Goal: Information Seeking & Learning: Learn about a topic

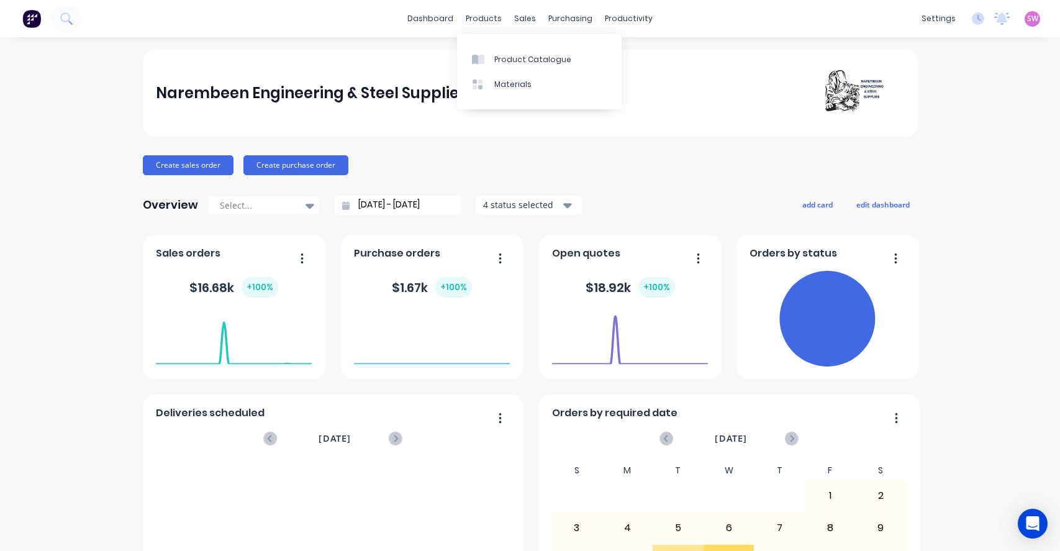
click at [506, 54] on div "Product Catalogue" at bounding box center [532, 59] width 77 height 11
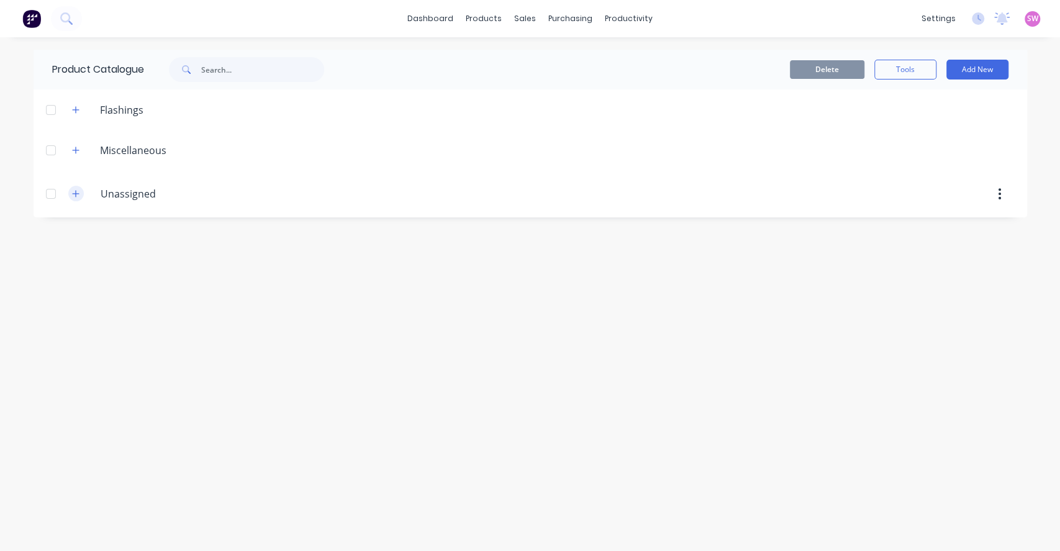
click at [73, 193] on icon "button" at bounding box center [75, 193] width 7 height 7
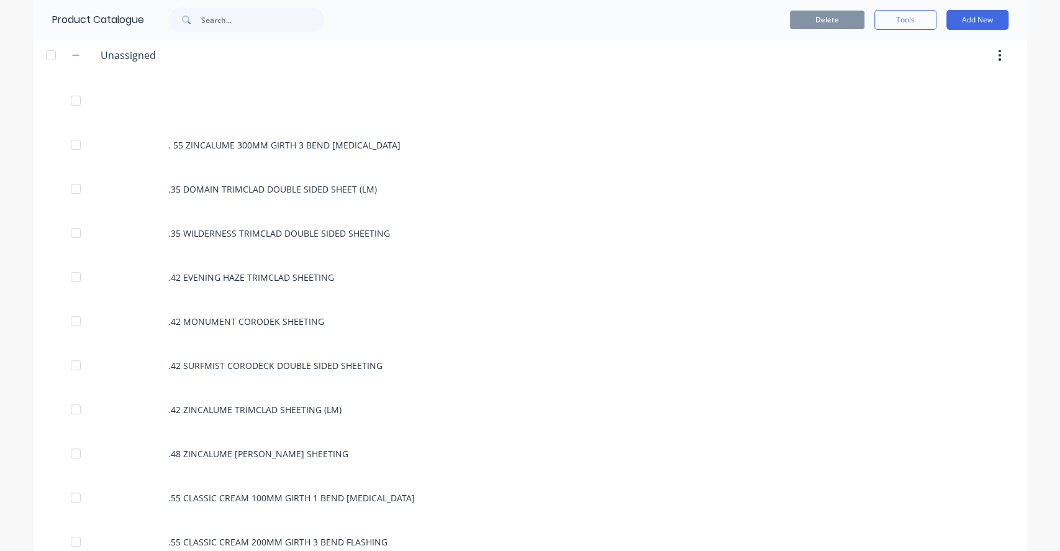
scroll to position [165, 0]
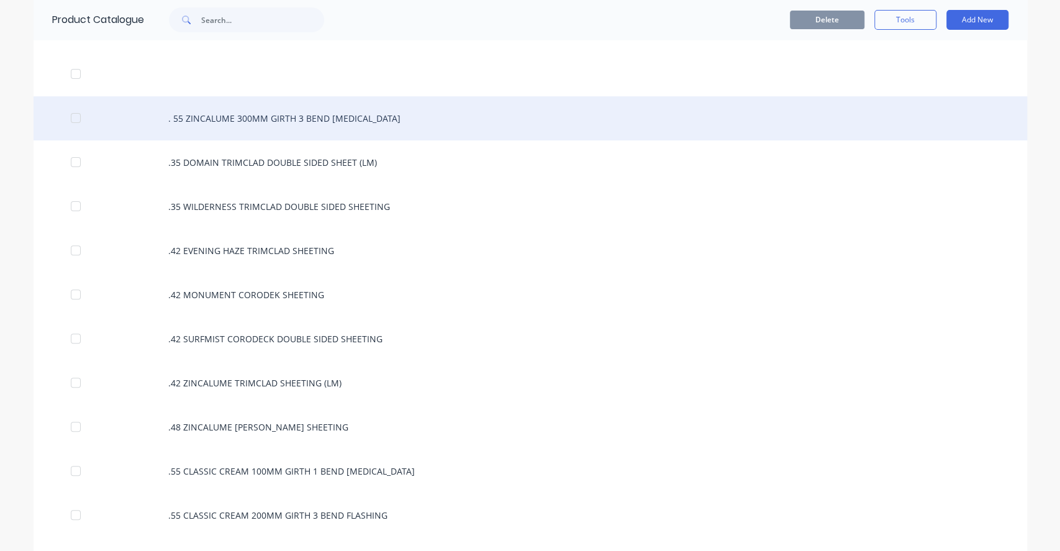
click at [186, 114] on div ". 55 ZINCALUME 300MM GIRTH 3 BEND FLASHING" at bounding box center [530, 118] width 993 height 44
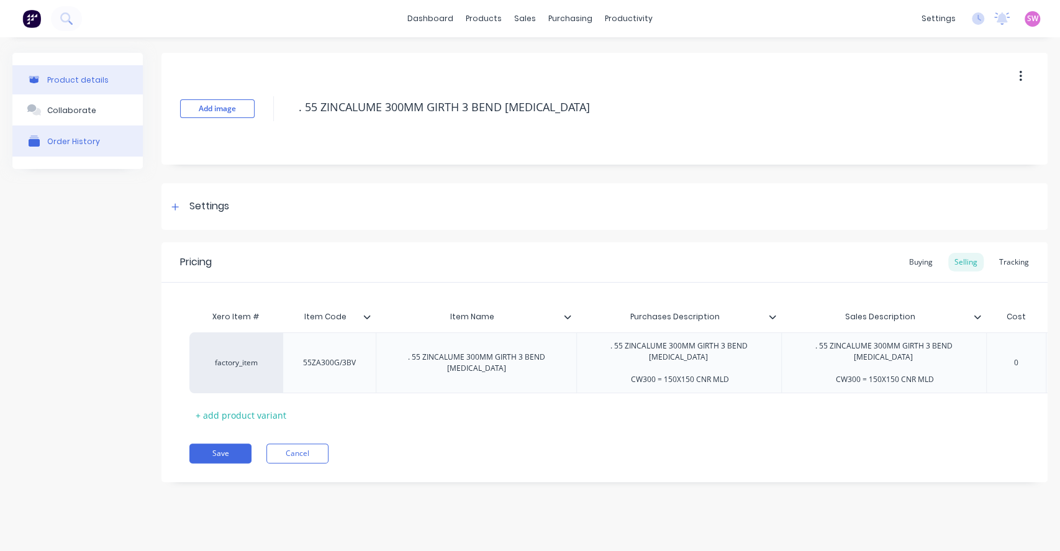
click at [51, 143] on div "Order History" at bounding box center [73, 141] width 53 height 9
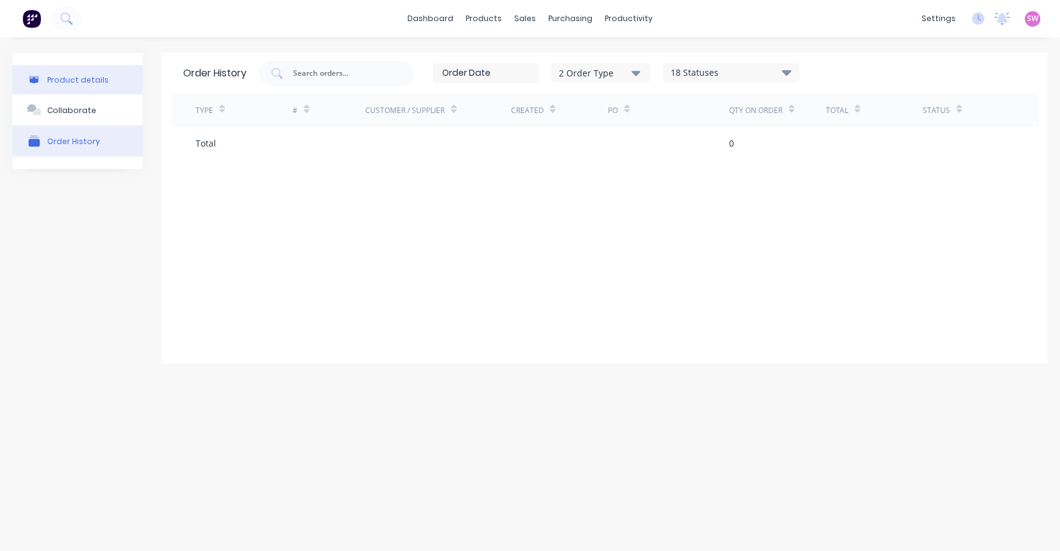
click at [114, 78] on button "Product details" at bounding box center [77, 79] width 130 height 29
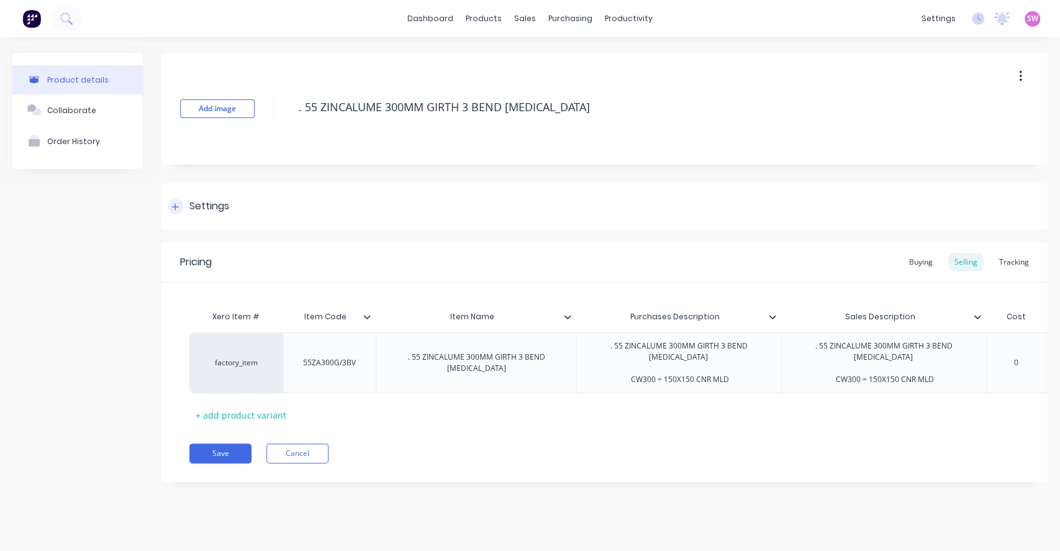
click at [177, 204] on icon at bounding box center [174, 206] width 7 height 9
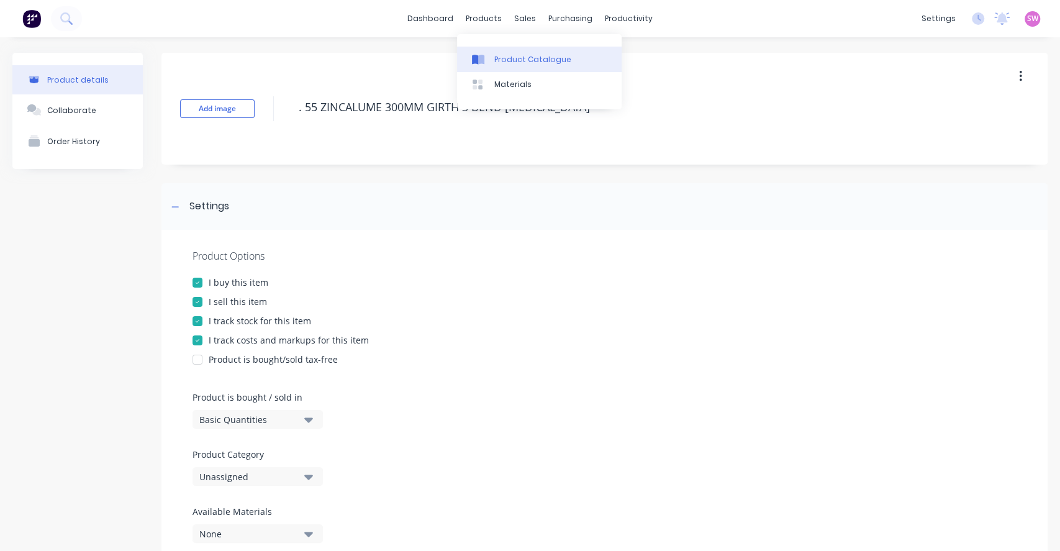
click at [496, 48] on link "Product Catalogue" at bounding box center [539, 59] width 165 height 25
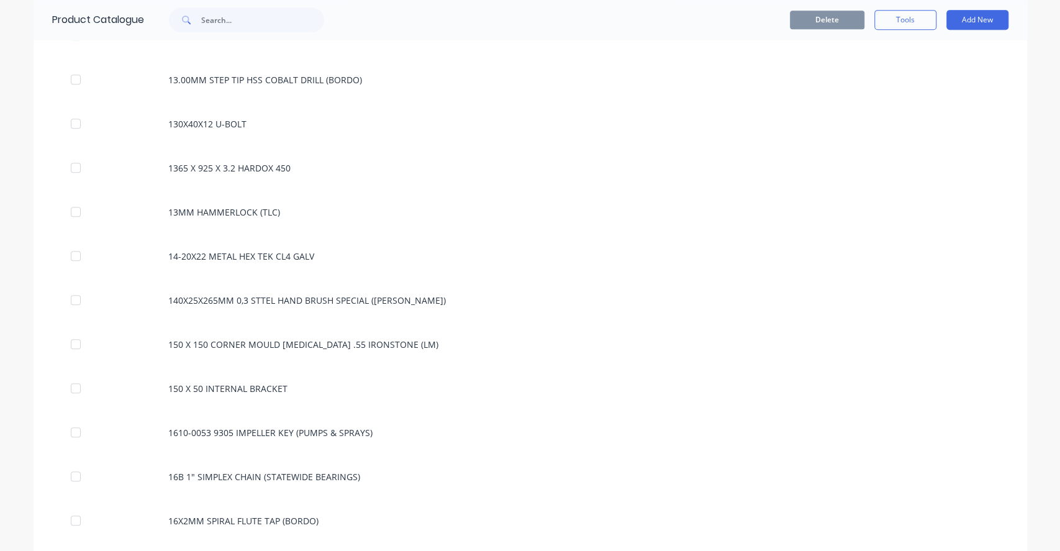
scroll to position [4304, 0]
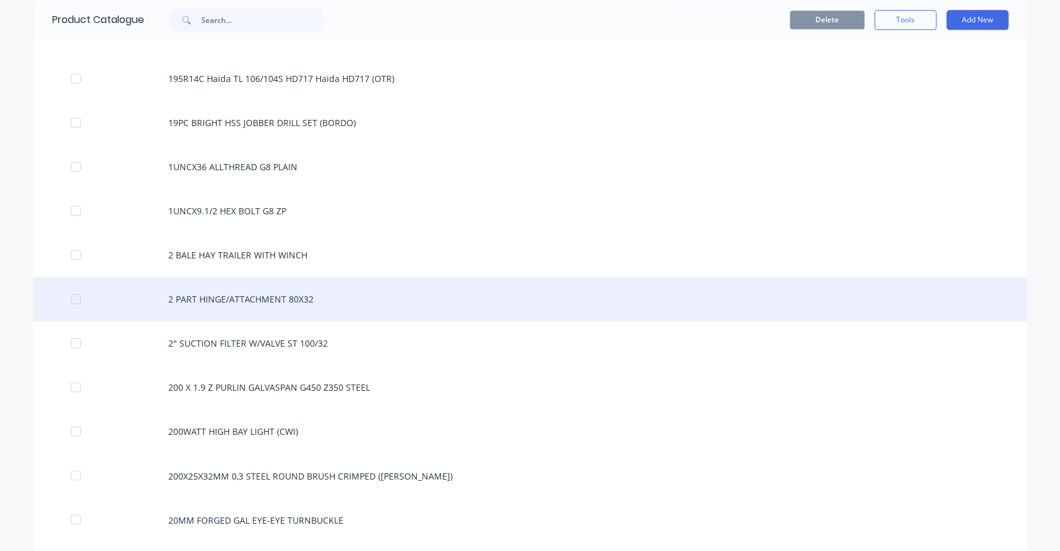
click at [298, 300] on div "2 PART HINGE/ATTACHMENT 80X32" at bounding box center [530, 299] width 993 height 44
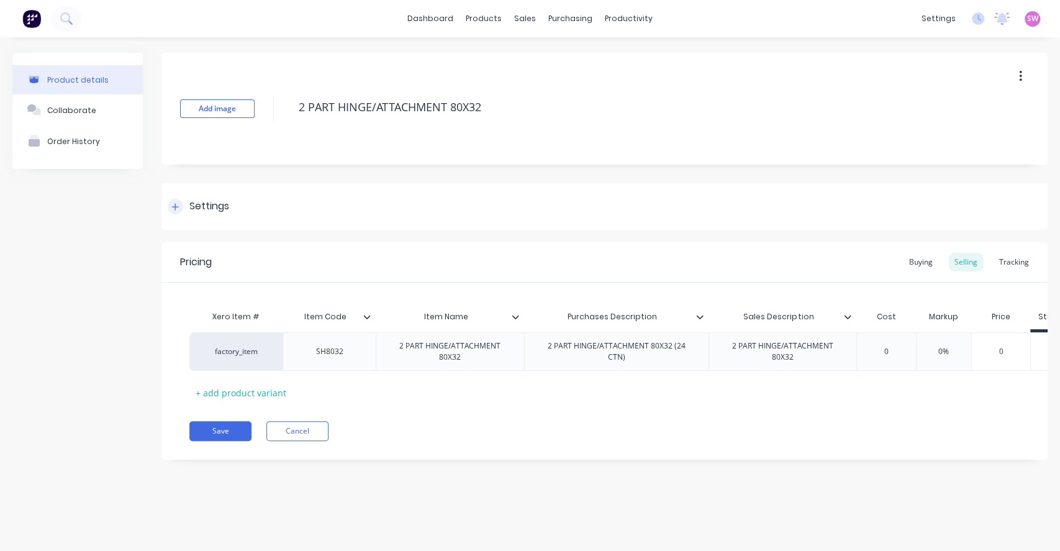
click at [230, 215] on div "Settings" at bounding box center [604, 206] width 886 height 47
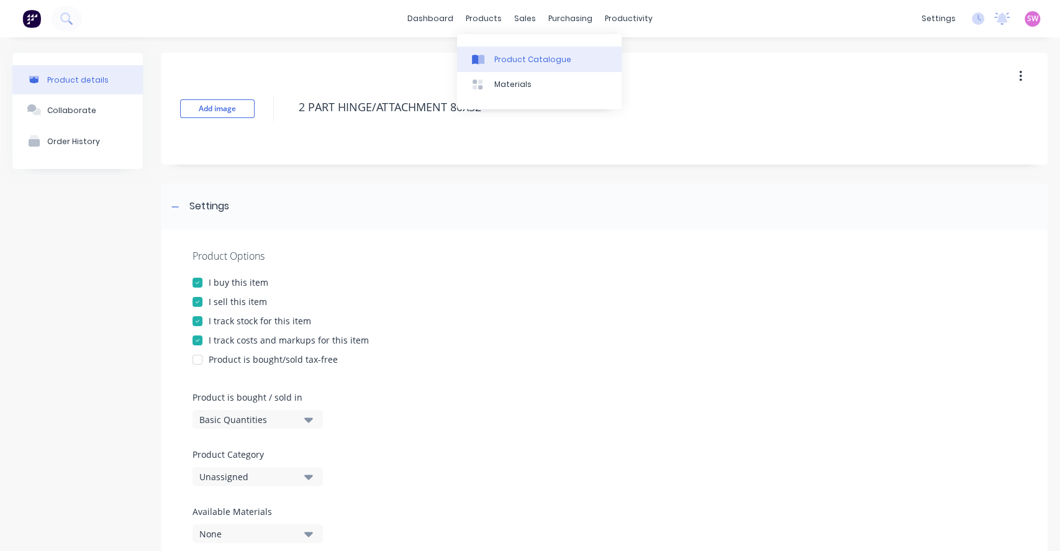
click at [500, 50] on link "Product Catalogue" at bounding box center [539, 59] width 165 height 25
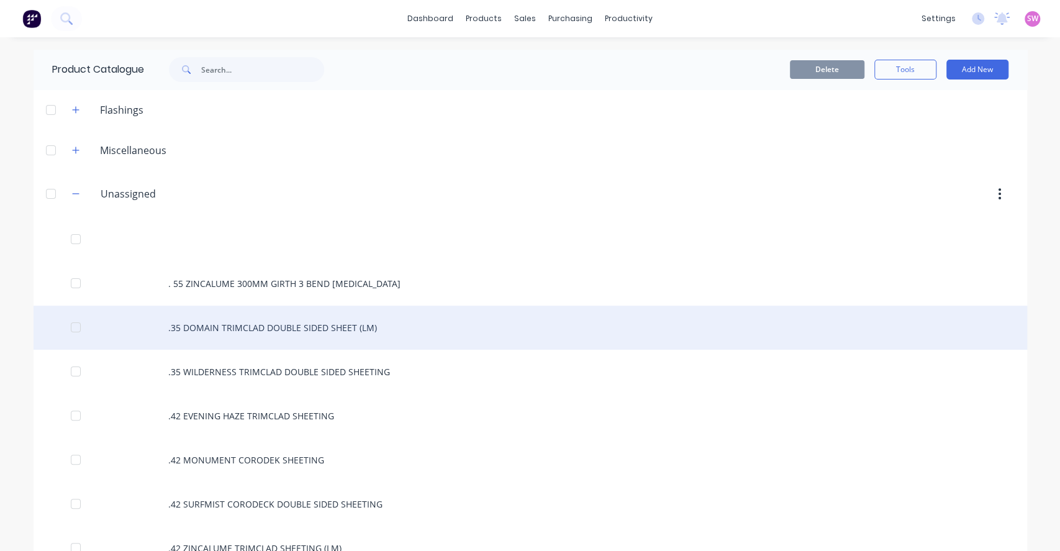
click at [323, 327] on div ".35 DOMAIN TRIMCLAD DOUBLE SIDED SHEET (LM)" at bounding box center [530, 327] width 993 height 44
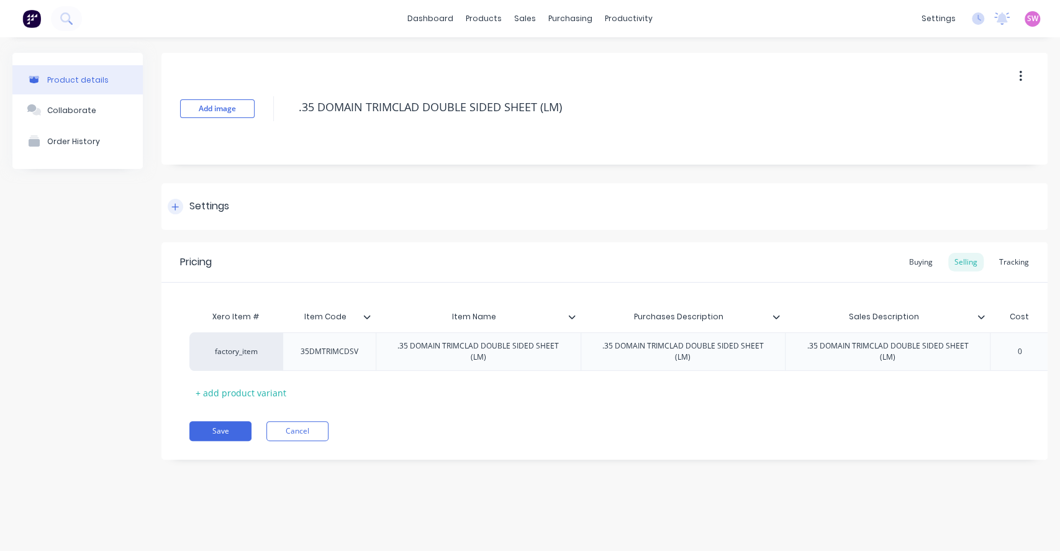
click at [220, 213] on div "Settings" at bounding box center [209, 207] width 40 height 16
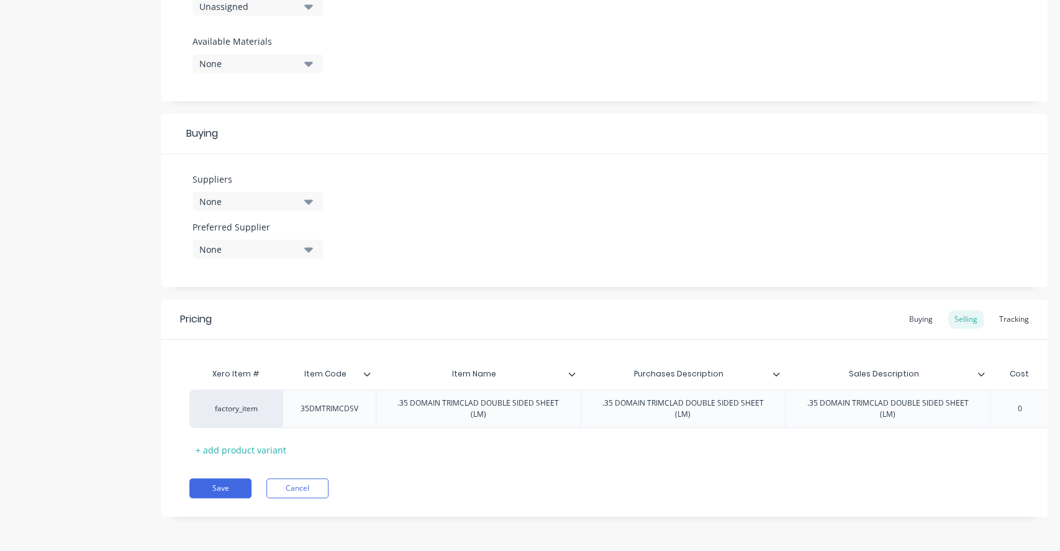
scroll to position [482, 0]
click at [292, 490] on button "Cancel" at bounding box center [297, 488] width 62 height 20
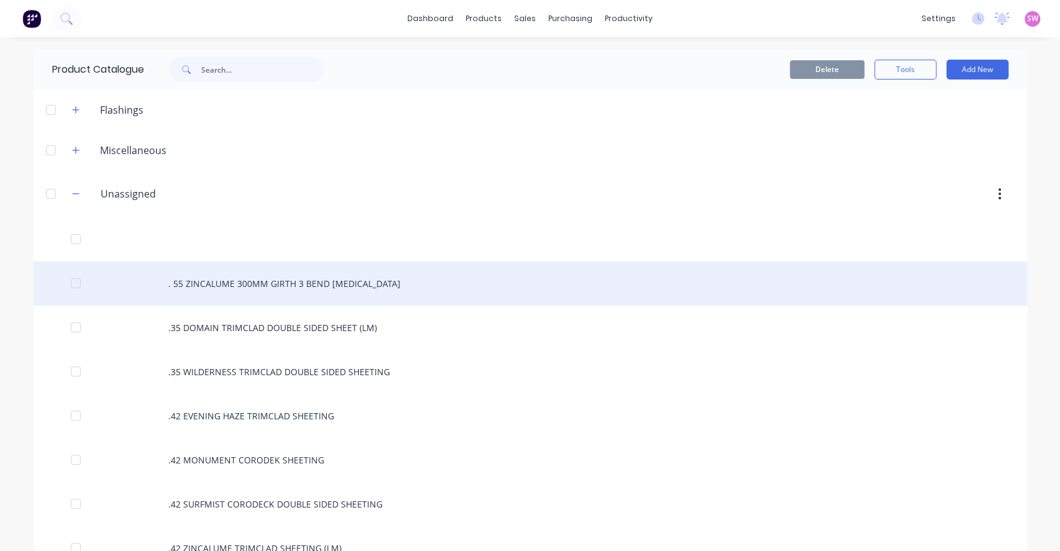
click at [327, 270] on div ". 55 ZINCALUME 300MM GIRTH 3 BEND FLASHING" at bounding box center [530, 283] width 993 height 44
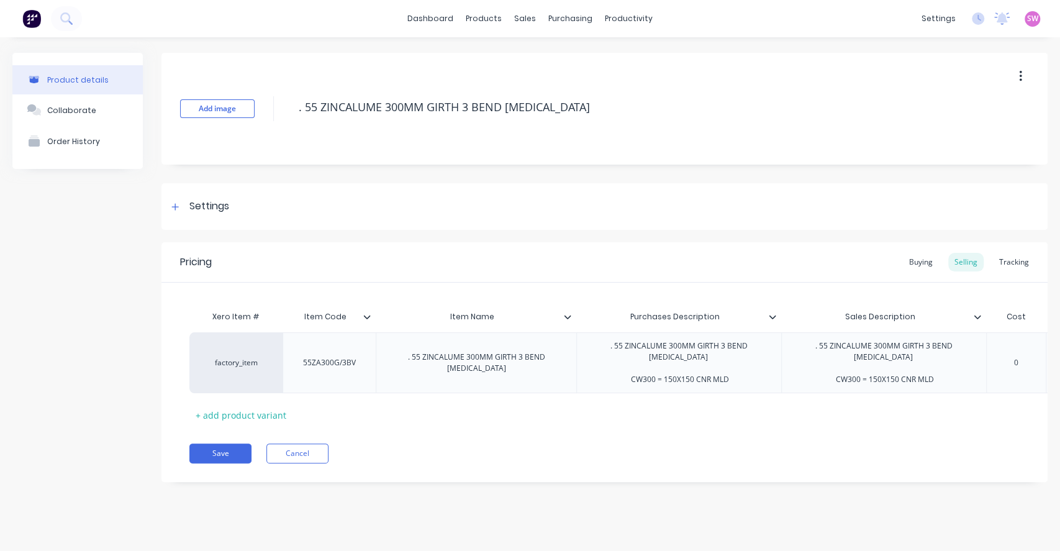
type textarea "x"
click at [224, 217] on div "Settings" at bounding box center [604, 206] width 886 height 47
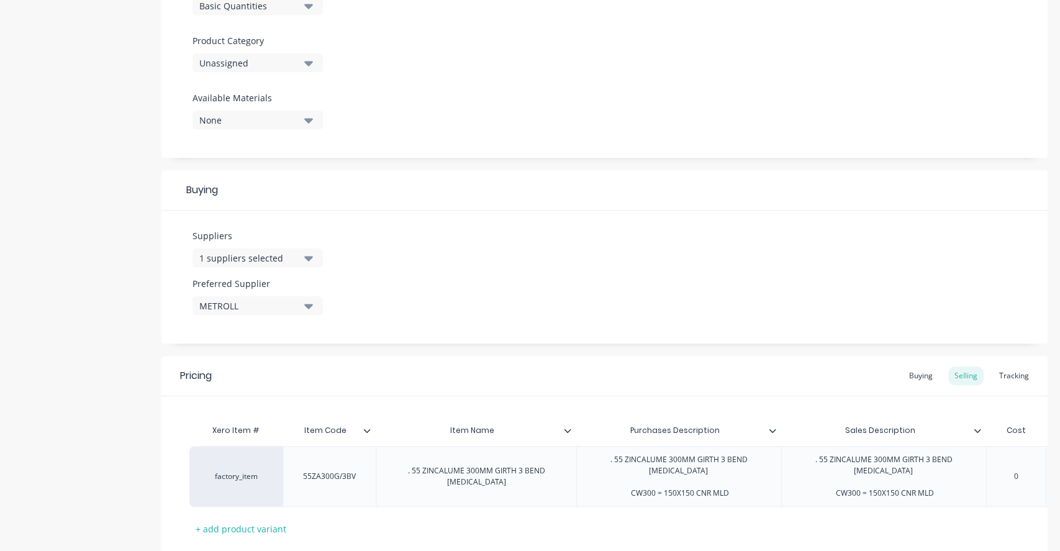
scroll to position [493, 0]
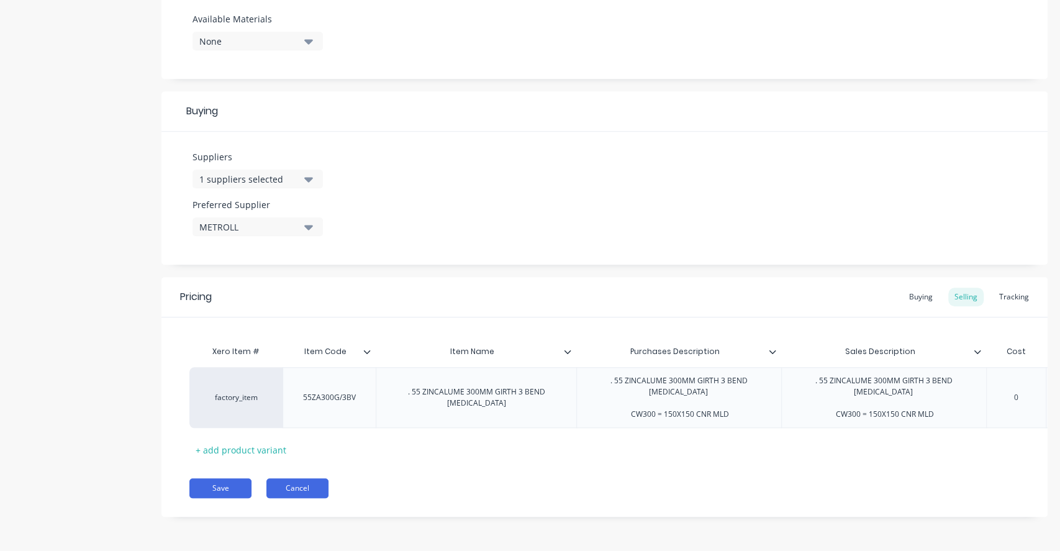
click at [301, 479] on button "Cancel" at bounding box center [297, 488] width 62 height 20
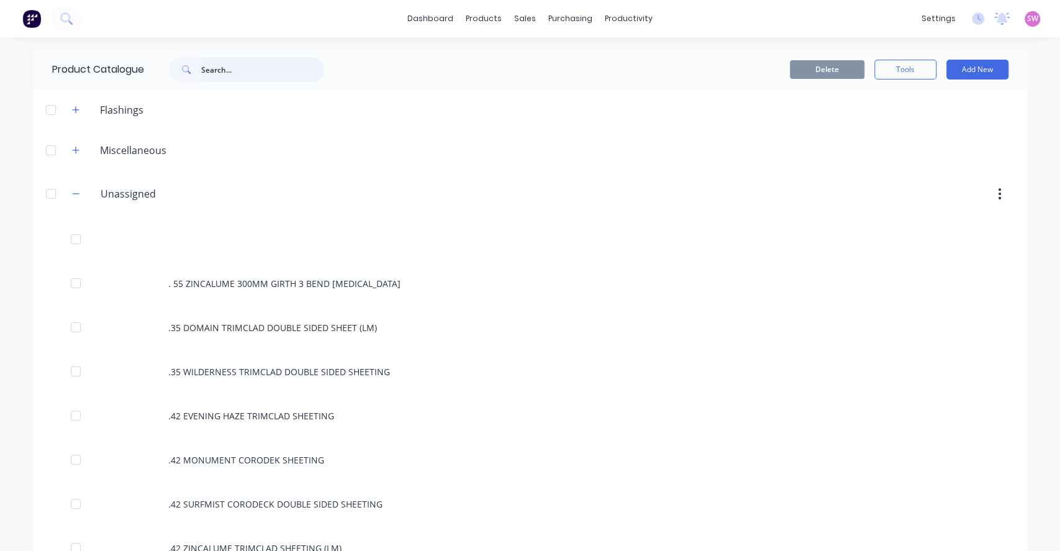
click at [213, 70] on input "text" at bounding box center [262, 69] width 123 height 25
paste input "TR31616063HS6"
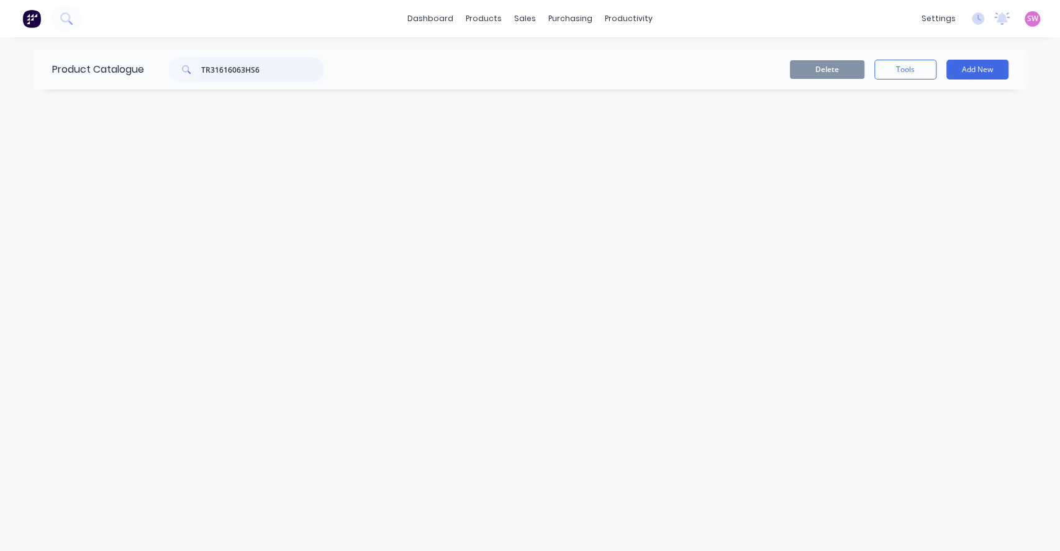
click at [288, 67] on input "TR31616063HS6" at bounding box center [262, 69] width 123 height 25
paste input "76HT"
drag, startPoint x: 261, startPoint y: 67, endPoint x: 183, endPoint y: 61, distance: 78.4
click at [183, 61] on div "TR31616076HT6" at bounding box center [246, 69] width 155 height 25
drag, startPoint x: 304, startPoint y: 76, endPoint x: 287, endPoint y: 74, distance: 16.2
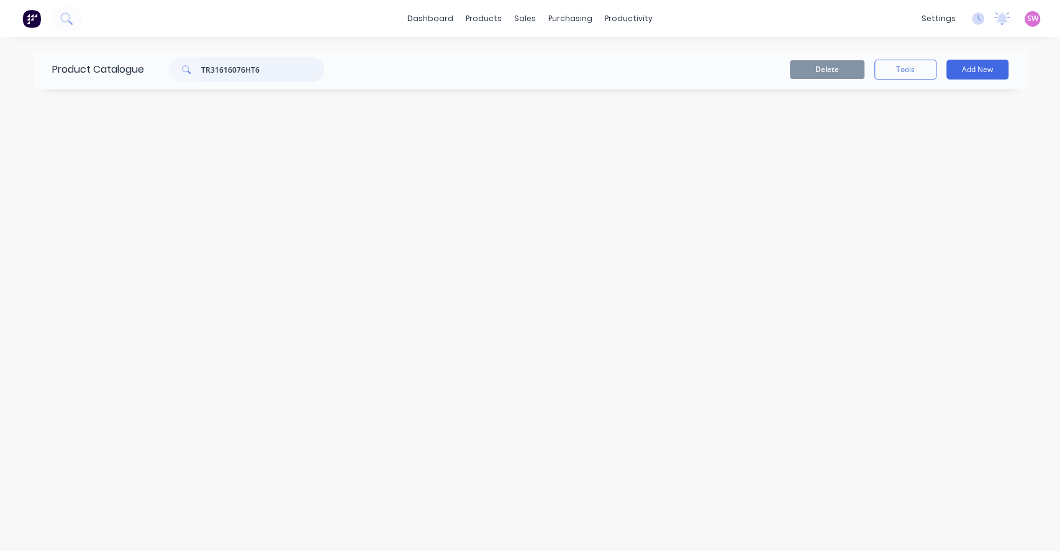
click at [304, 76] on input "TR31616076HT6" at bounding box center [262, 69] width 123 height 25
drag, startPoint x: 282, startPoint y: 73, endPoint x: 155, endPoint y: 70, distance: 127.3
click at [162, 68] on div "TR31616076HT6" at bounding box center [240, 69] width 168 height 25
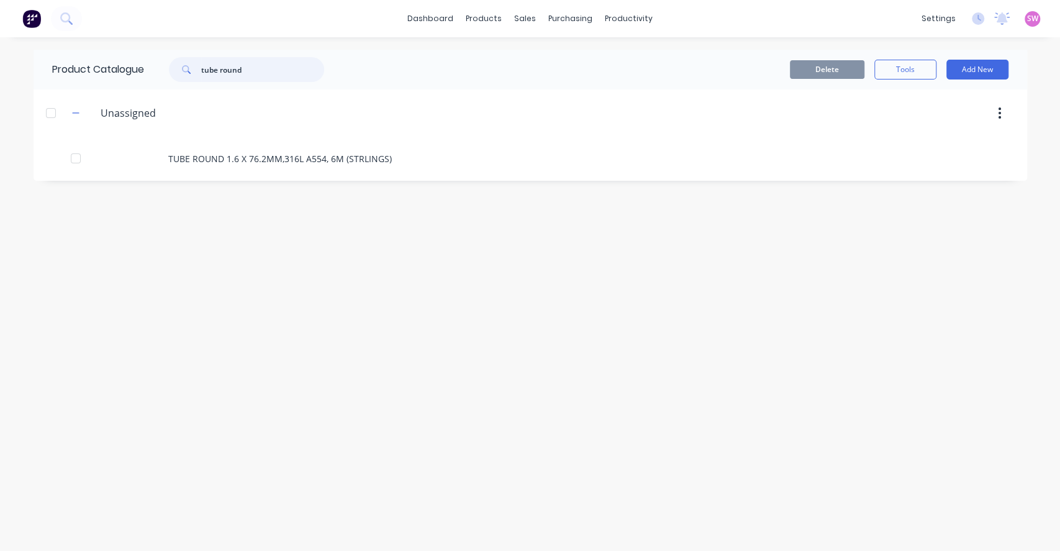
type input "tube round"
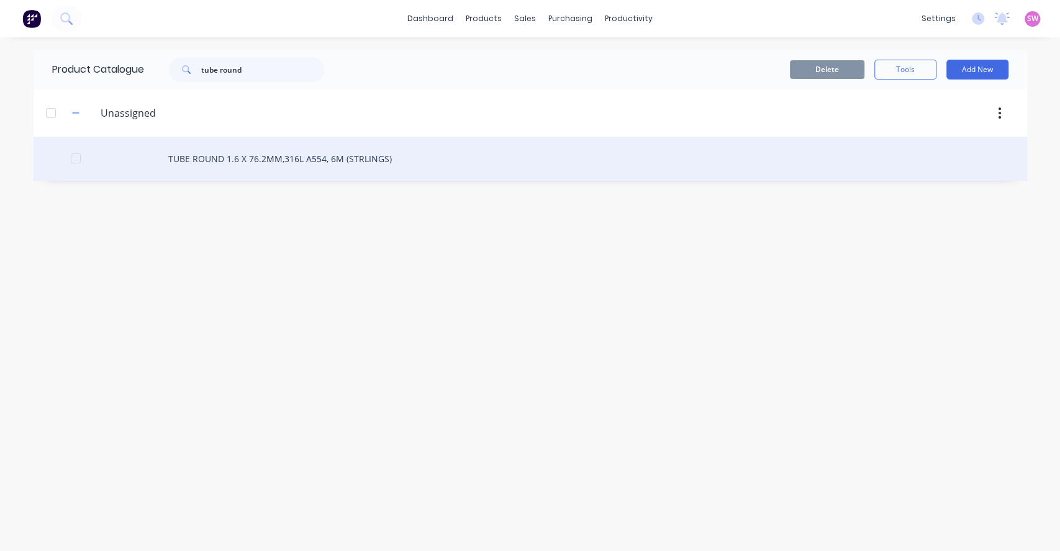
click at [345, 152] on div "TUBE ROUND 1.6 X 76.2MM,316L A554, 6M (STRLINGS)" at bounding box center [530, 159] width 993 height 44
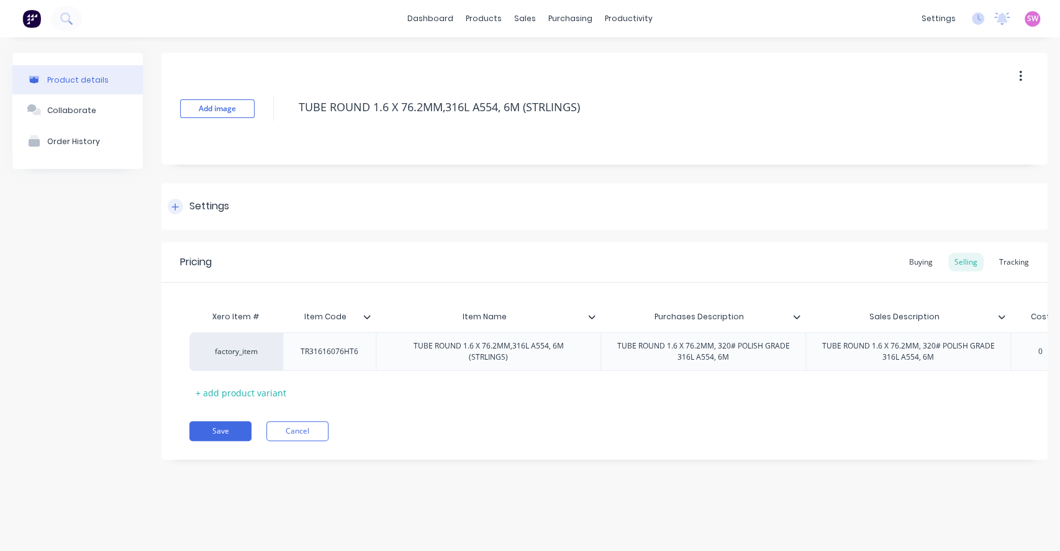
click at [173, 207] on icon at bounding box center [174, 206] width 7 height 9
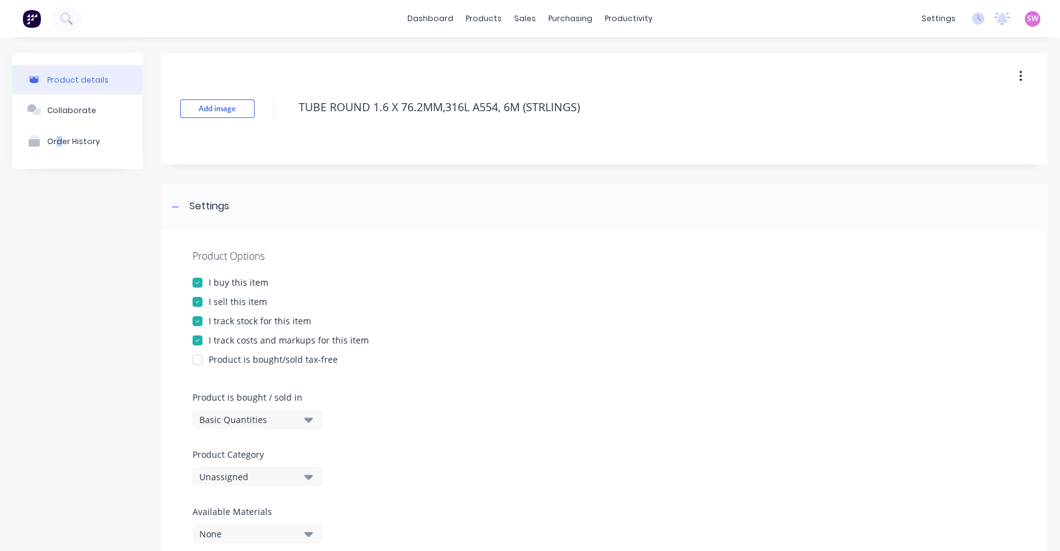
drag, startPoint x: 56, startPoint y: 286, endPoint x: 66, endPoint y: 291, distance: 11.1
click at [65, 290] on div "Product details Collaborate Order History" at bounding box center [77, 529] width 130 height 952
drag, startPoint x: 87, startPoint y: 213, endPoint x: 119, endPoint y: 197, distance: 36.1
click at [87, 214] on div "Product details Collaborate Order History" at bounding box center [77, 529] width 130 height 952
type textarea "x"
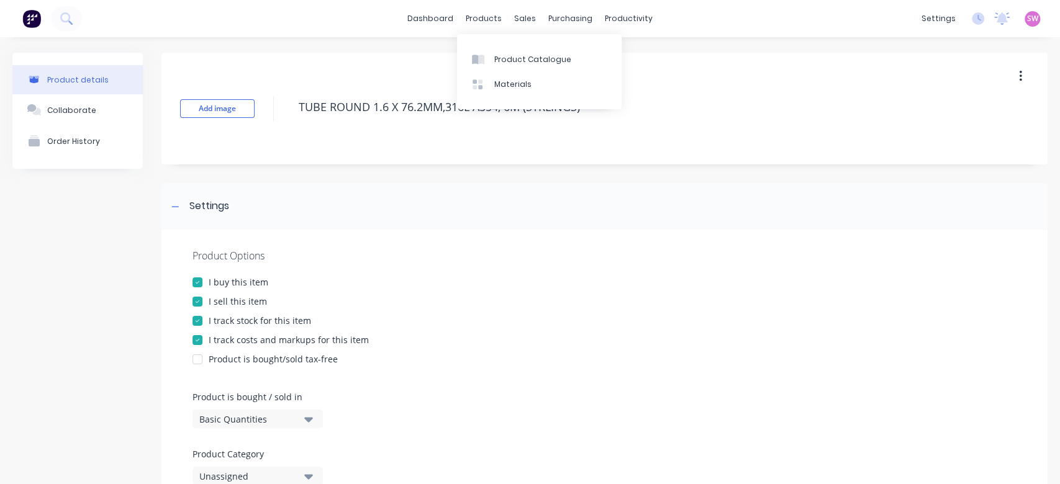
click at [507, 45] on div "Product Catalogue Materials" at bounding box center [539, 71] width 165 height 75
click at [505, 51] on link "Product Catalogue" at bounding box center [539, 59] width 165 height 25
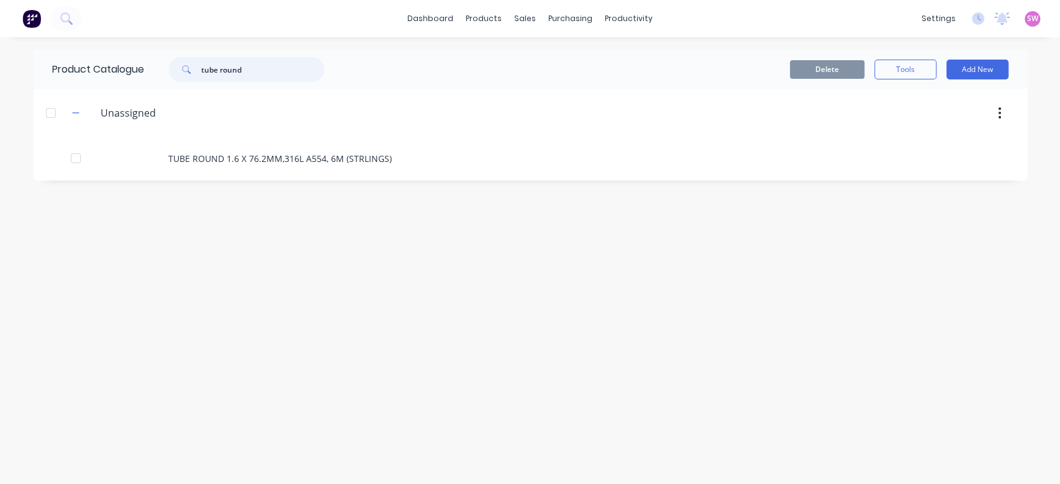
drag, startPoint x: 241, startPoint y: 65, endPoint x: 149, endPoint y: 63, distance: 91.9
click at [166, 63] on div "tube round" at bounding box center [240, 69] width 168 height 25
click at [76, 147] on icon "button" at bounding box center [75, 150] width 7 height 9
click at [70, 104] on button "button" at bounding box center [76, 110] width 16 height 16
click at [70, 190] on button "button" at bounding box center [76, 194] width 16 height 16
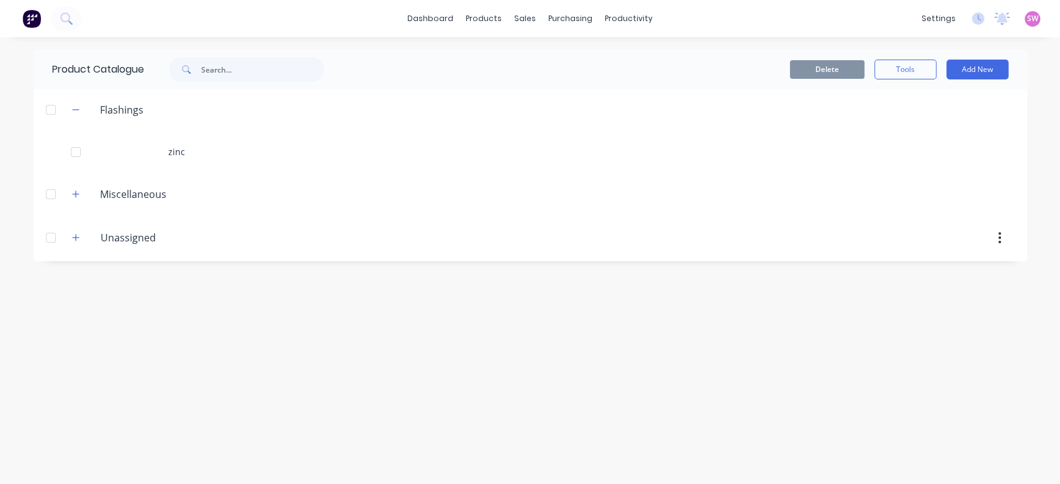
click at [191, 320] on div "Product Catalogue Delete Tools Add New Flashings zinc Miscellaneous 80NB 2165 P…" at bounding box center [530, 261] width 993 height 422
click at [44, 235] on div at bounding box center [50, 237] width 25 height 25
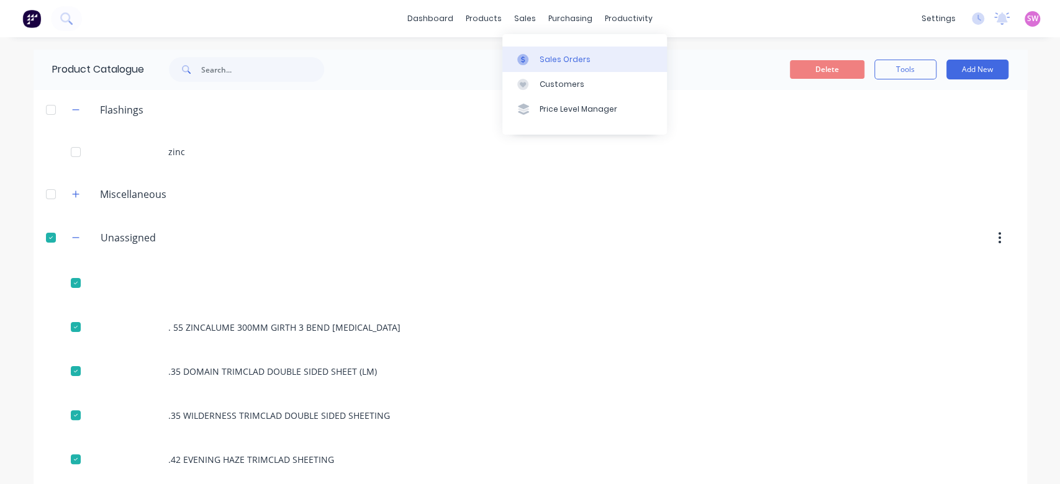
click at [546, 51] on link "Sales Orders" at bounding box center [584, 59] width 165 height 25
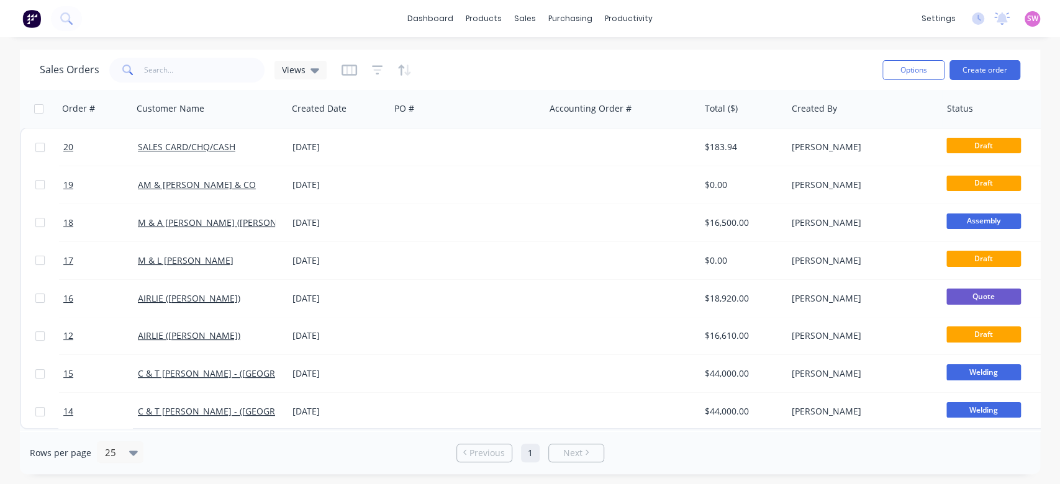
scroll to position [4, 0]
click at [115, 111] on icon "button" at bounding box center [114, 109] width 11 height 10
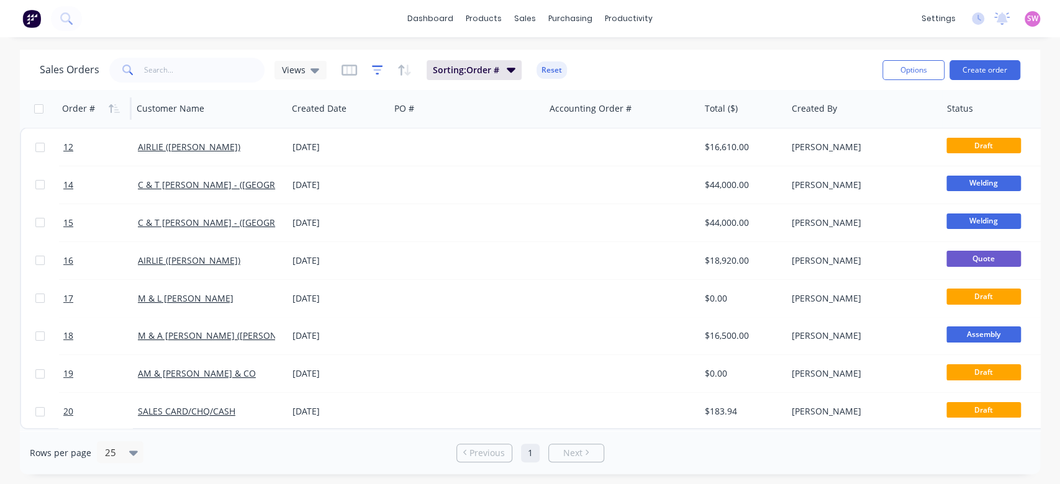
click at [377, 72] on icon "button" at bounding box center [377, 70] width 11 height 12
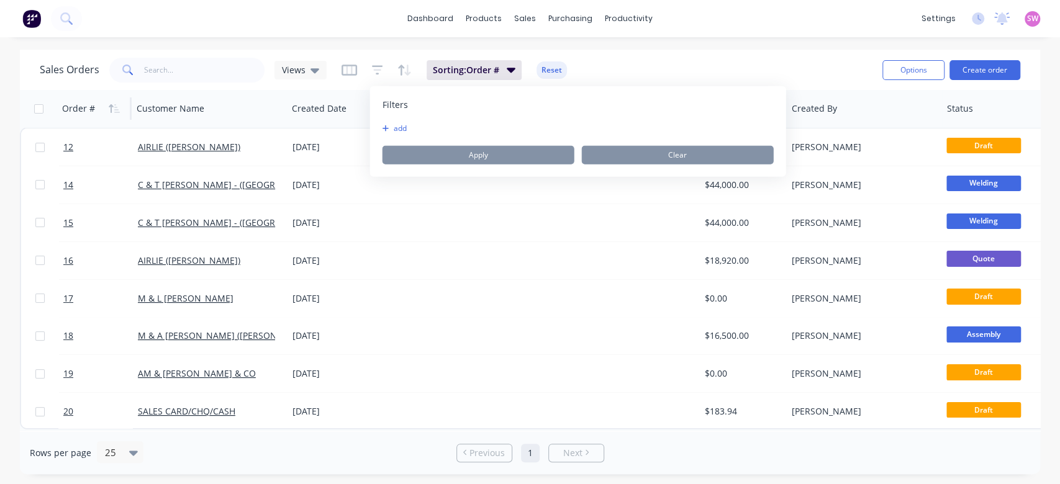
click at [393, 125] on button "add" at bounding box center [397, 129] width 31 height 10
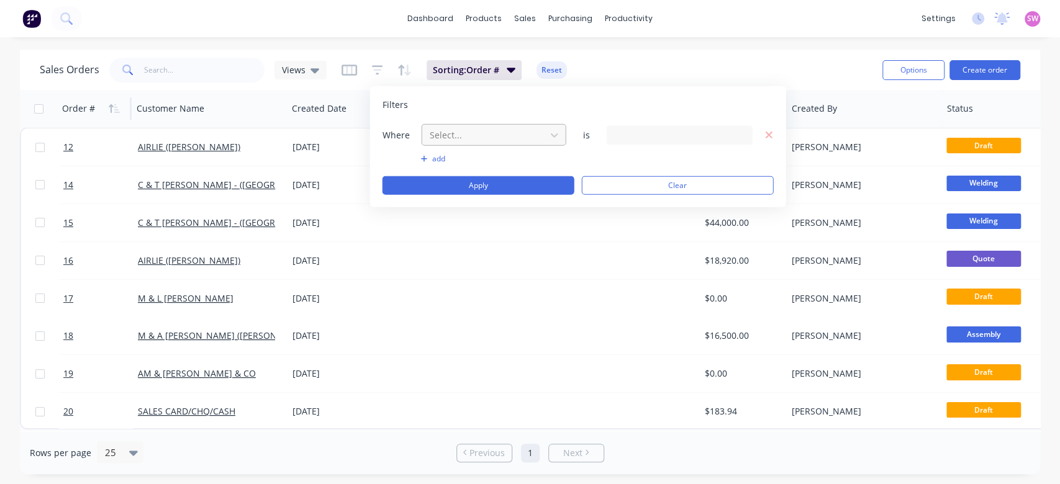
click at [459, 136] on div at bounding box center [483, 135] width 111 height 16
type input "status"
click at [457, 181] on div "Status" at bounding box center [493, 187] width 145 height 23
click at [677, 137] on div "13 Status selected" at bounding box center [669, 135] width 112 height 13
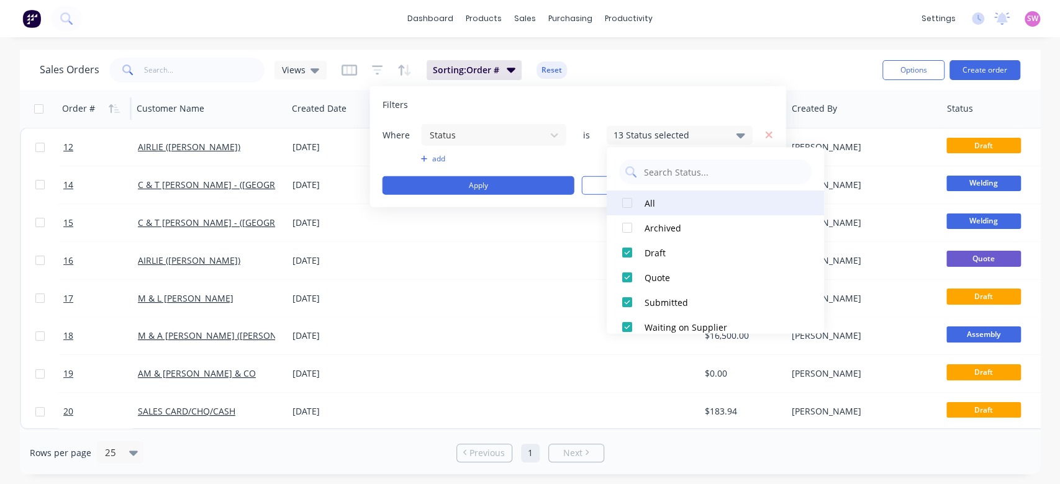
click at [651, 210] on button "All" at bounding box center [715, 203] width 217 height 25
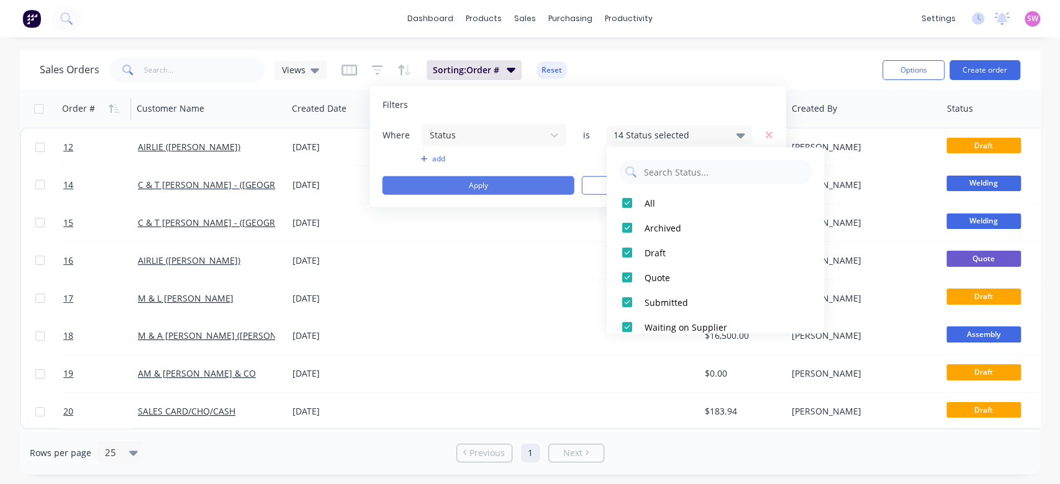
click at [497, 184] on button "Apply" at bounding box center [478, 185] width 192 height 19
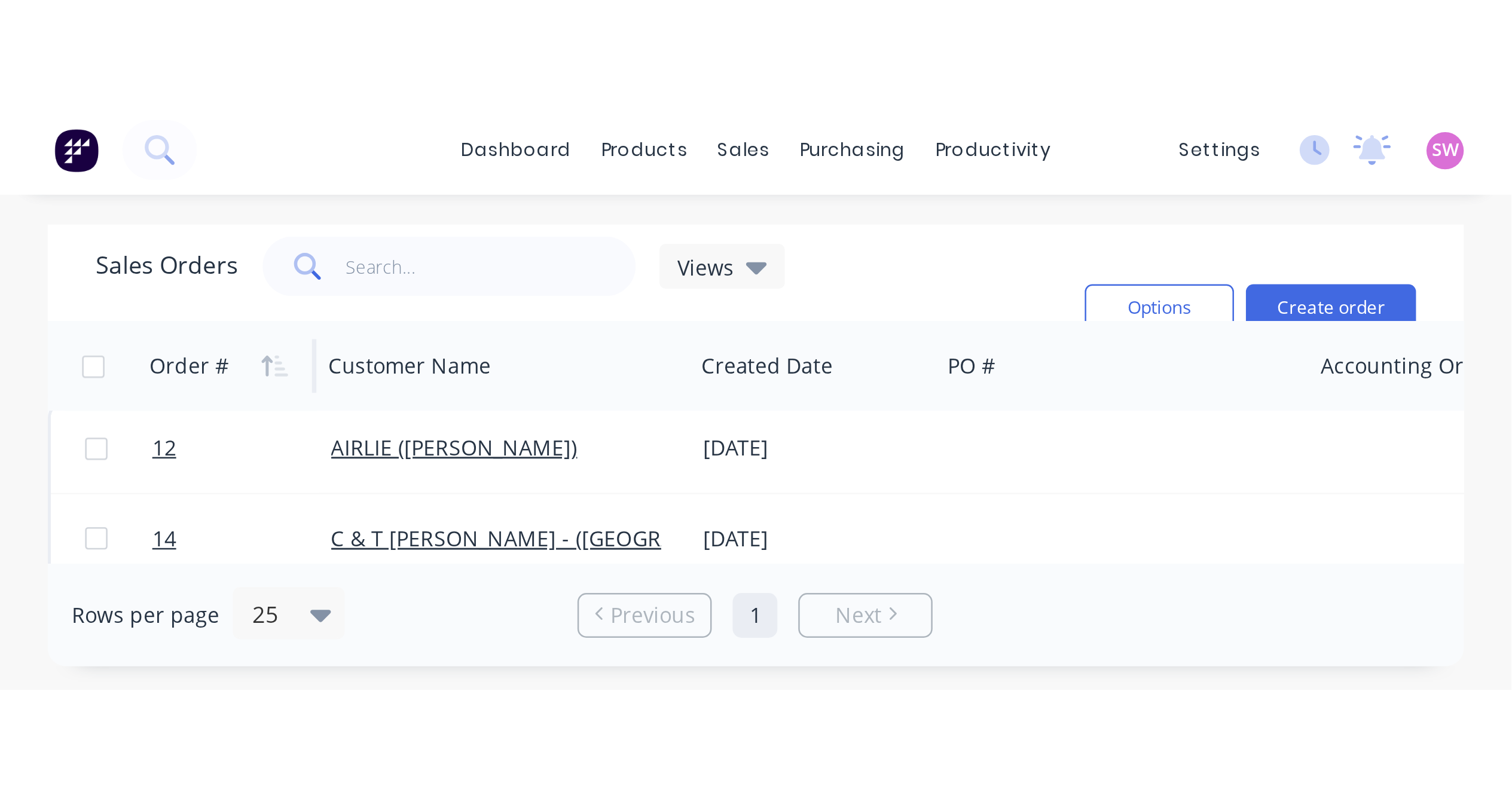
scroll to position [0, 0]
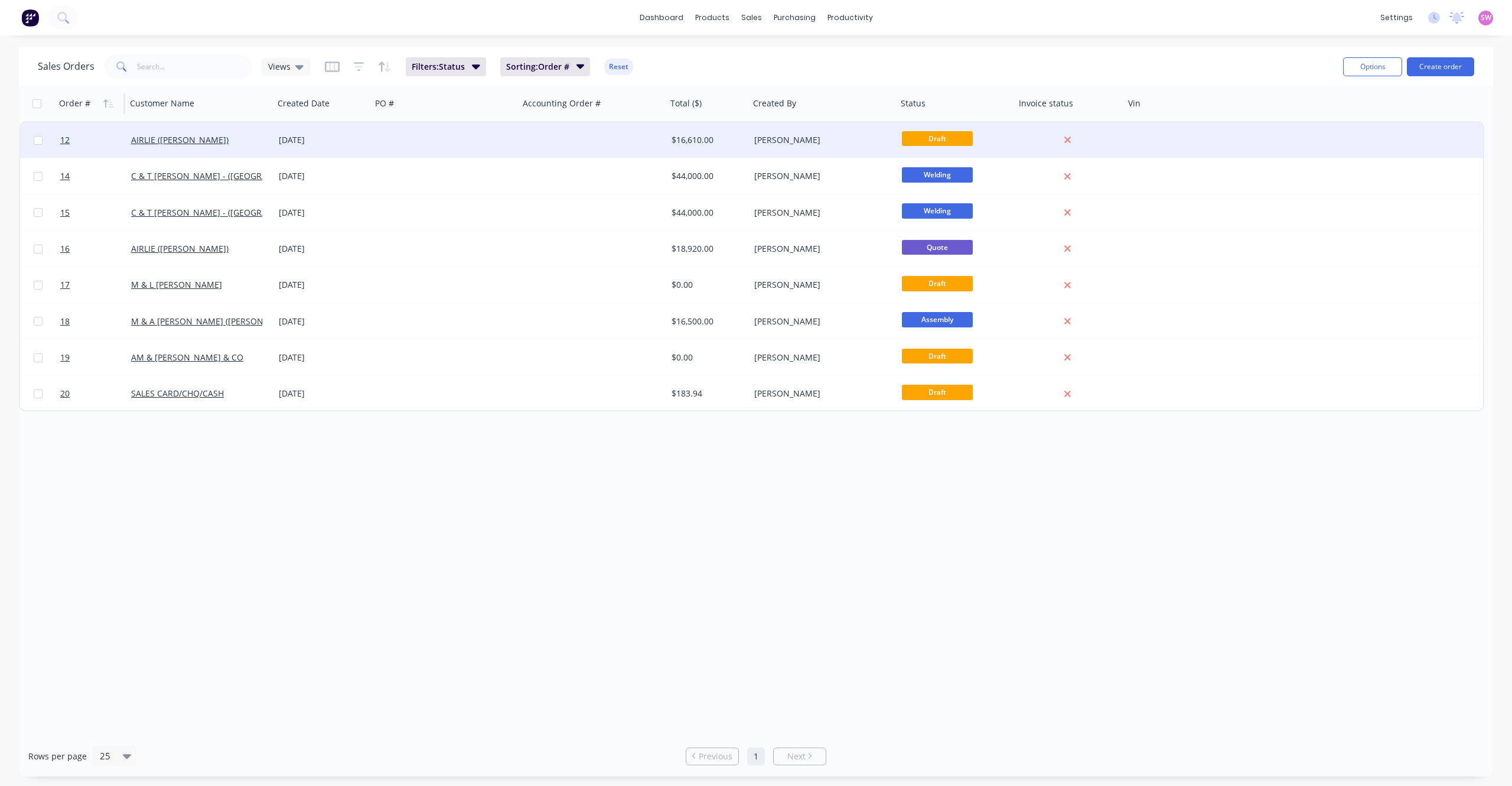
click at [404, 136] on div at bounding box center [445, 140] width 147 height 35
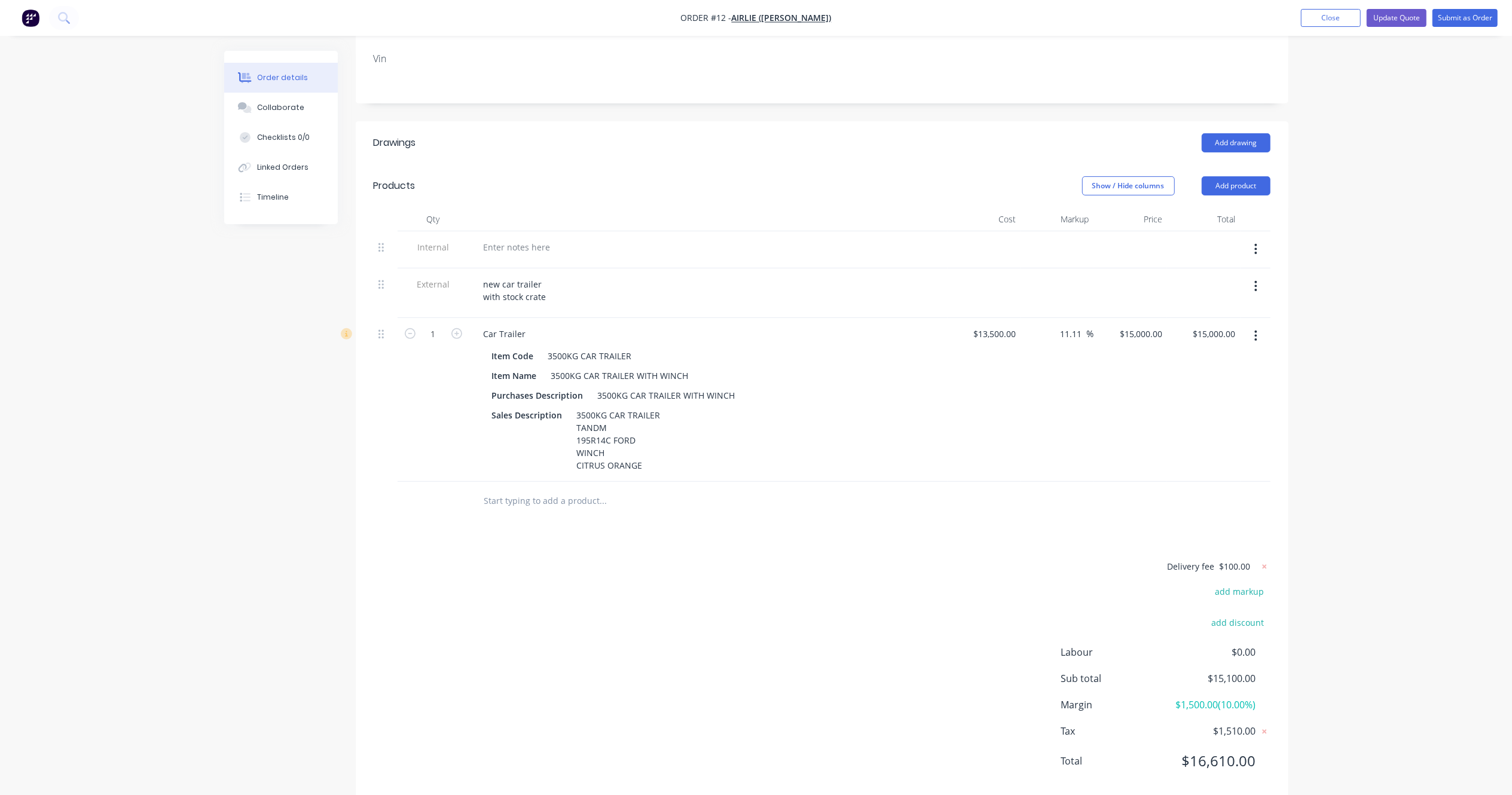
scroll to position [341, 0]
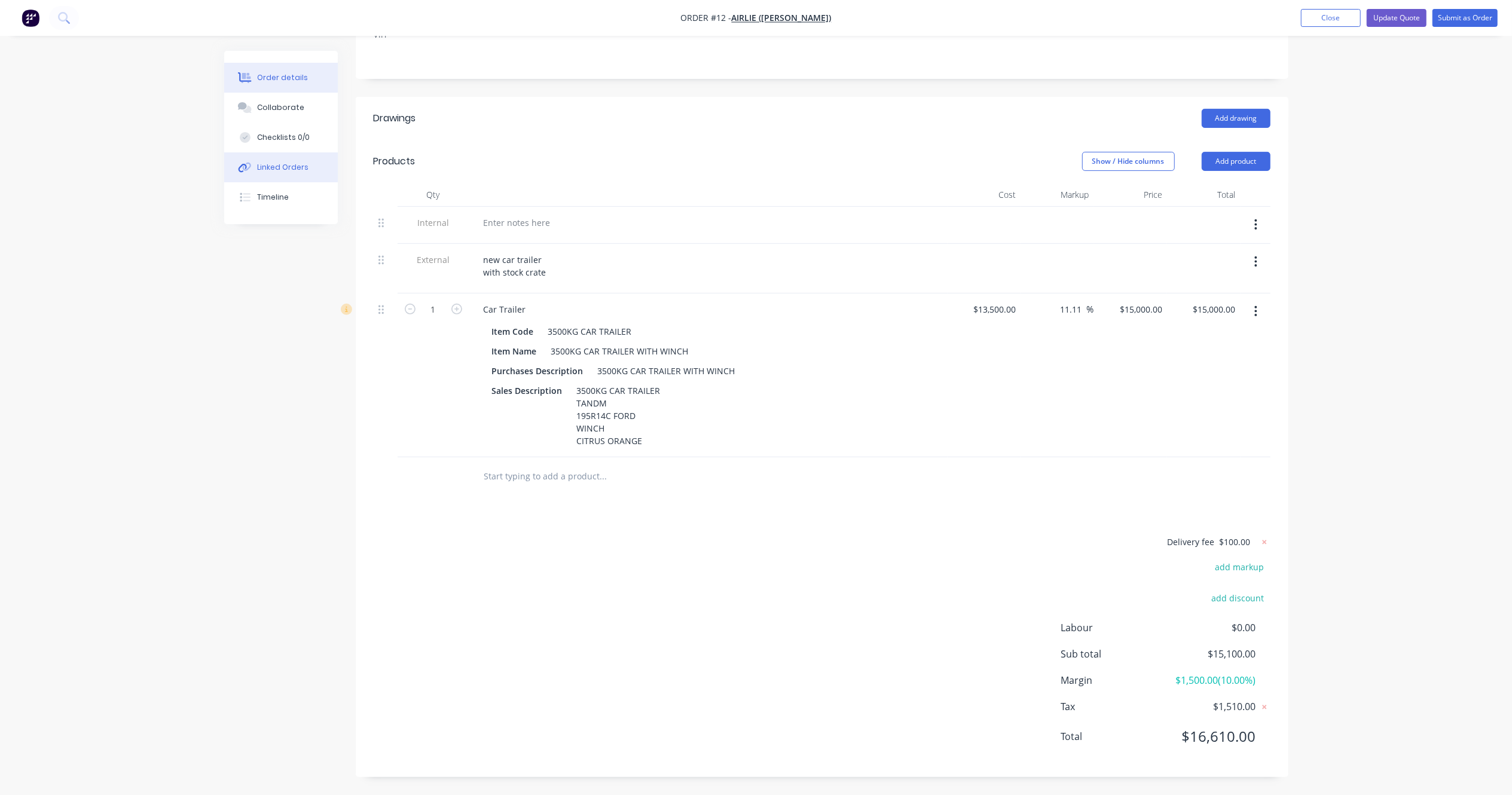
click at [321, 162] on button "Linked Orders" at bounding box center [281, 167] width 114 height 30
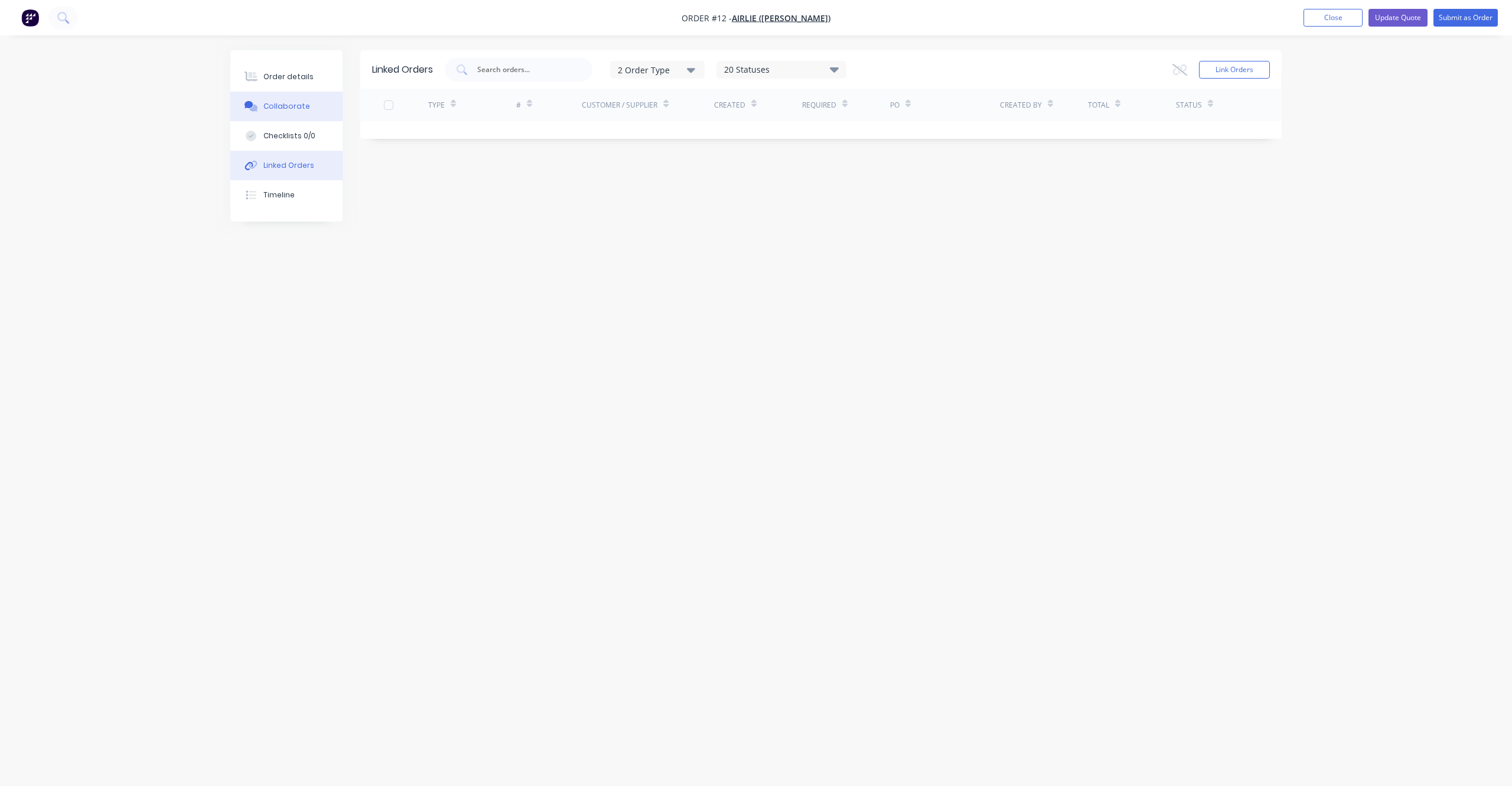
click at [317, 113] on button "Collaborate" at bounding box center [286, 106] width 112 height 29
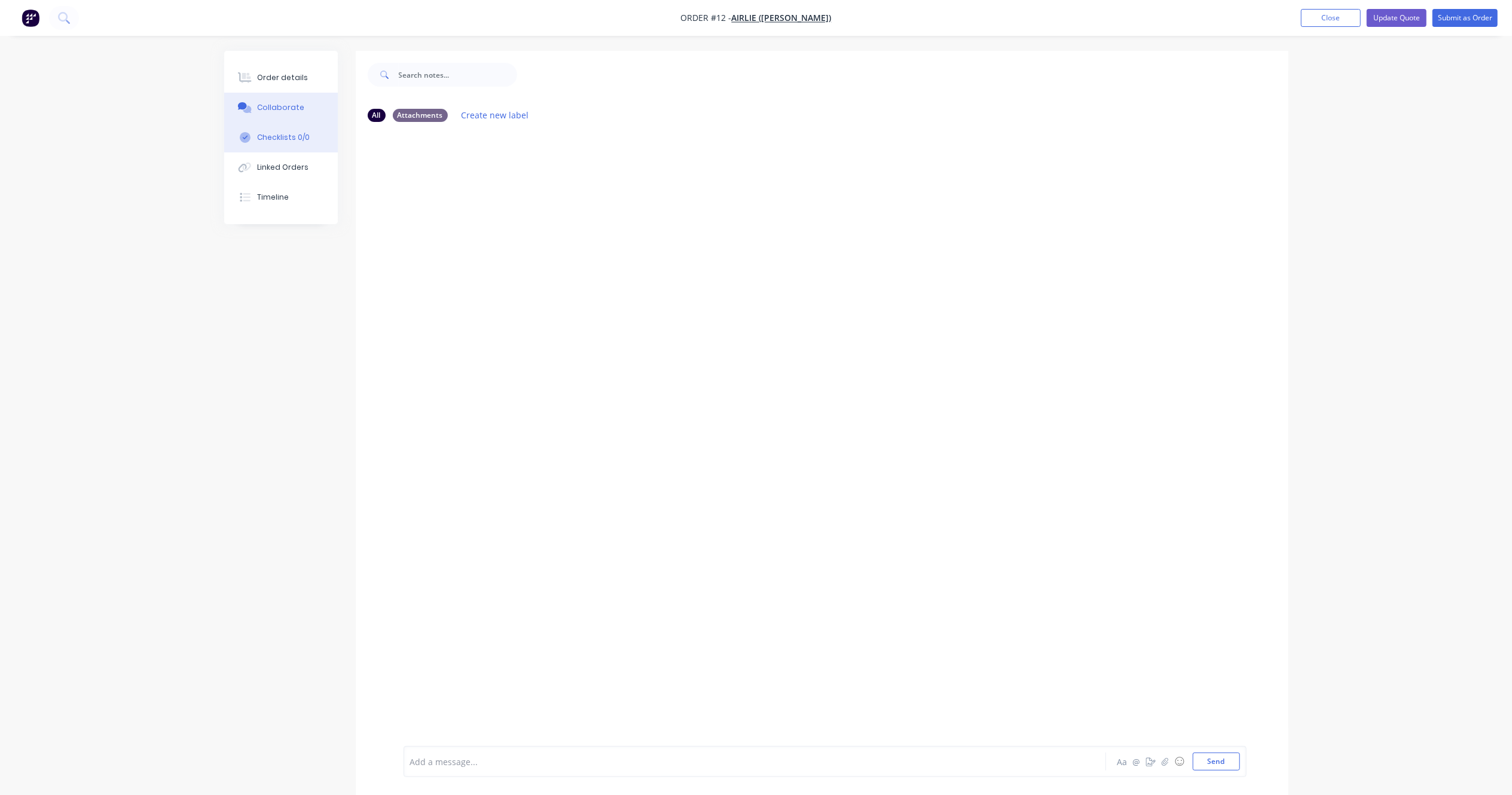
click at [320, 144] on button "Checklists 0/0" at bounding box center [281, 137] width 114 height 30
type textarea "x"
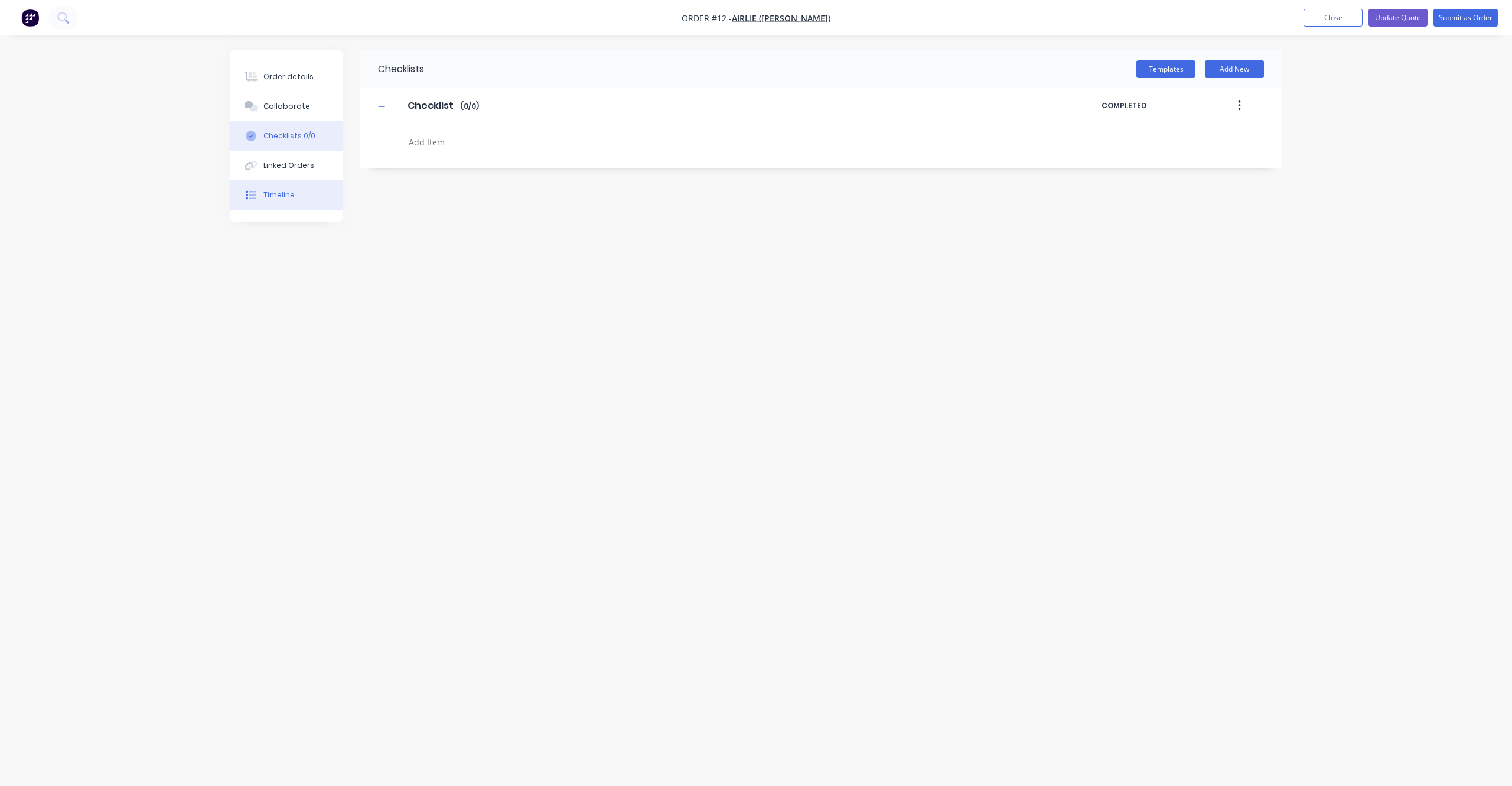
click at [294, 195] on button "Timeline" at bounding box center [286, 194] width 112 height 29
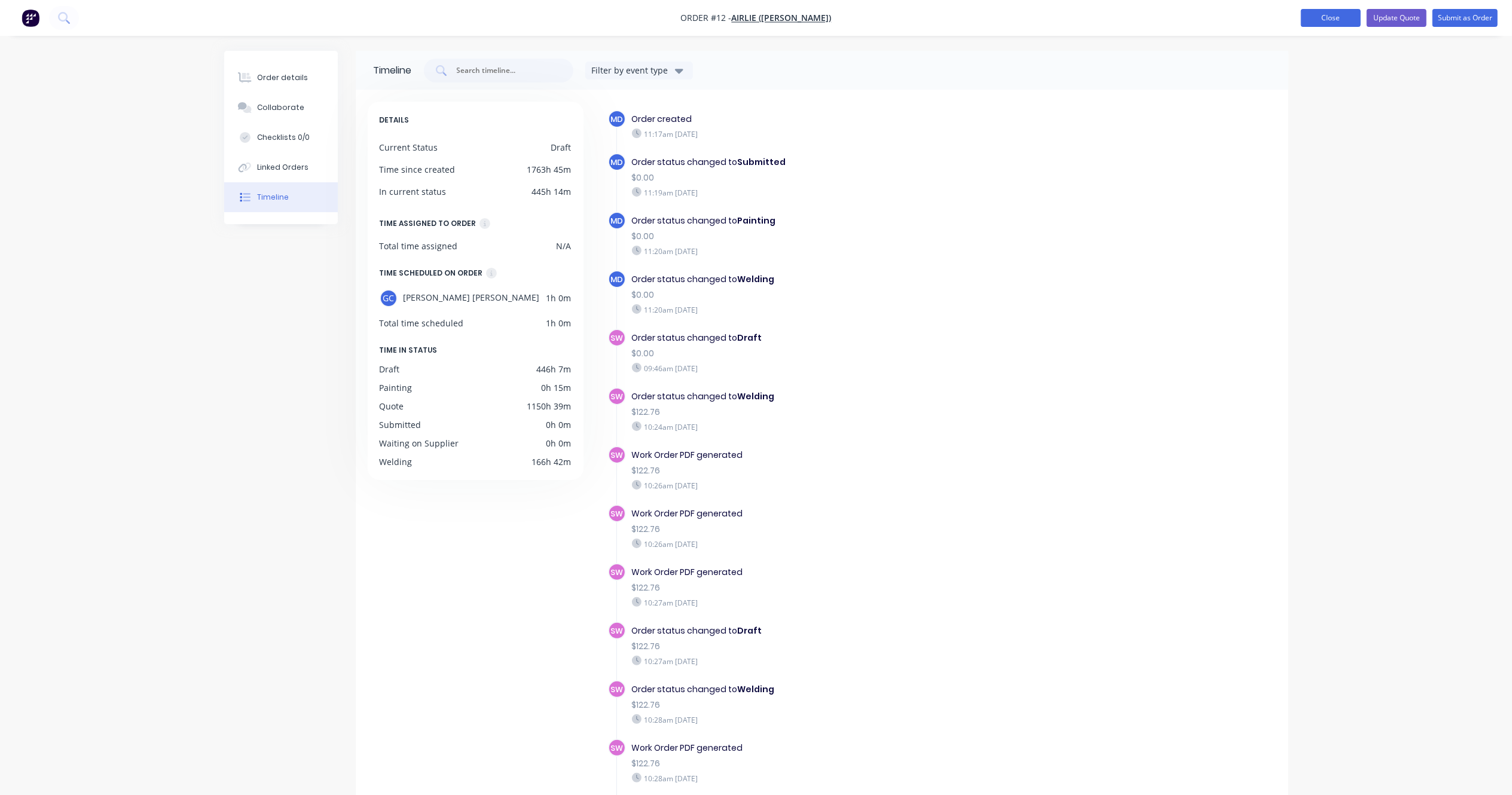
click at [1020, 20] on button "Close" at bounding box center [1331, 17] width 60 height 18
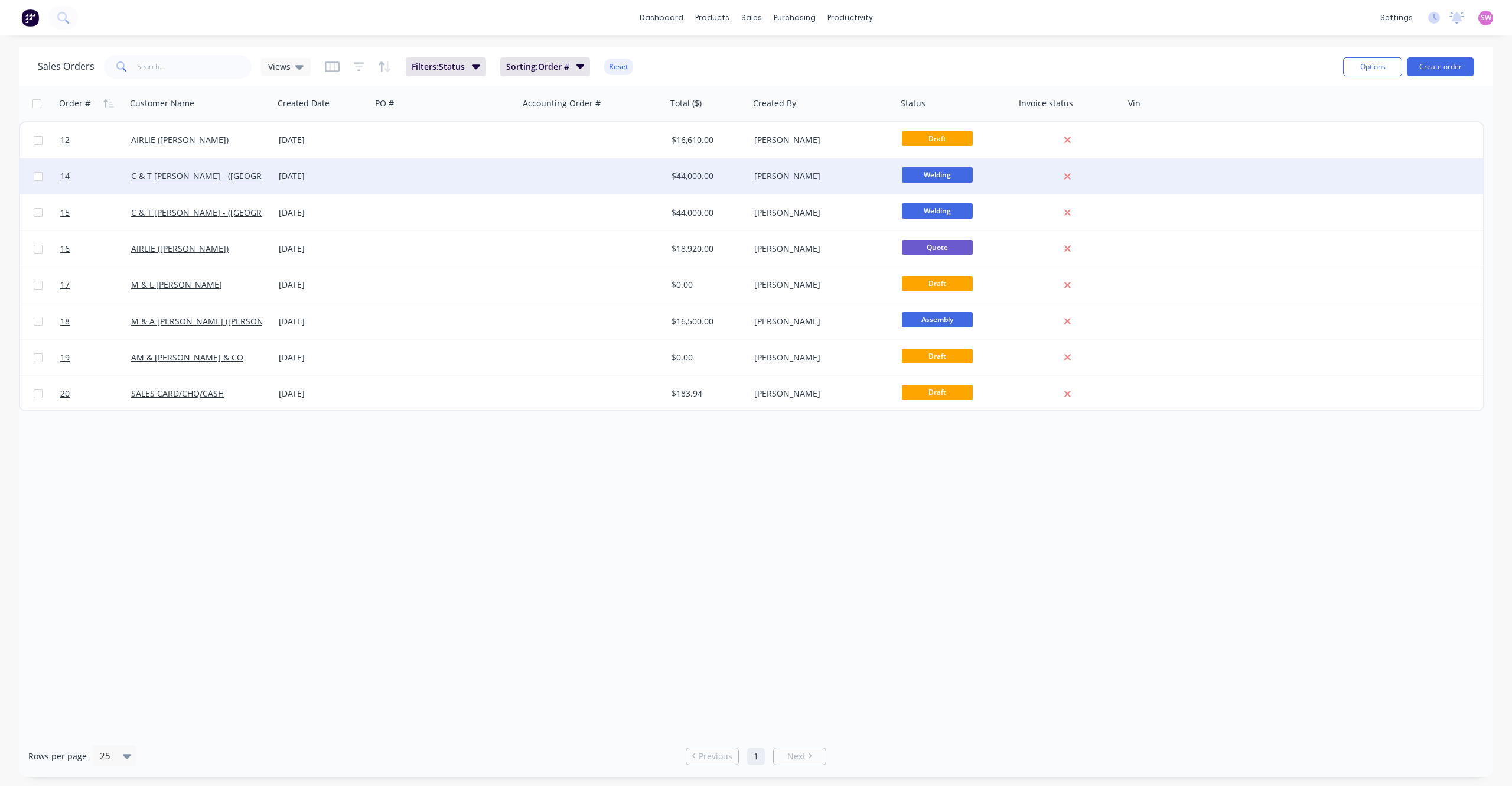
click at [458, 182] on div at bounding box center [445, 175] width 147 height 35
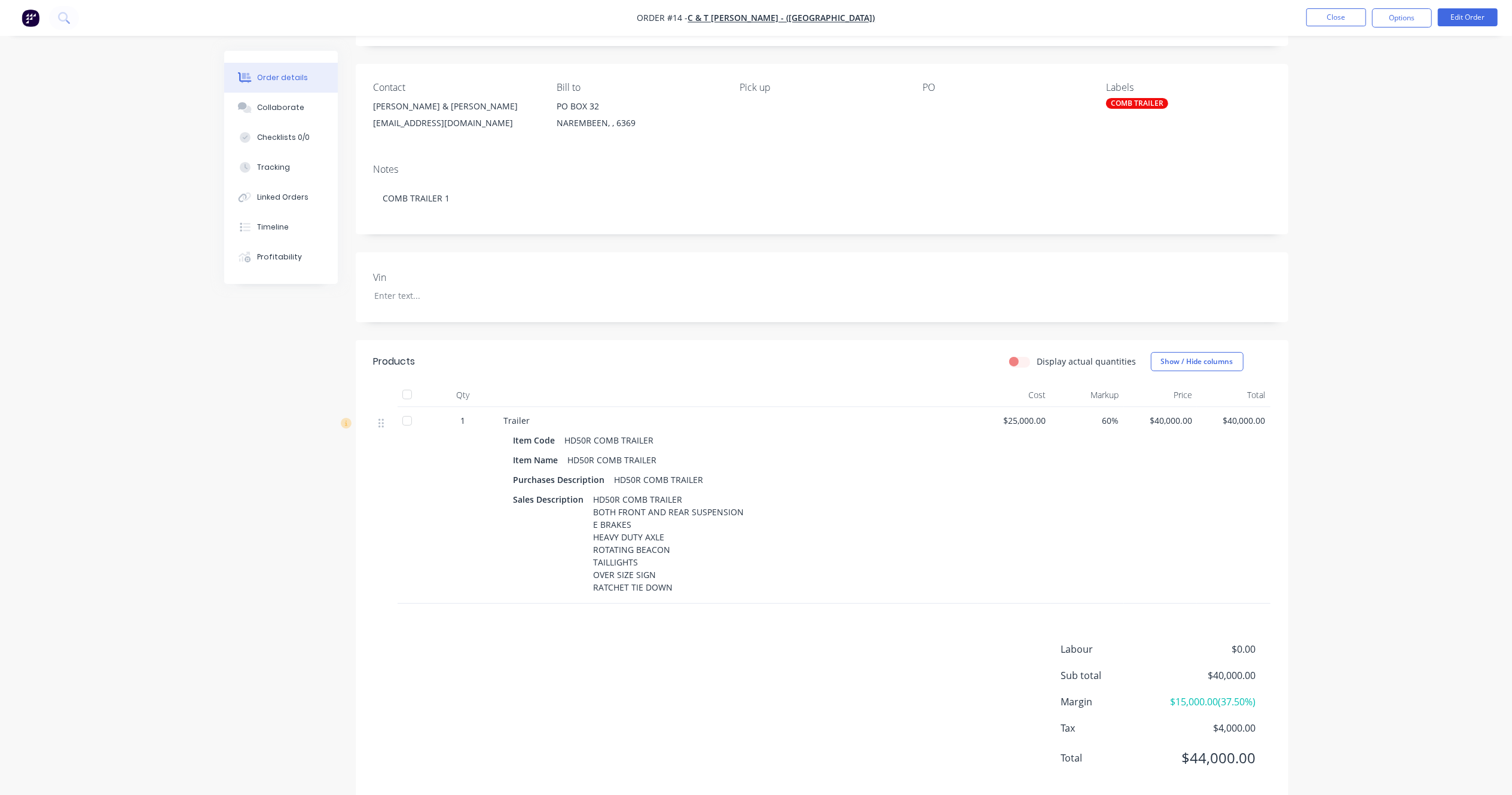
scroll to position [104, 0]
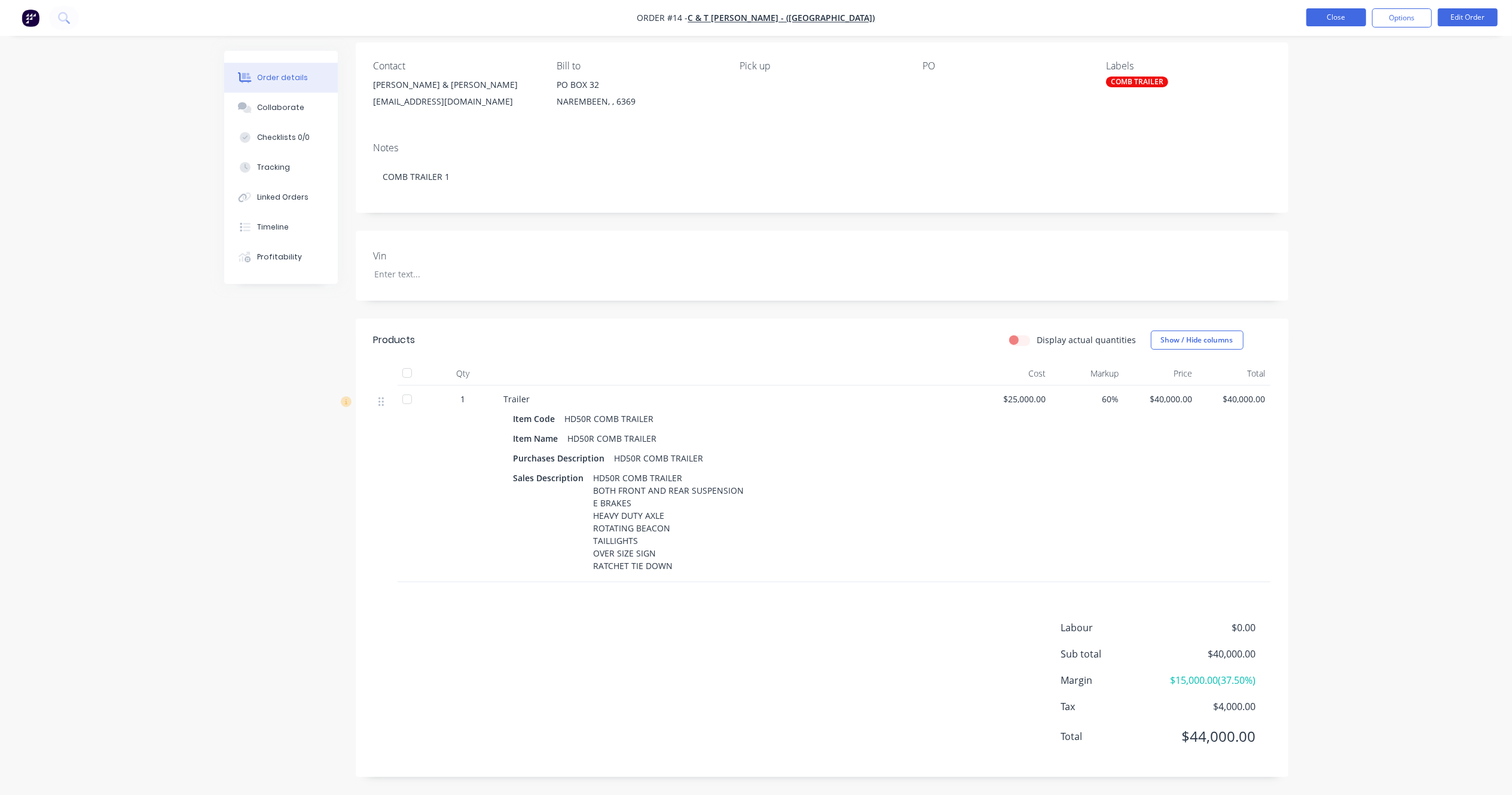
click at [1020, 20] on button "Close" at bounding box center [1337, 17] width 60 height 18
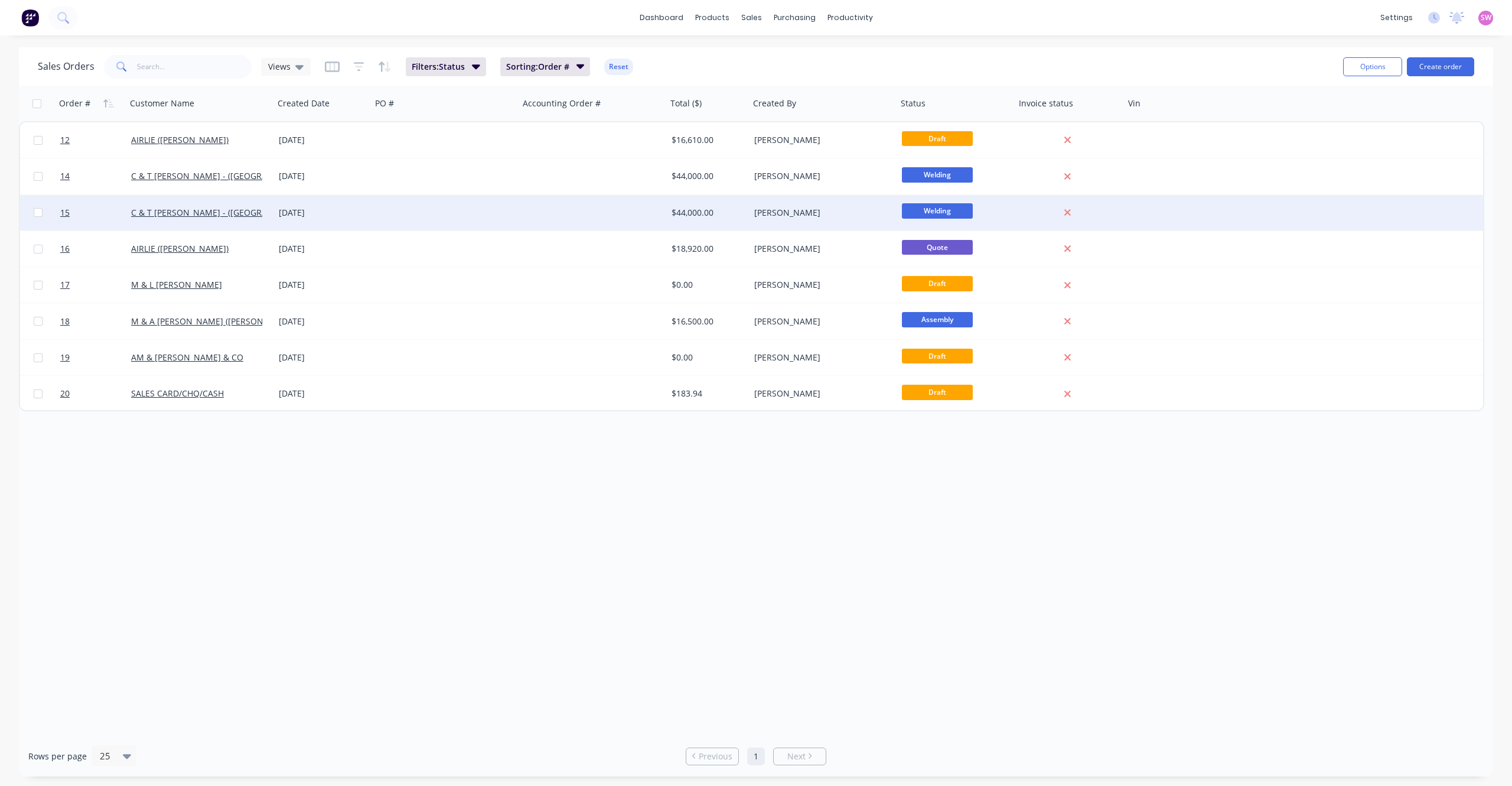
click at [386, 205] on div at bounding box center [445, 212] width 147 height 35
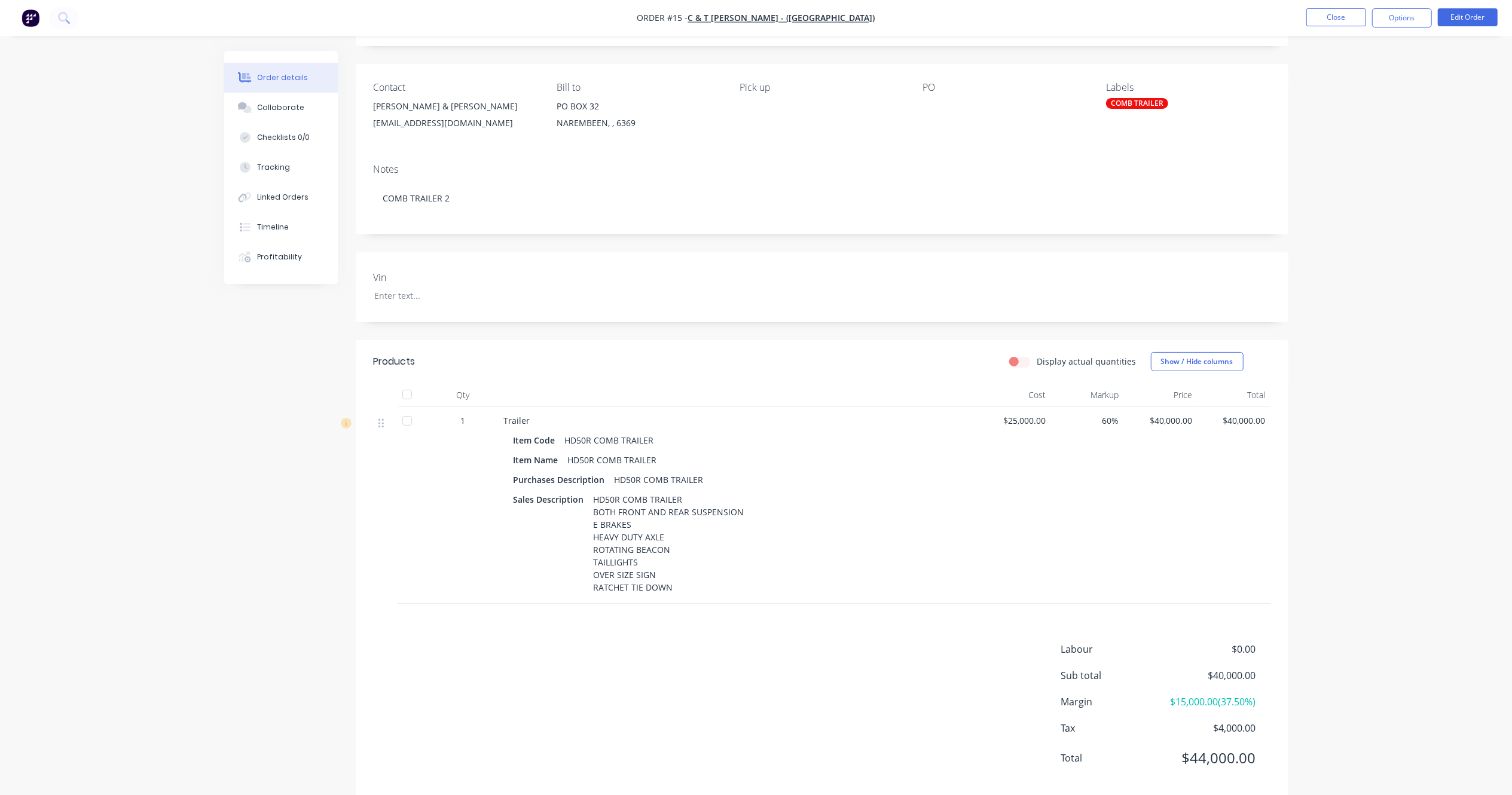
scroll to position [104, 0]
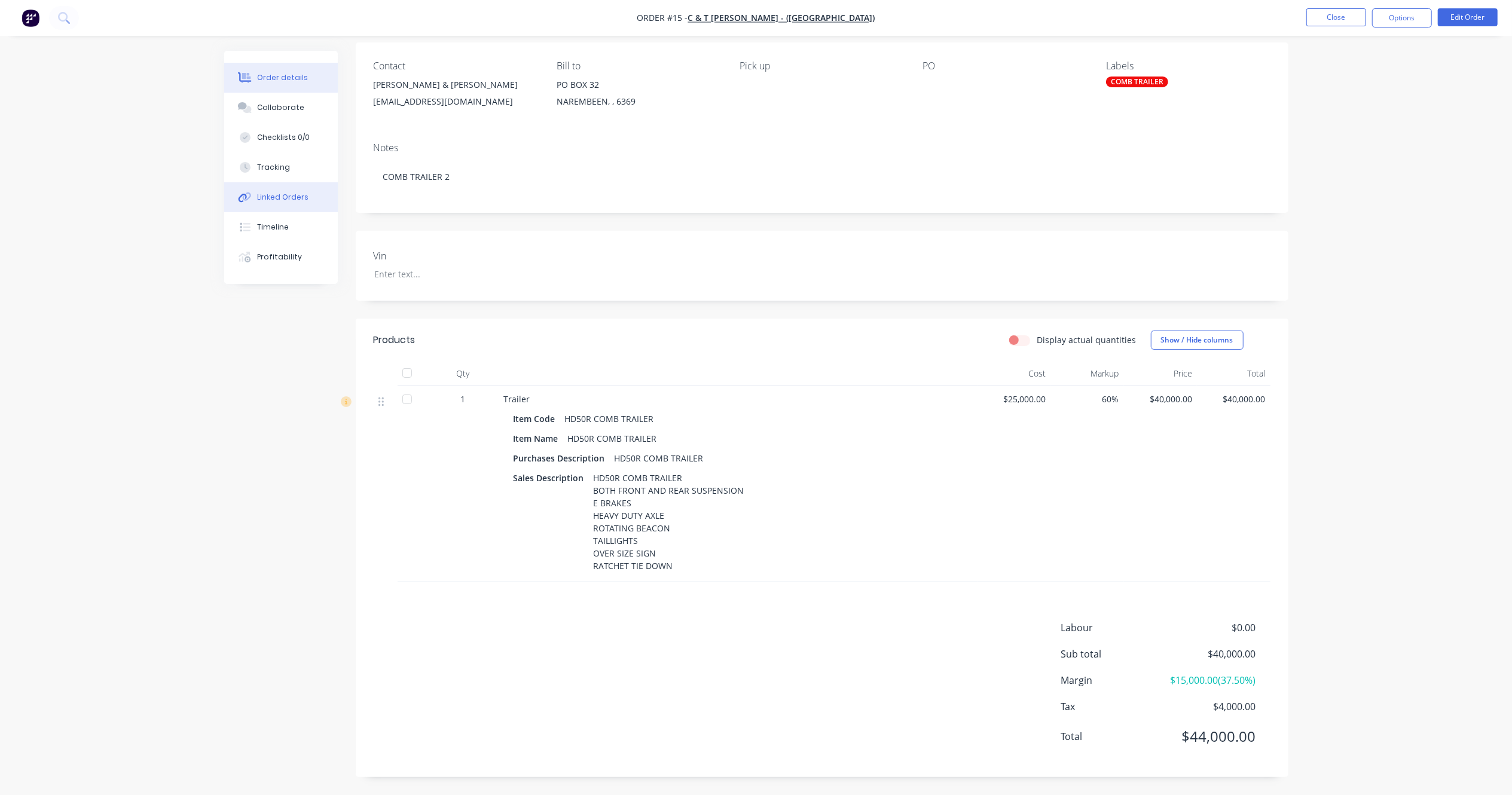
click at [286, 189] on button "Linked Orders" at bounding box center [281, 196] width 114 height 30
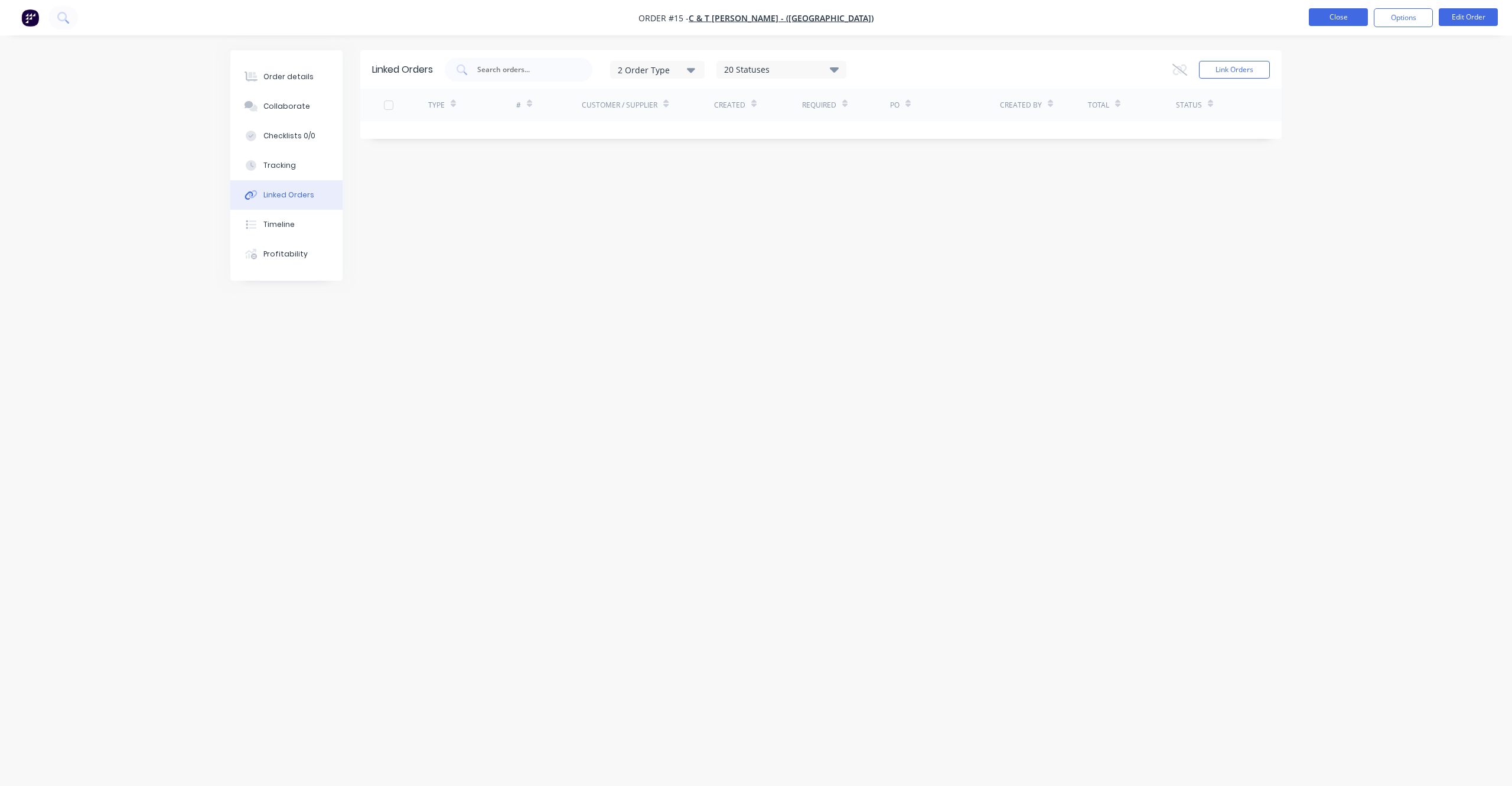
click at [1008, 23] on button "Close" at bounding box center [1339, 17] width 59 height 18
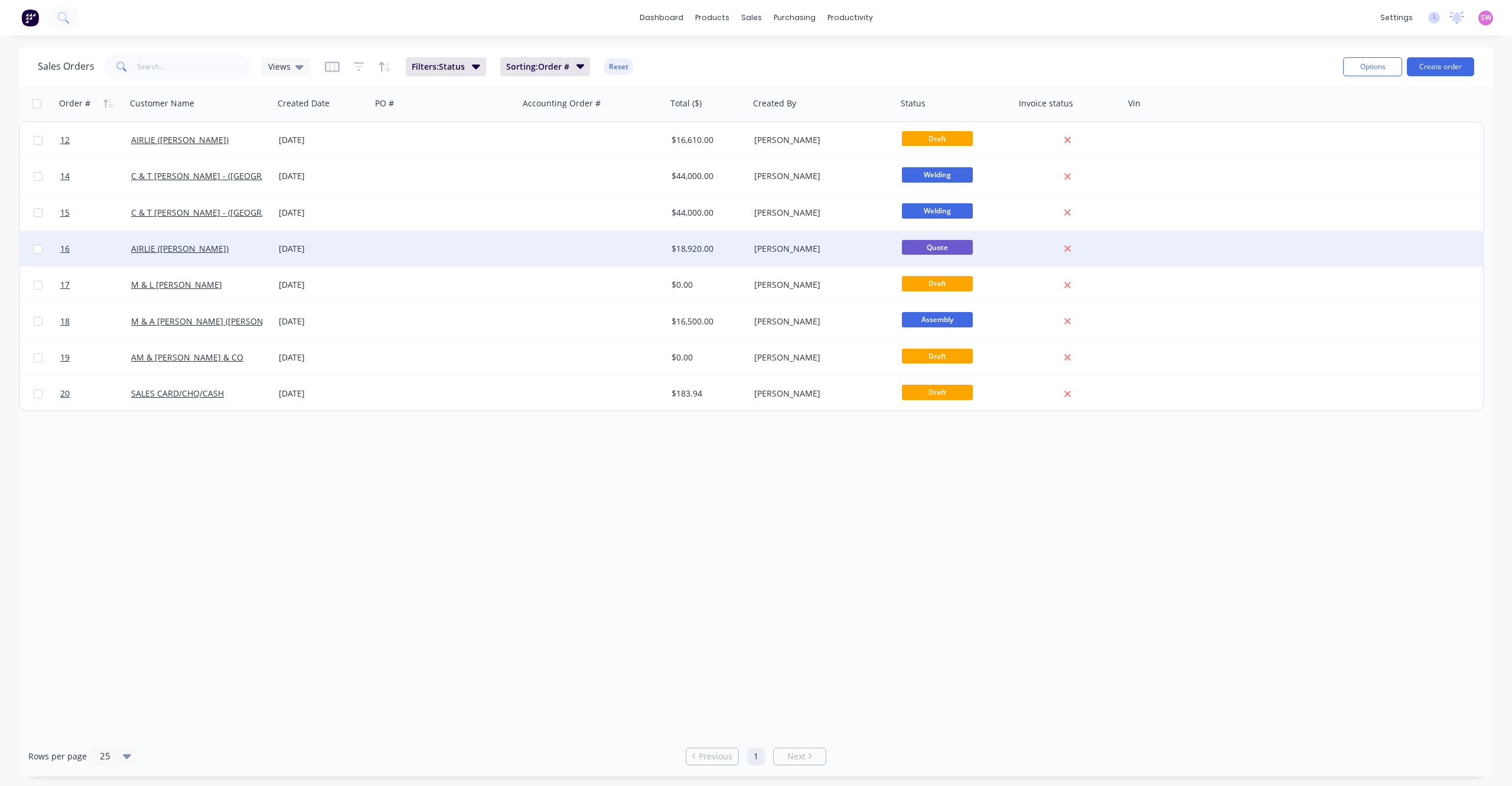
click at [426, 251] on div at bounding box center [445, 248] width 147 height 35
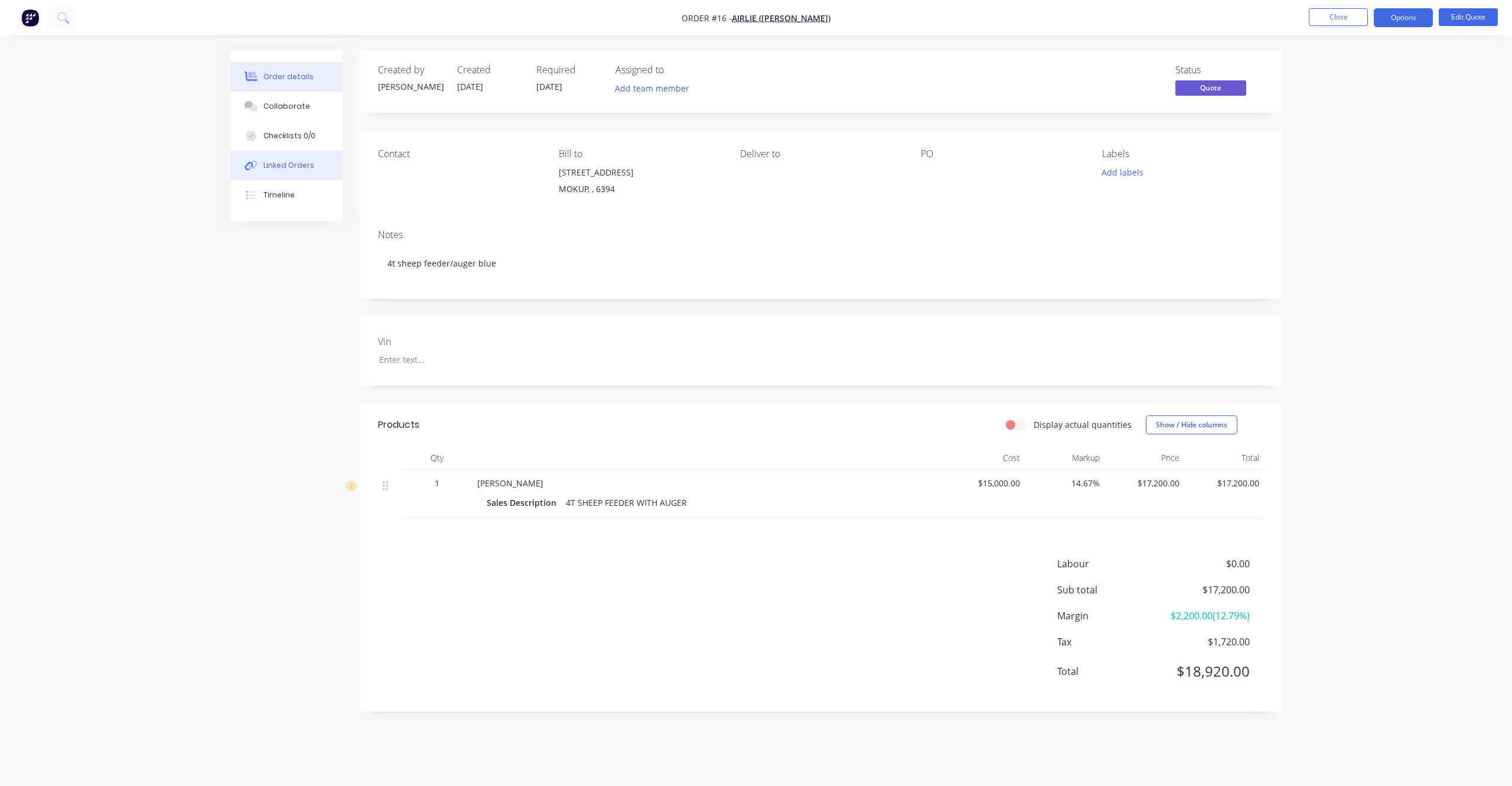
click at [280, 160] on div "Linked Orders" at bounding box center [288, 165] width 50 height 10
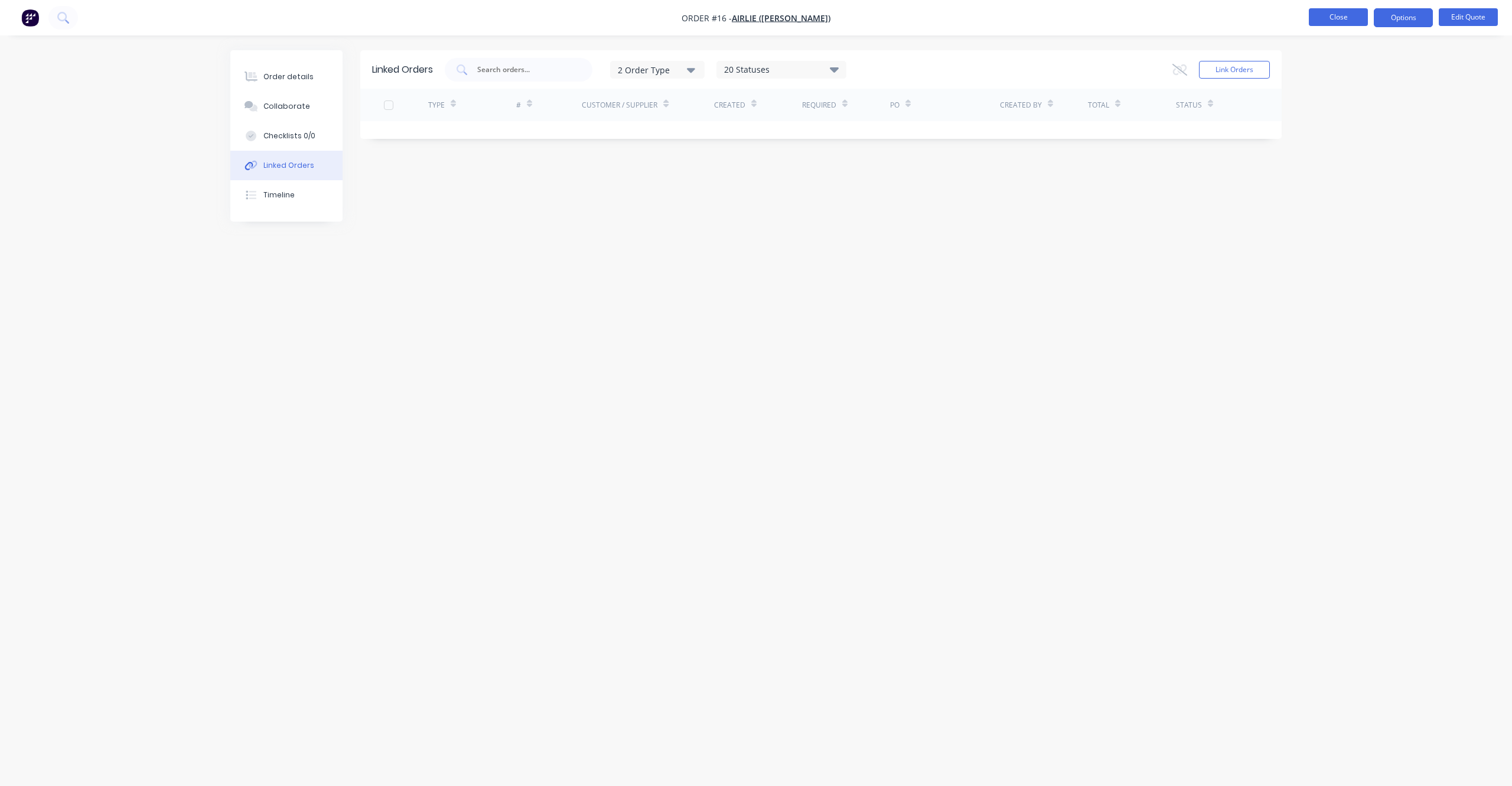
click at [1008, 21] on button "Close" at bounding box center [1339, 17] width 59 height 18
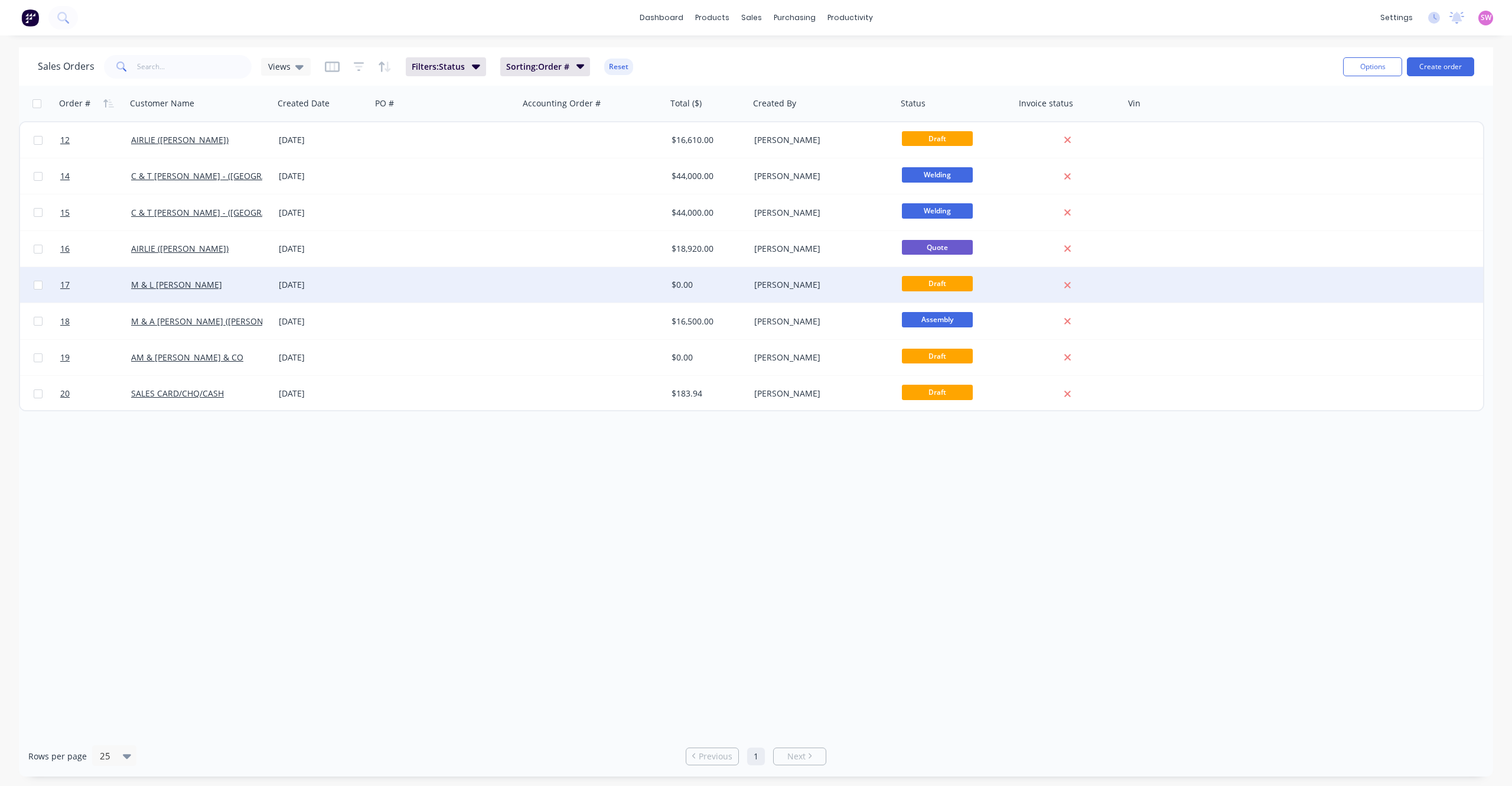
click at [377, 284] on div at bounding box center [445, 285] width 147 height 35
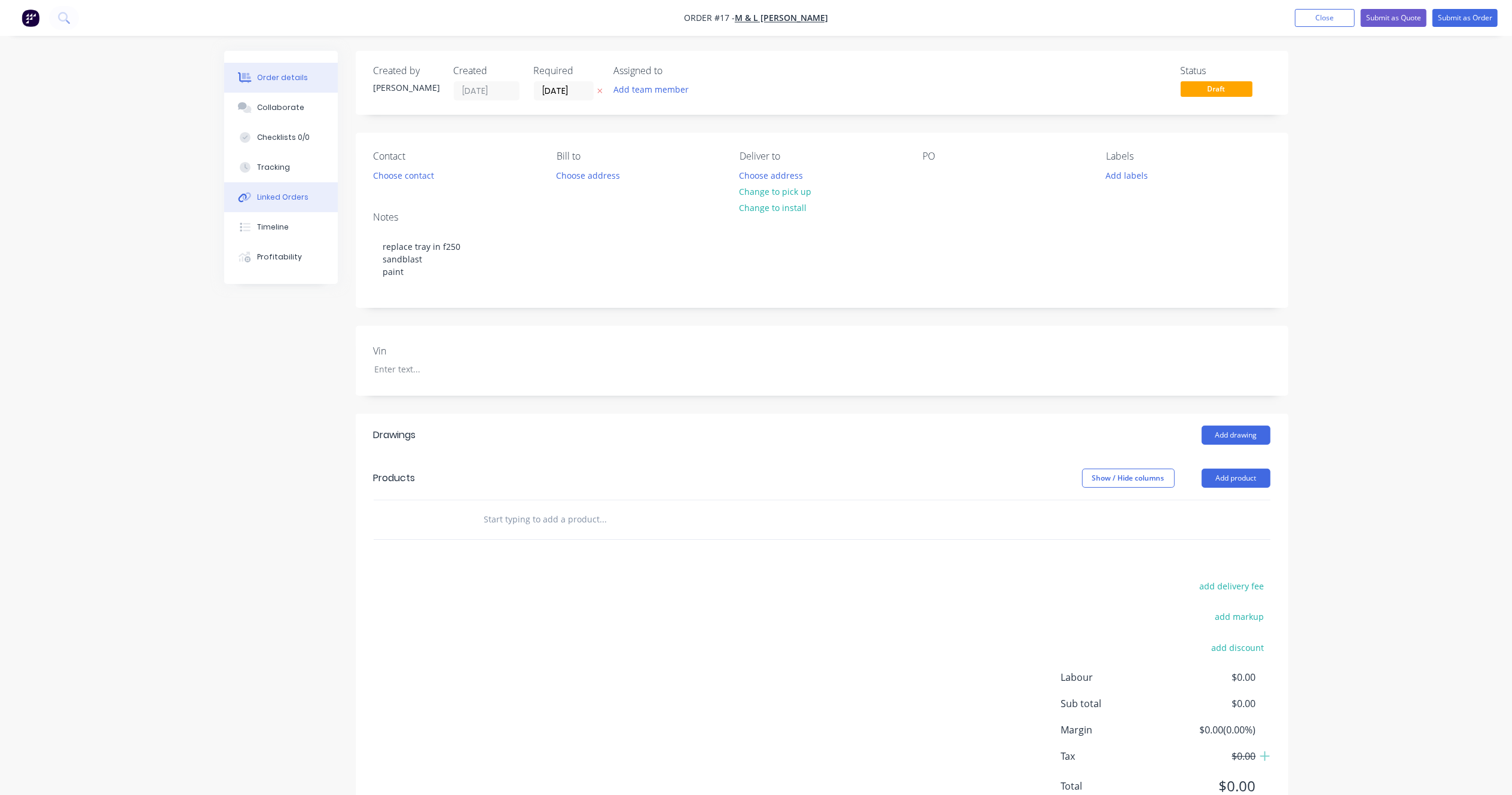
click at [274, 193] on div "Linked Orders" at bounding box center [282, 196] width 51 height 11
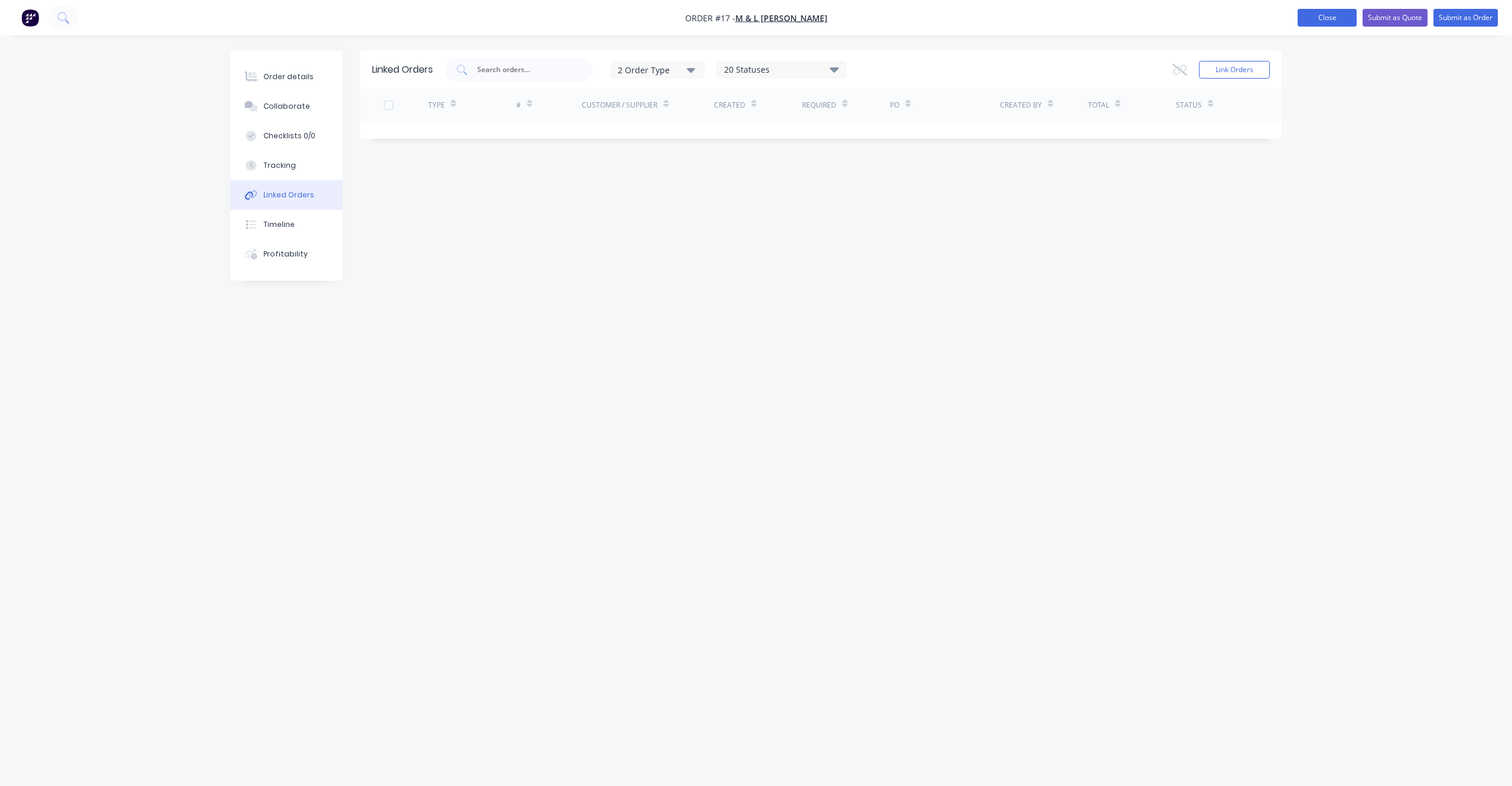
click at [1008, 15] on button "Close" at bounding box center [1327, 17] width 59 height 18
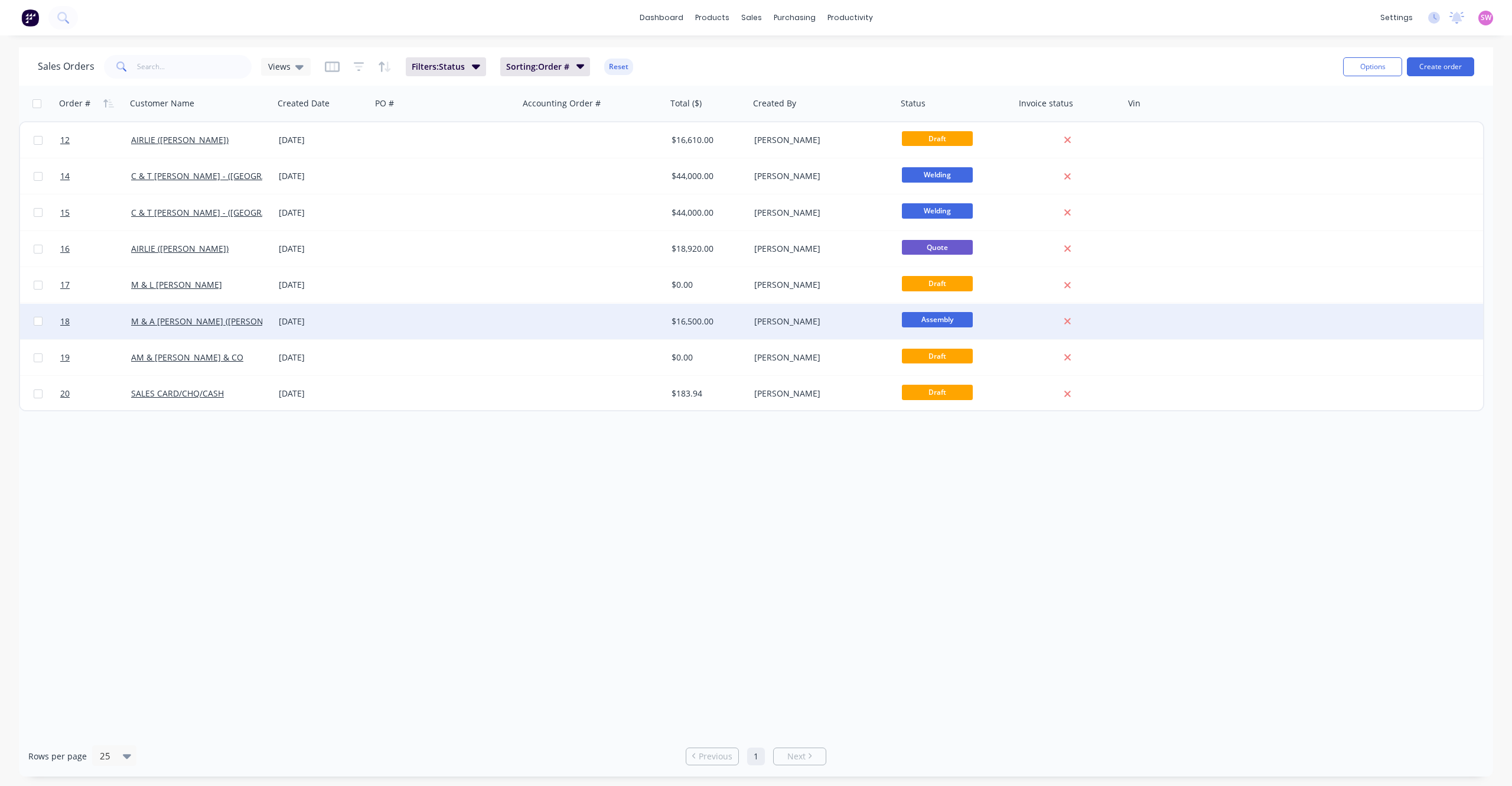
click at [414, 318] on div at bounding box center [445, 321] width 147 height 35
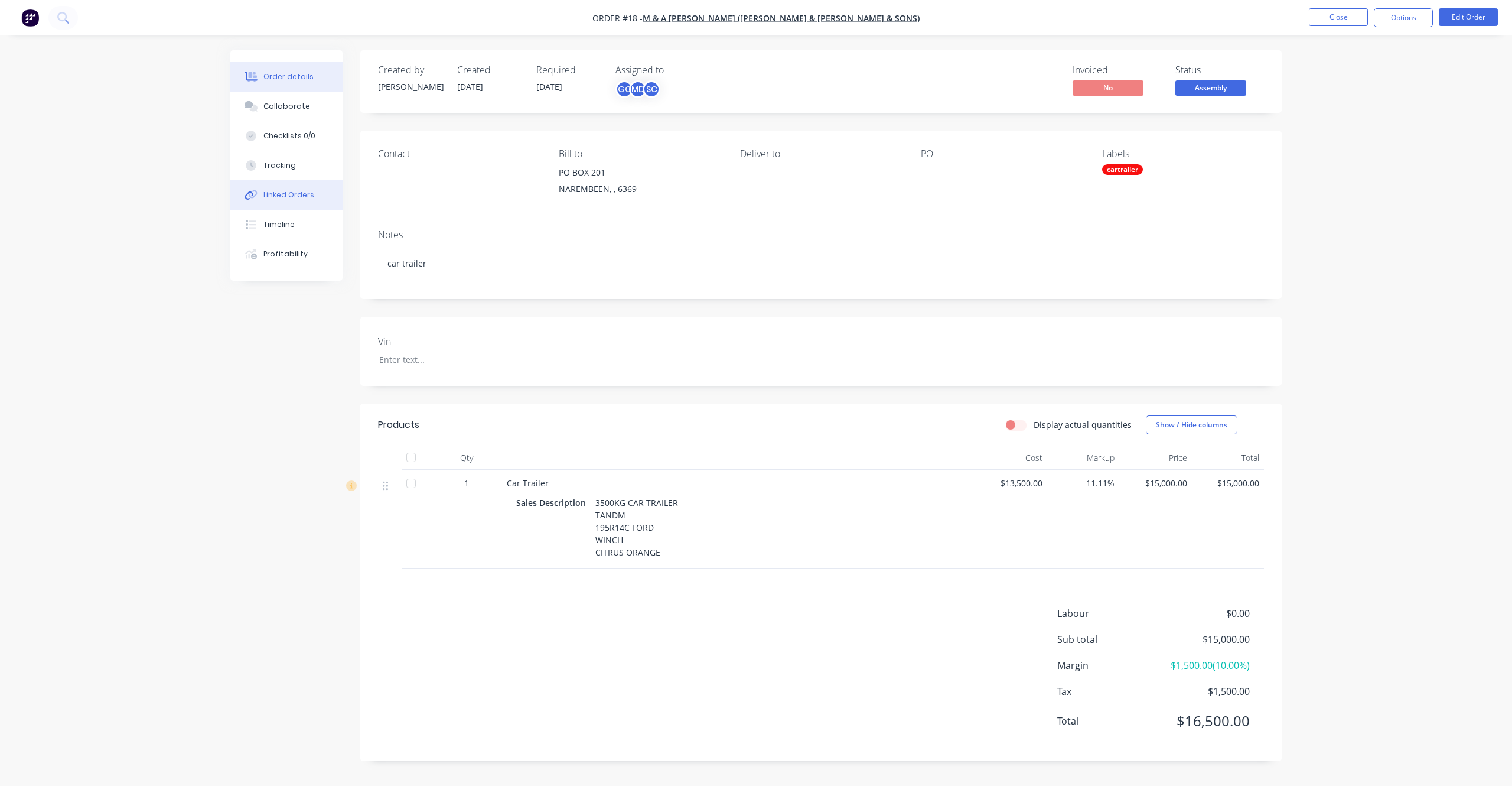
click at [307, 192] on div "Linked Orders" at bounding box center [288, 194] width 50 height 10
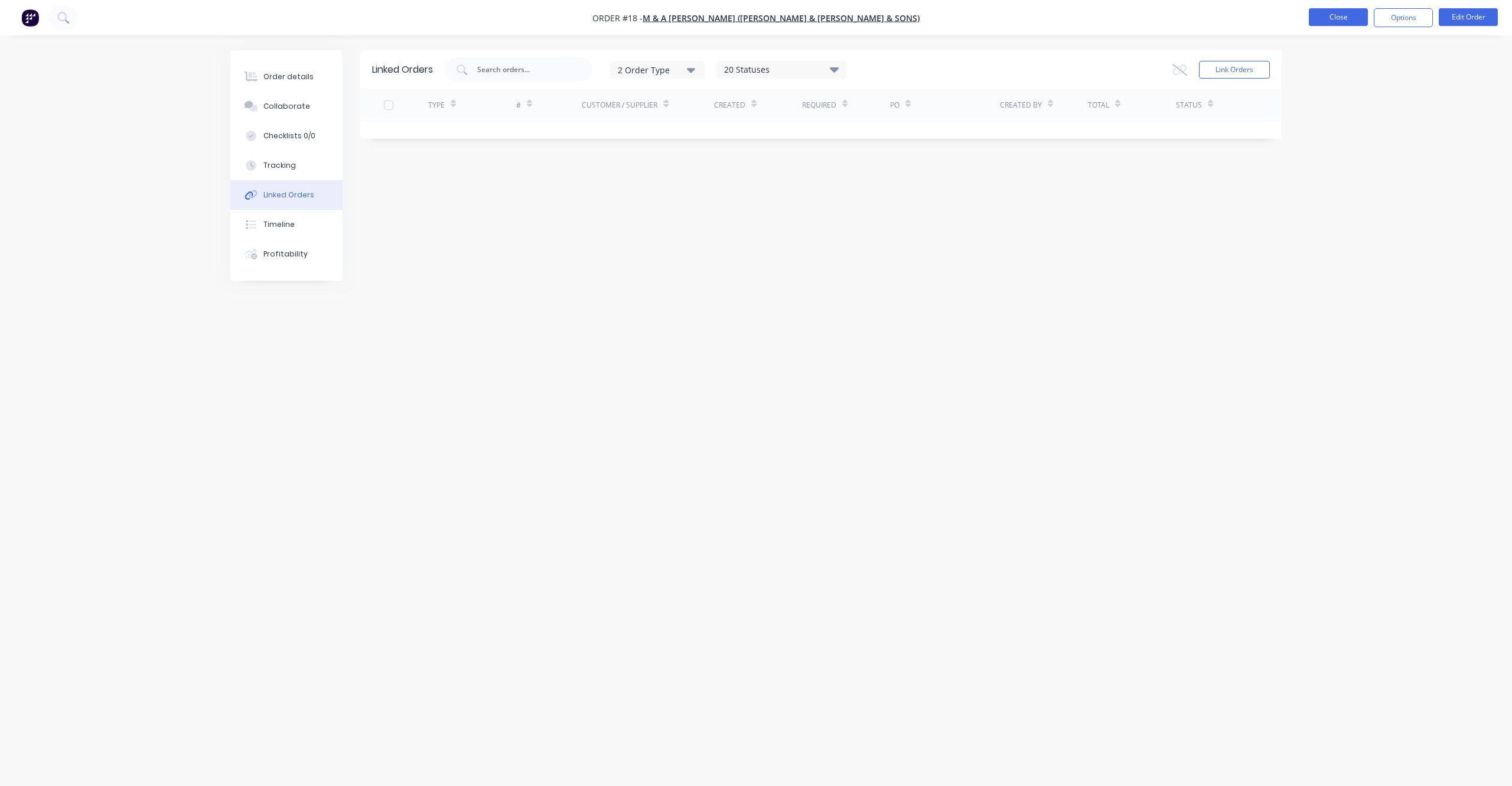
click at [1008, 16] on button "Close" at bounding box center [1339, 17] width 59 height 18
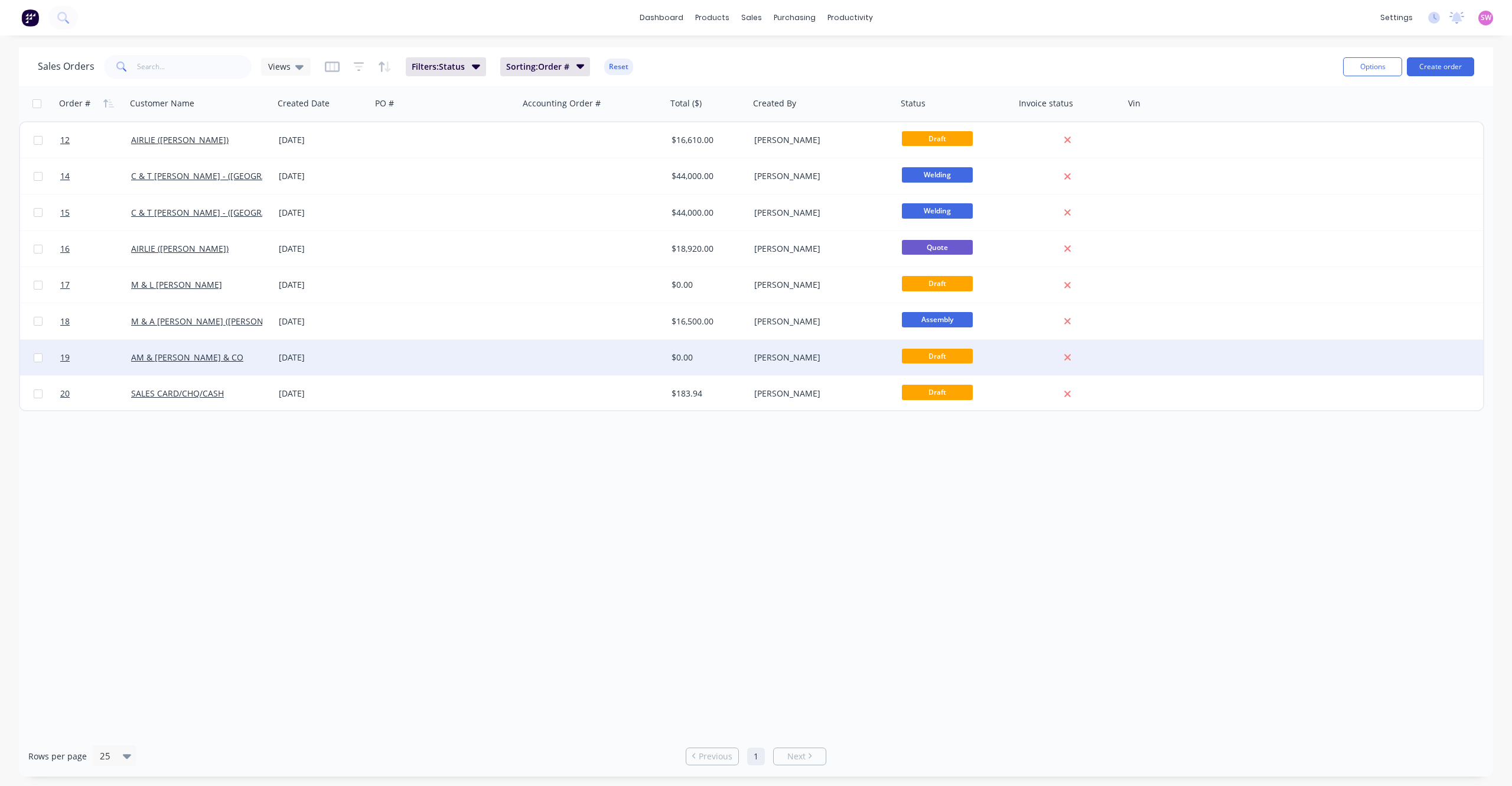
click at [370, 355] on div "13 Aug 2025" at bounding box center [323, 357] width 97 height 35
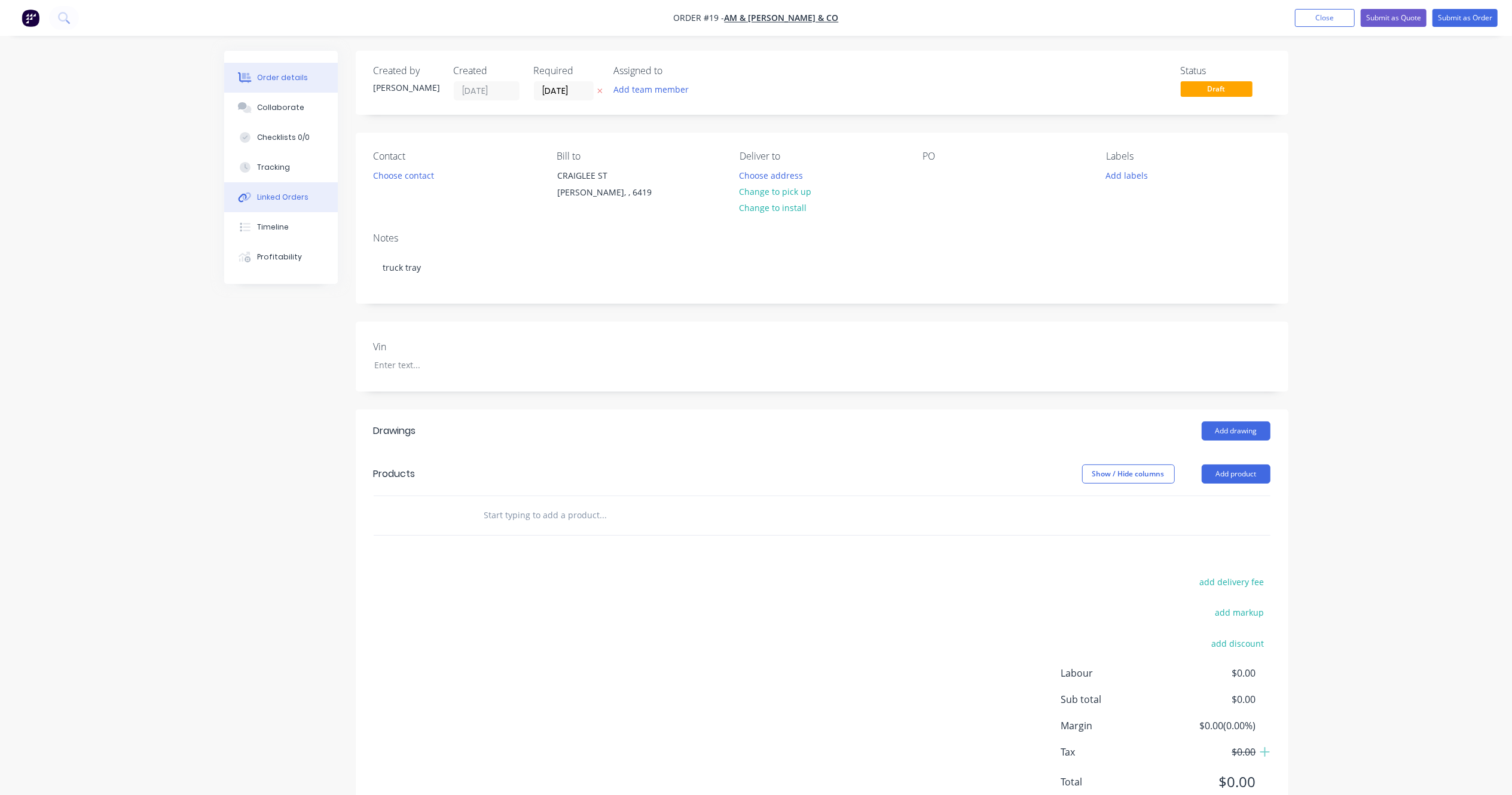
click at [275, 193] on div "Linked Orders" at bounding box center [282, 196] width 51 height 11
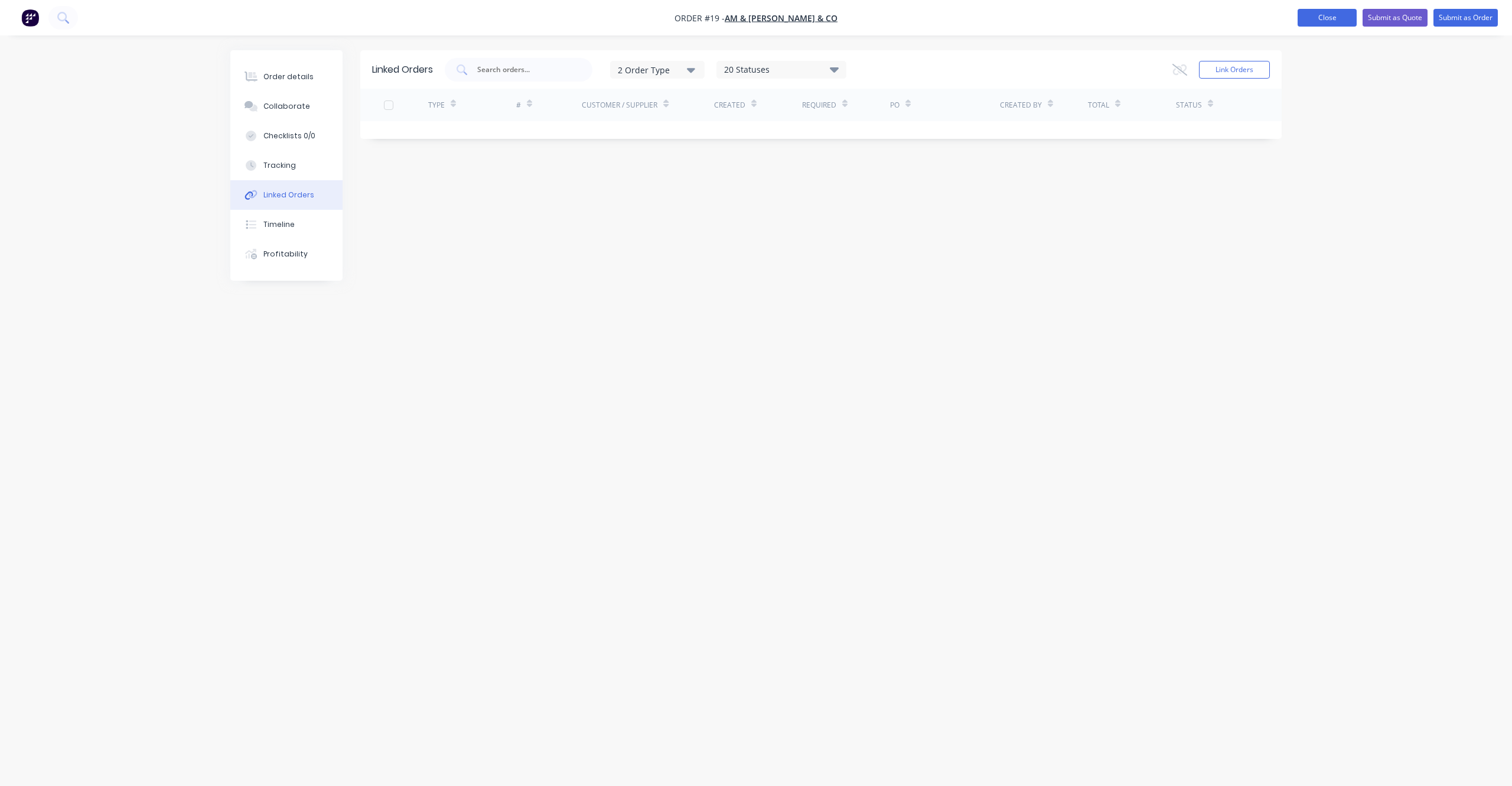
click at [1008, 20] on button "Close" at bounding box center [1327, 17] width 59 height 18
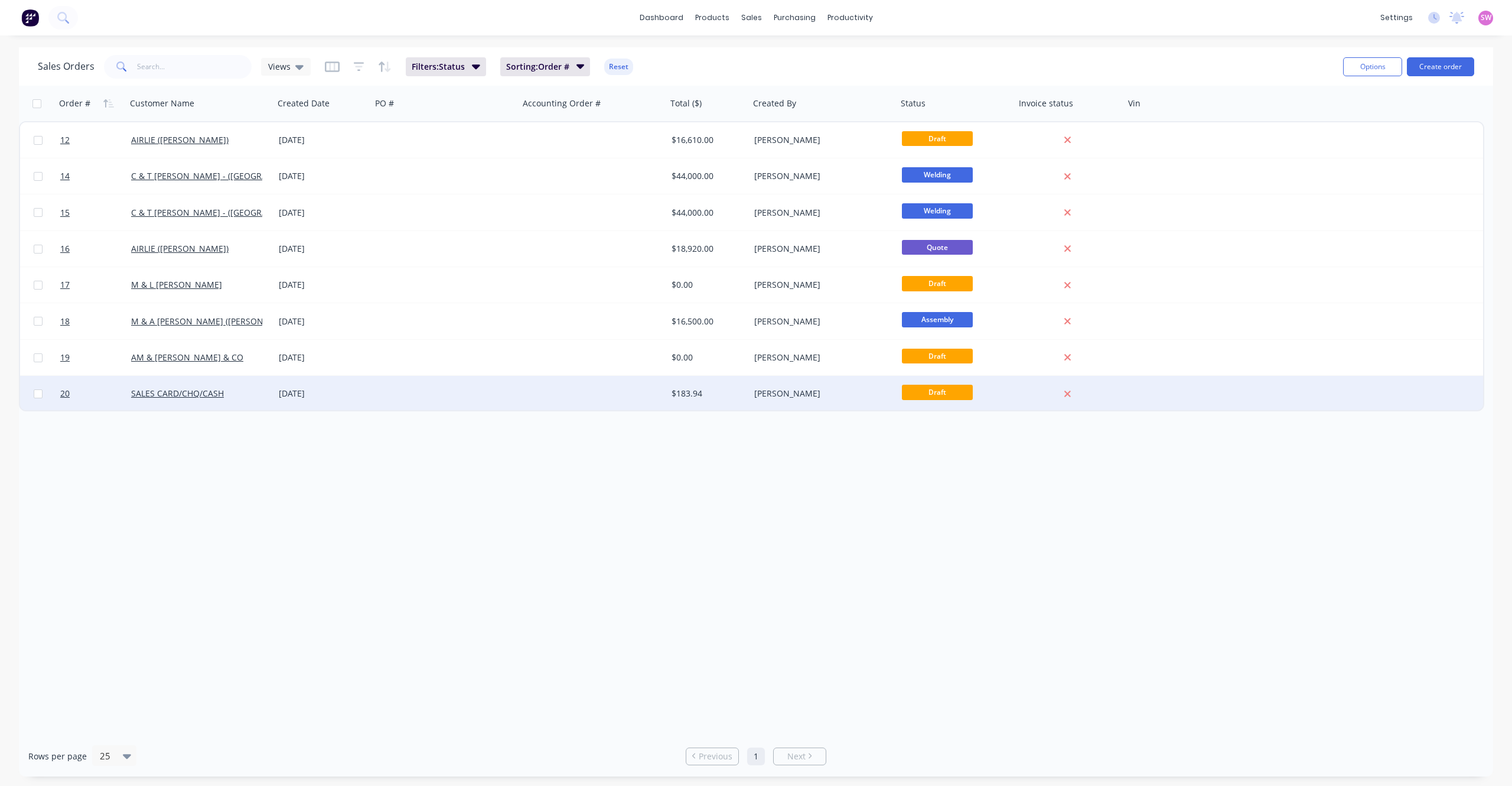
click at [406, 393] on div at bounding box center [445, 393] width 147 height 35
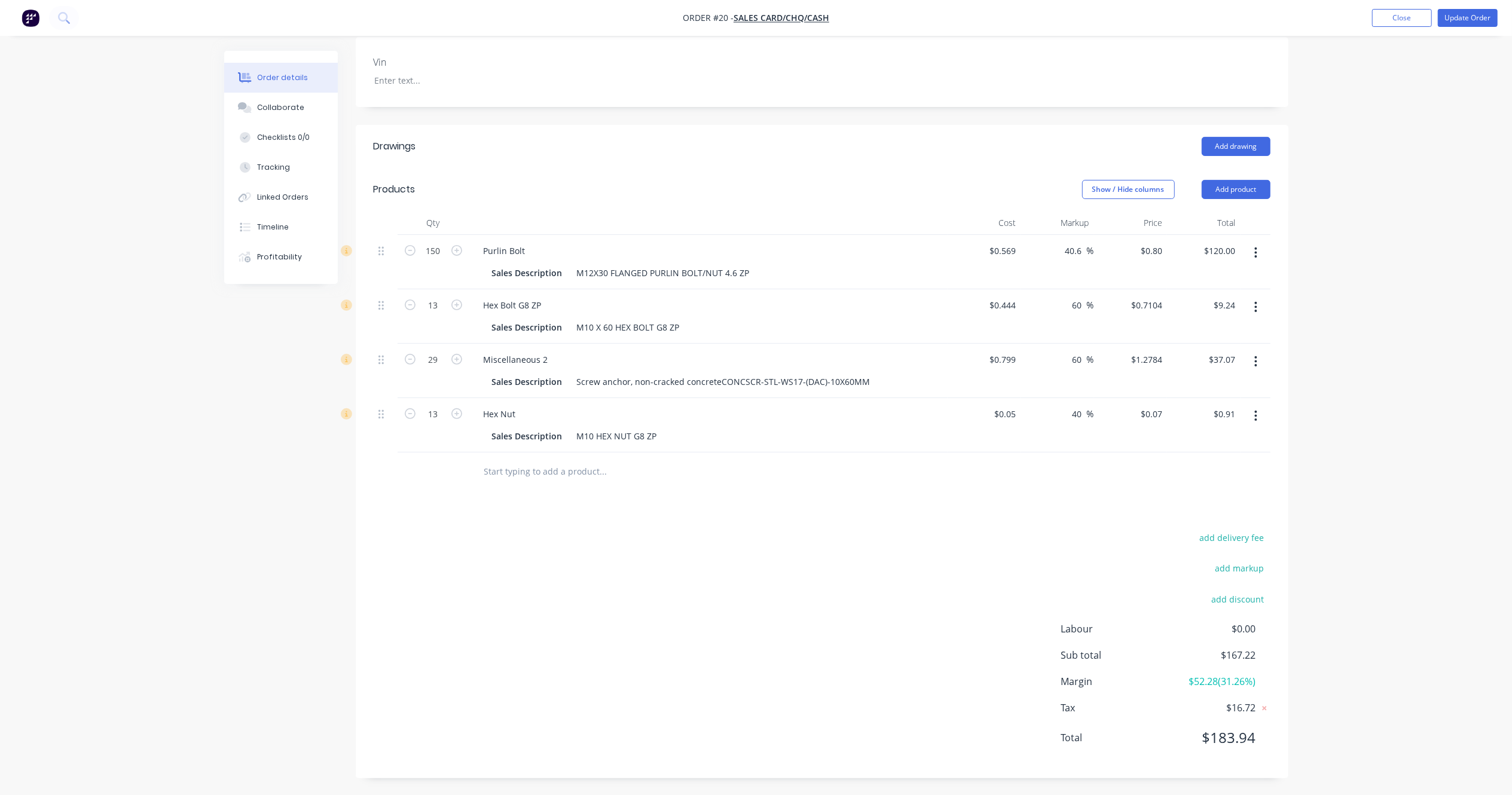
scroll to position [266, 0]
click at [267, 221] on div "Timeline" at bounding box center [273, 226] width 32 height 11
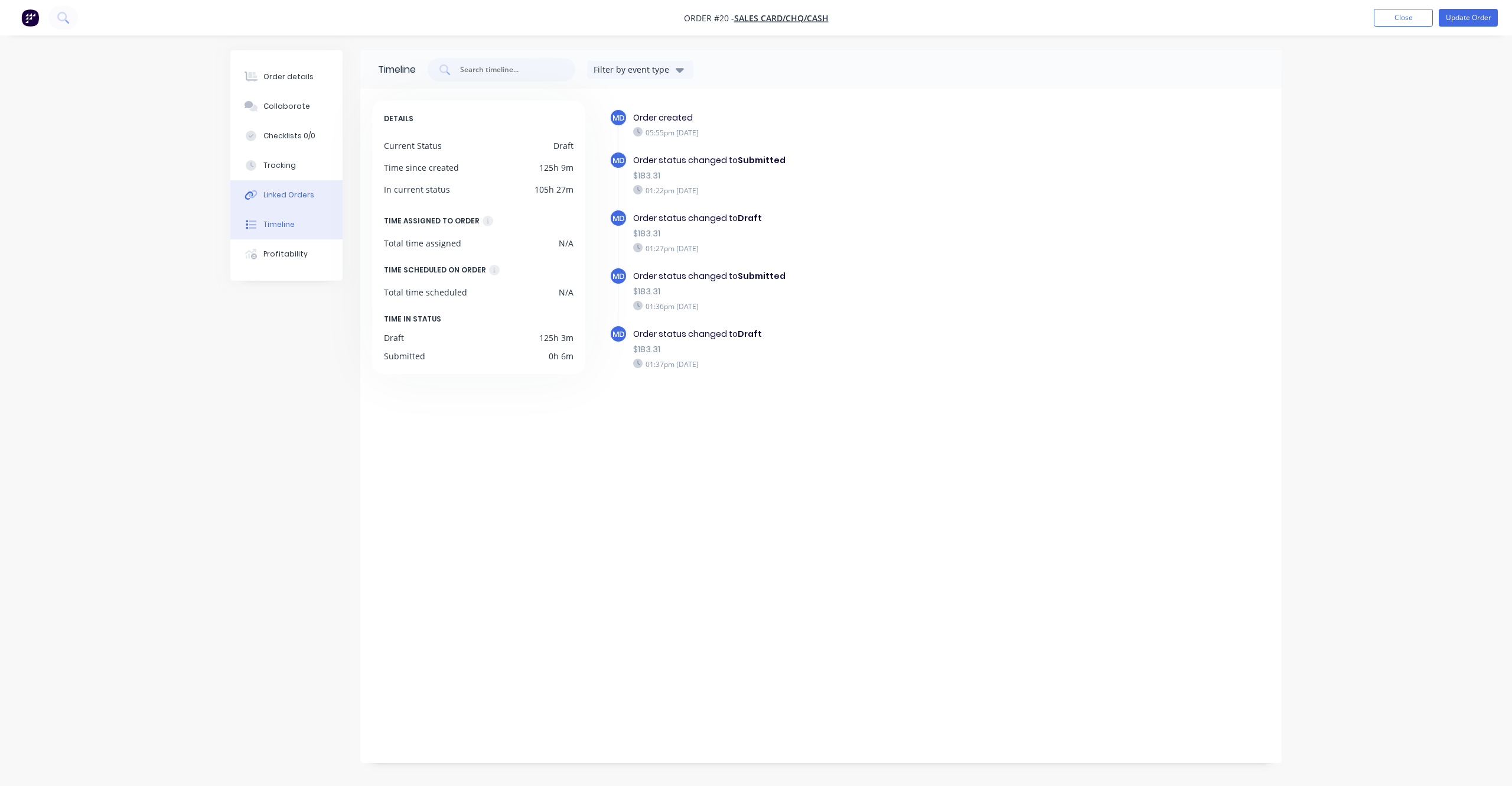
click at [280, 192] on div "Linked Orders" at bounding box center [288, 194] width 50 height 10
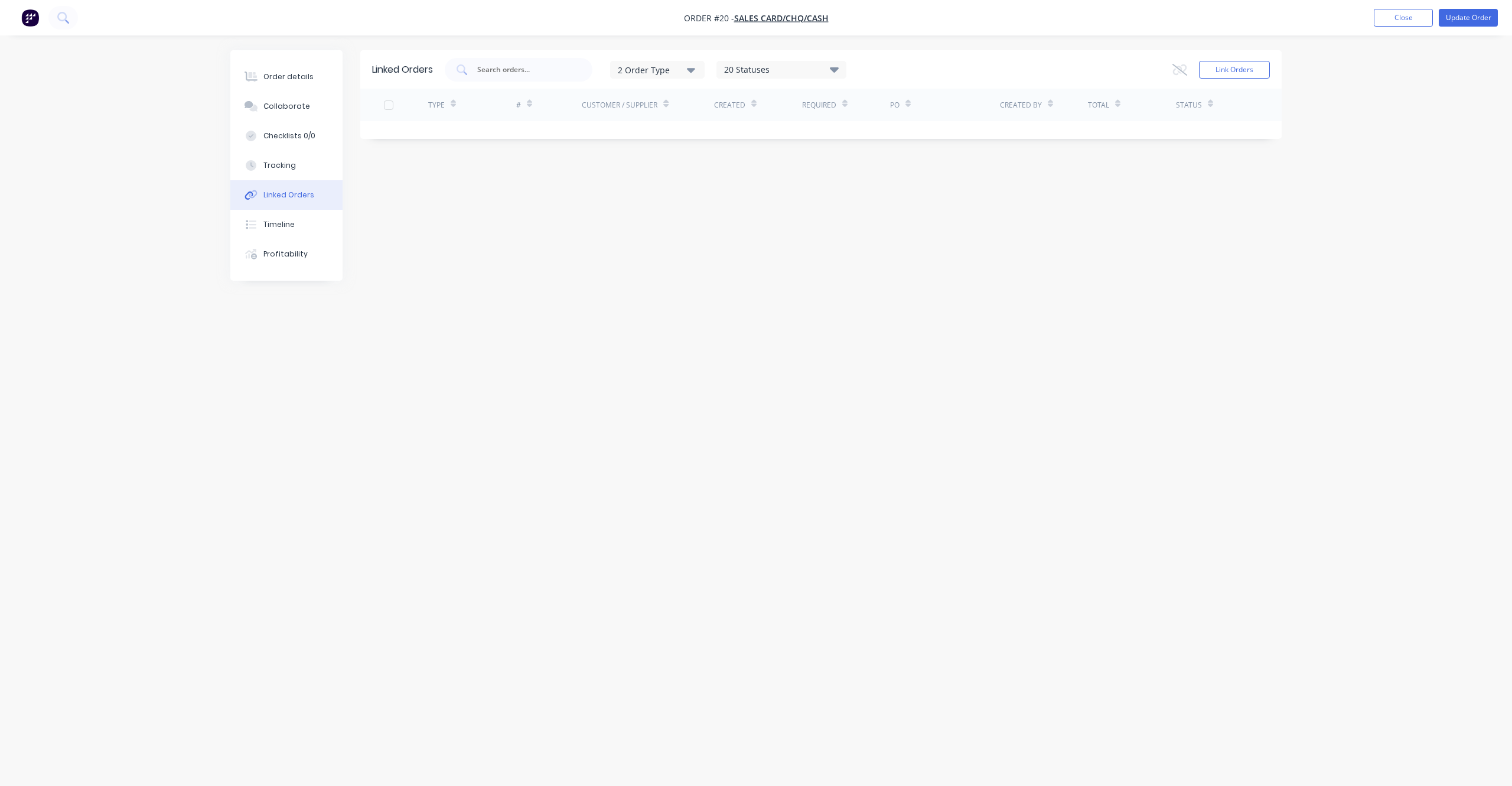
drag, startPoint x: 1421, startPoint y: 23, endPoint x: 1404, endPoint y: 32, distance: 19.2
click at [1008, 23] on button "Close" at bounding box center [1404, 17] width 59 height 18
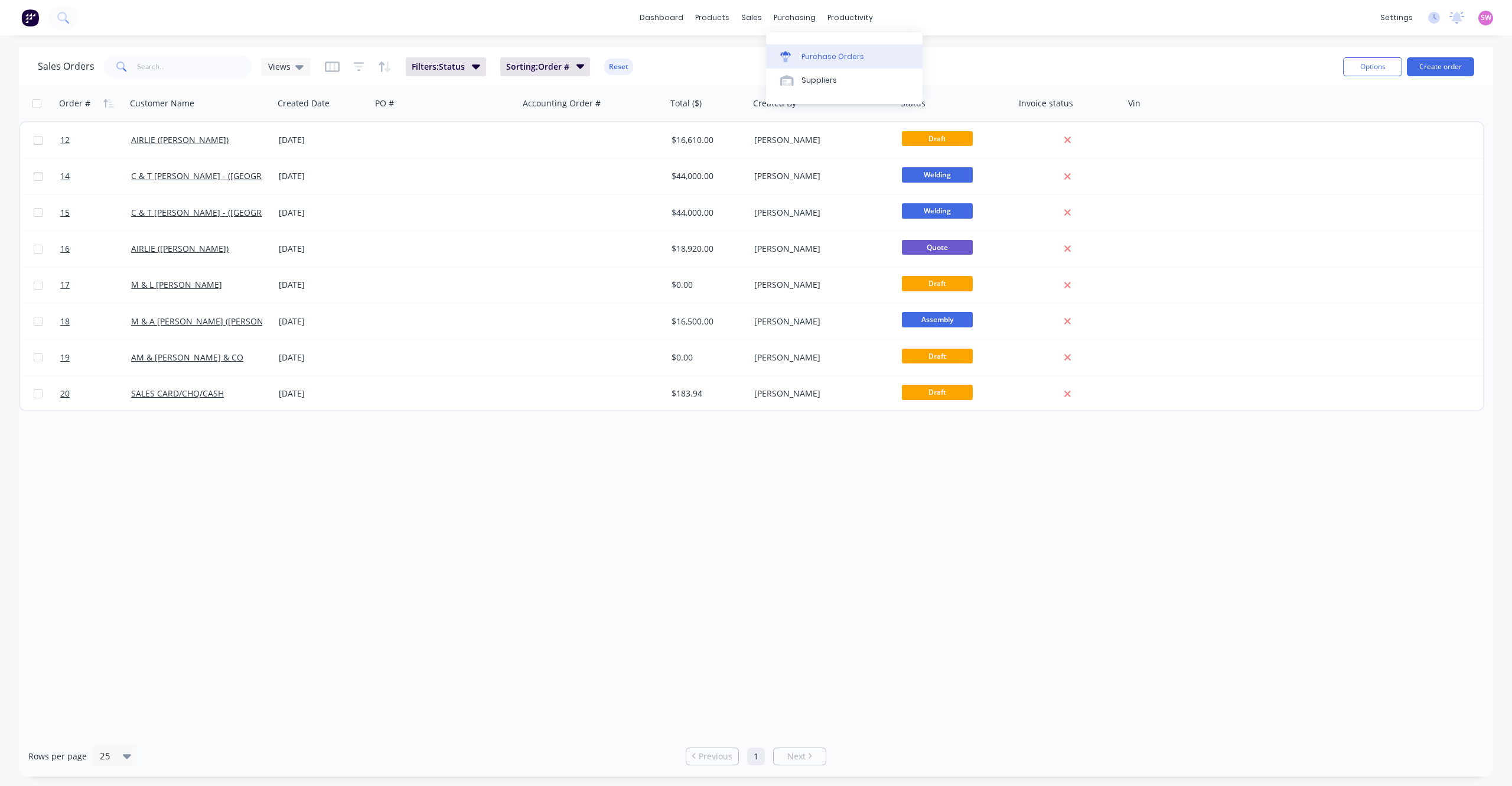
click at [835, 52] on div "Purchase Orders" at bounding box center [833, 56] width 63 height 10
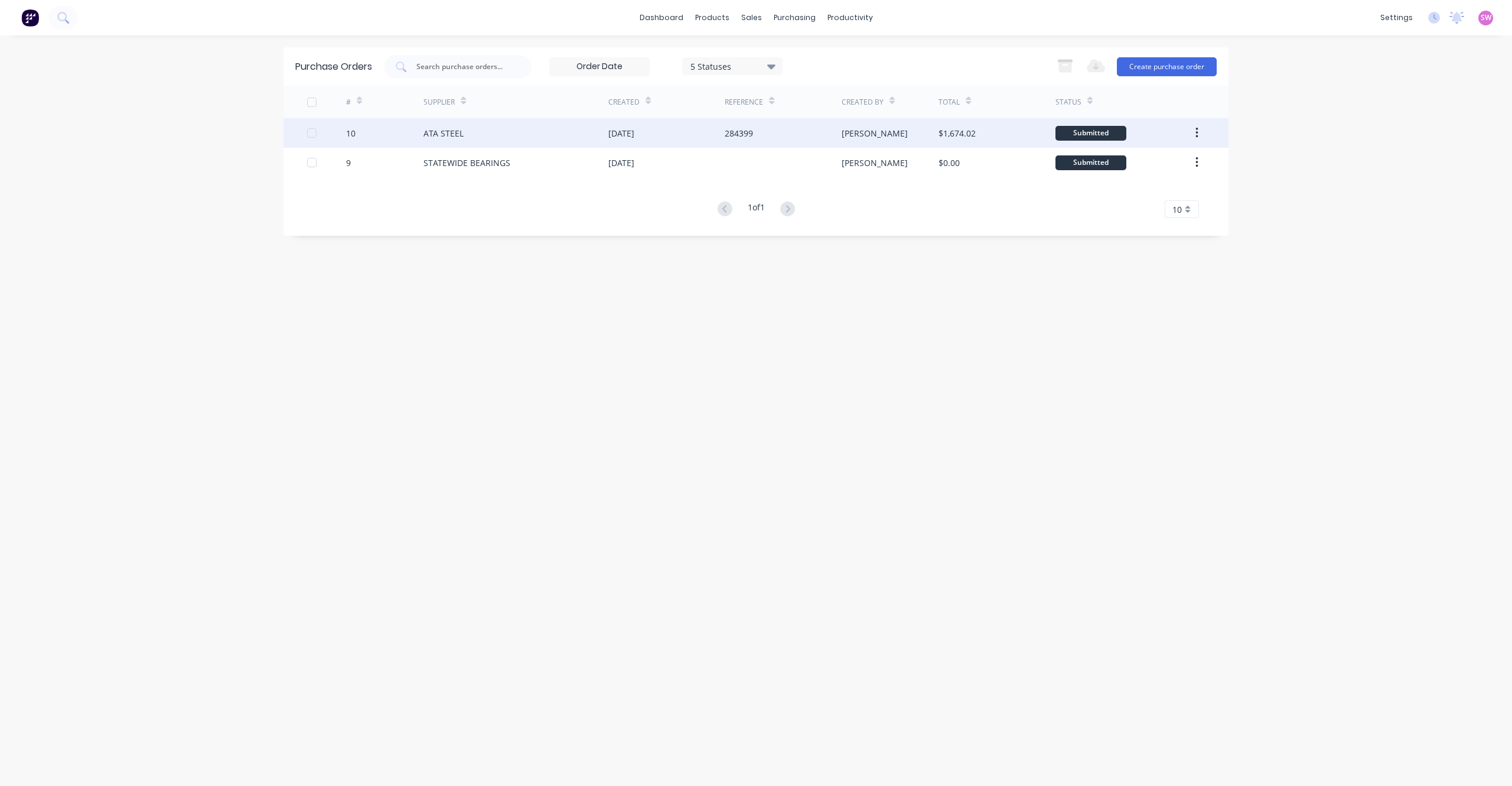
click at [557, 135] on div "ATA STEEL" at bounding box center [516, 132] width 185 height 29
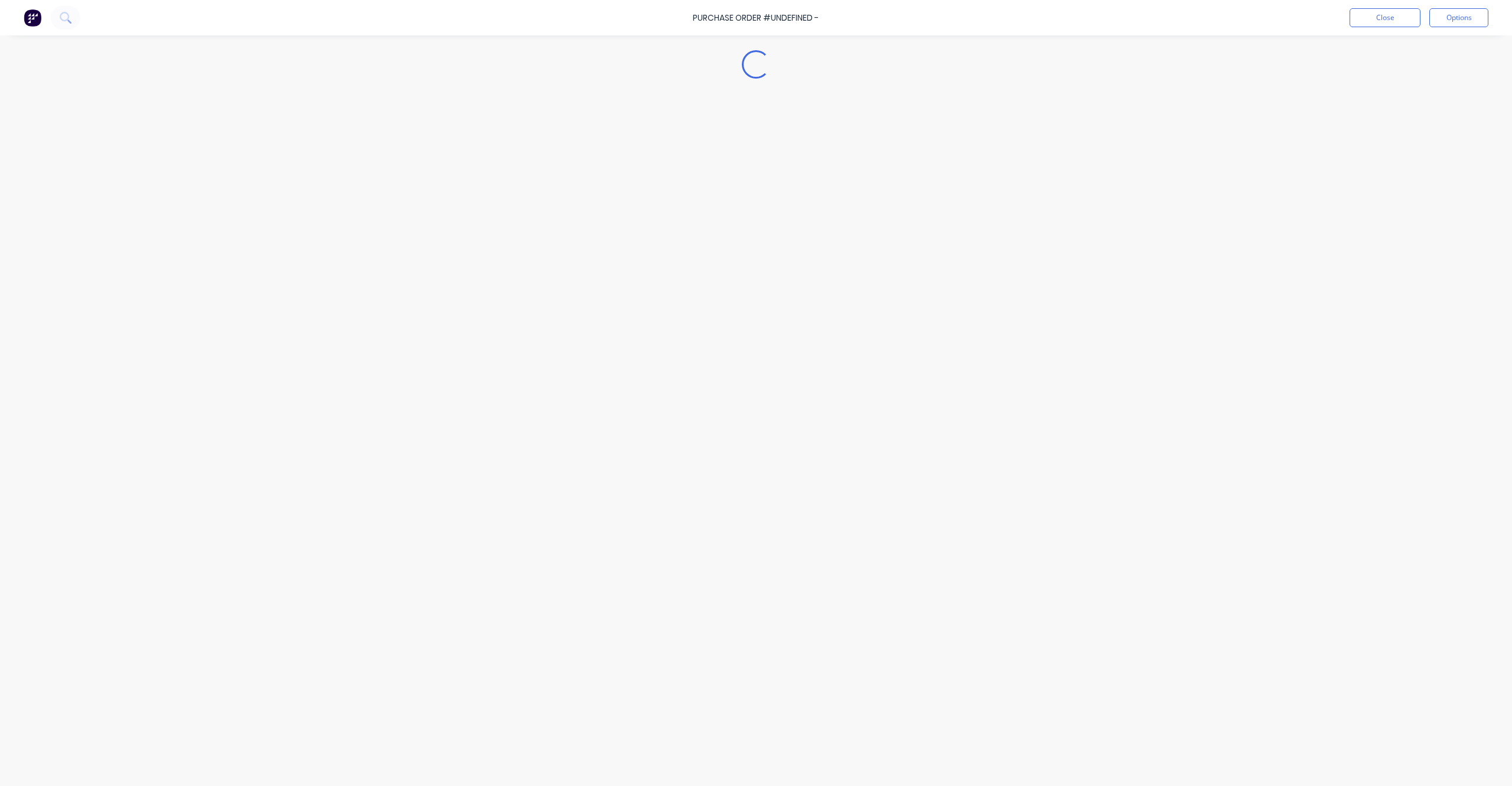
type textarea "x"
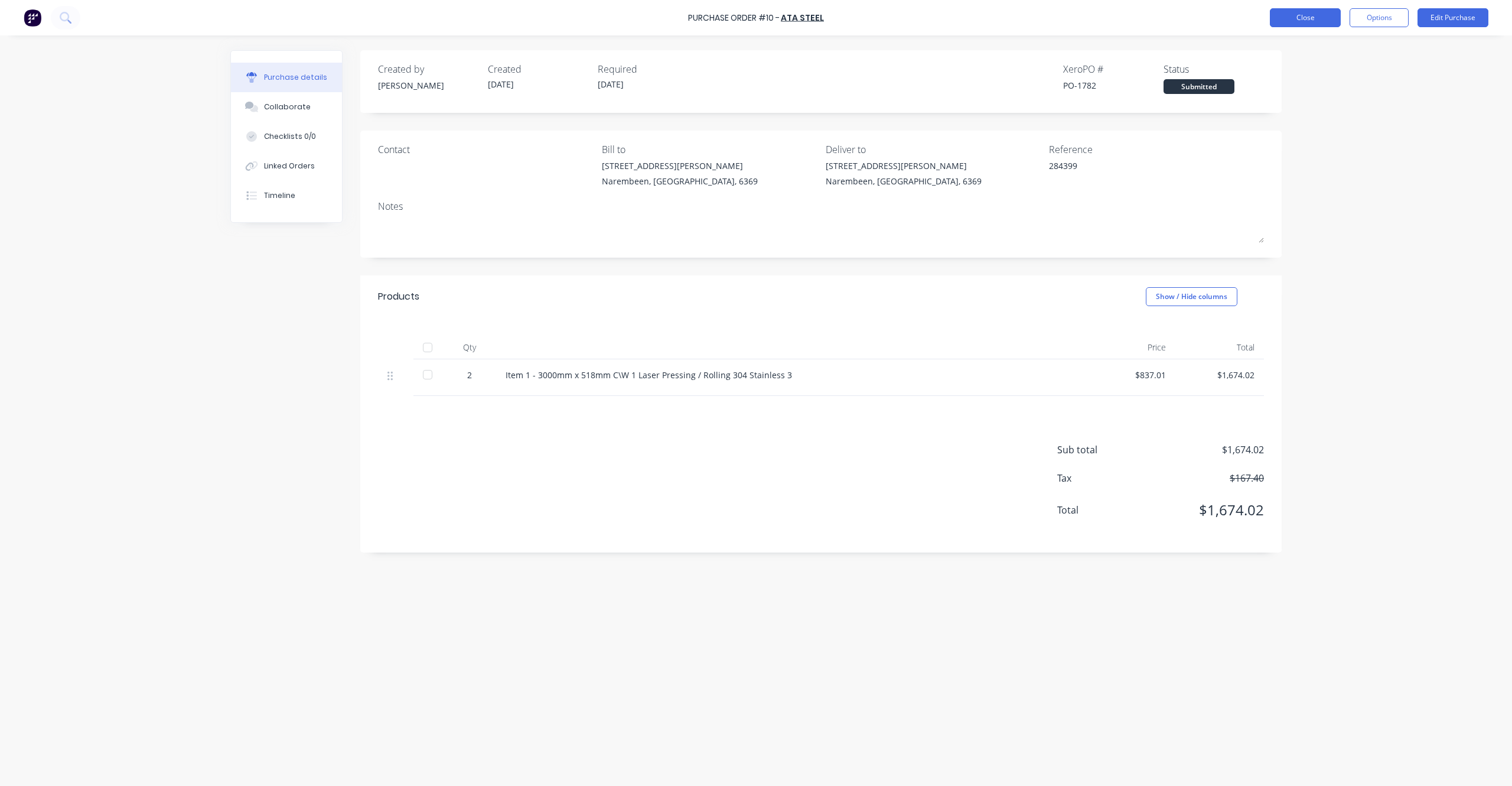
click at [1008, 13] on button "Close" at bounding box center [1306, 18] width 71 height 19
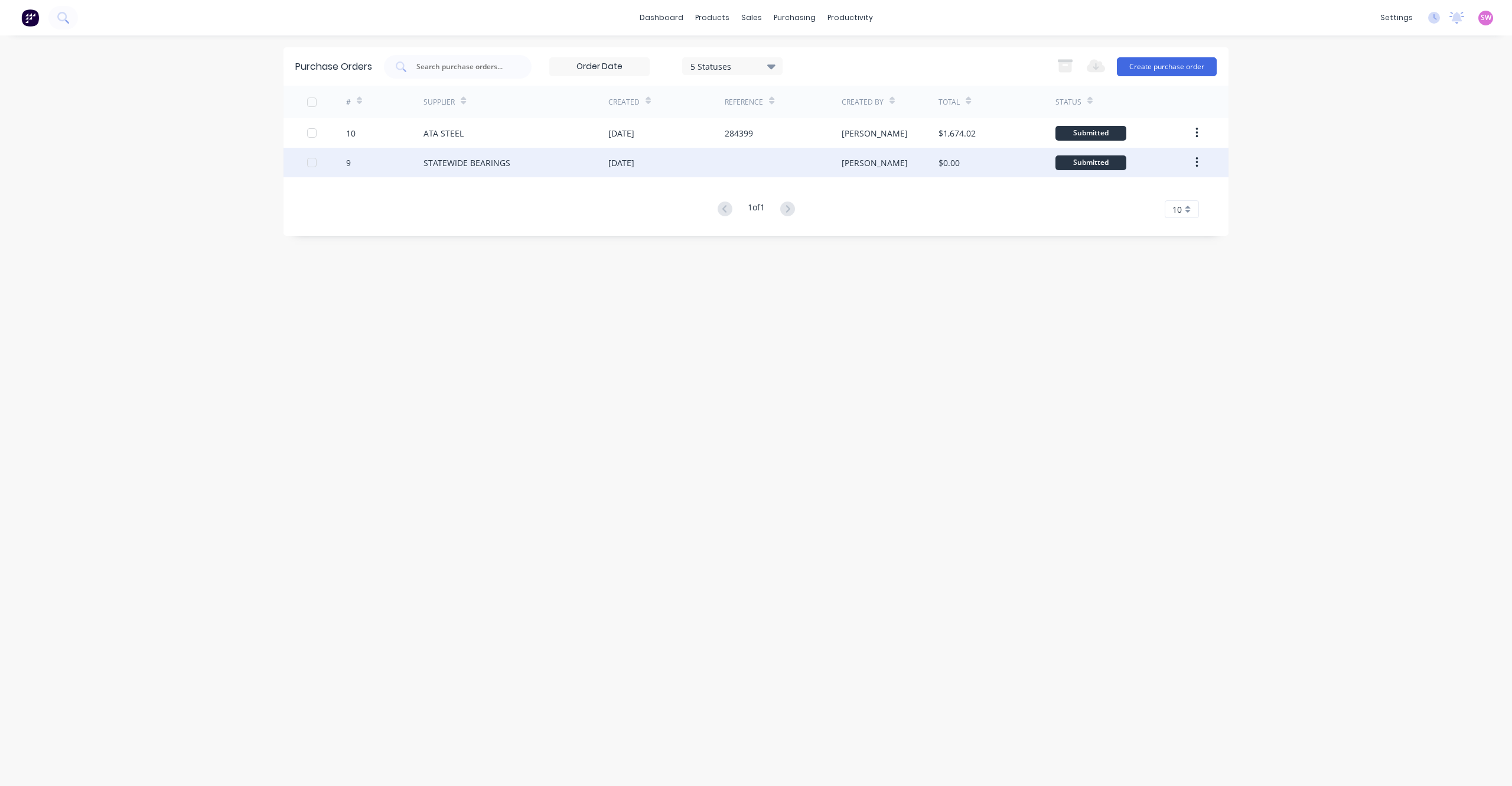
click at [696, 160] on div "26 Aug 2025" at bounding box center [666, 162] width 116 height 29
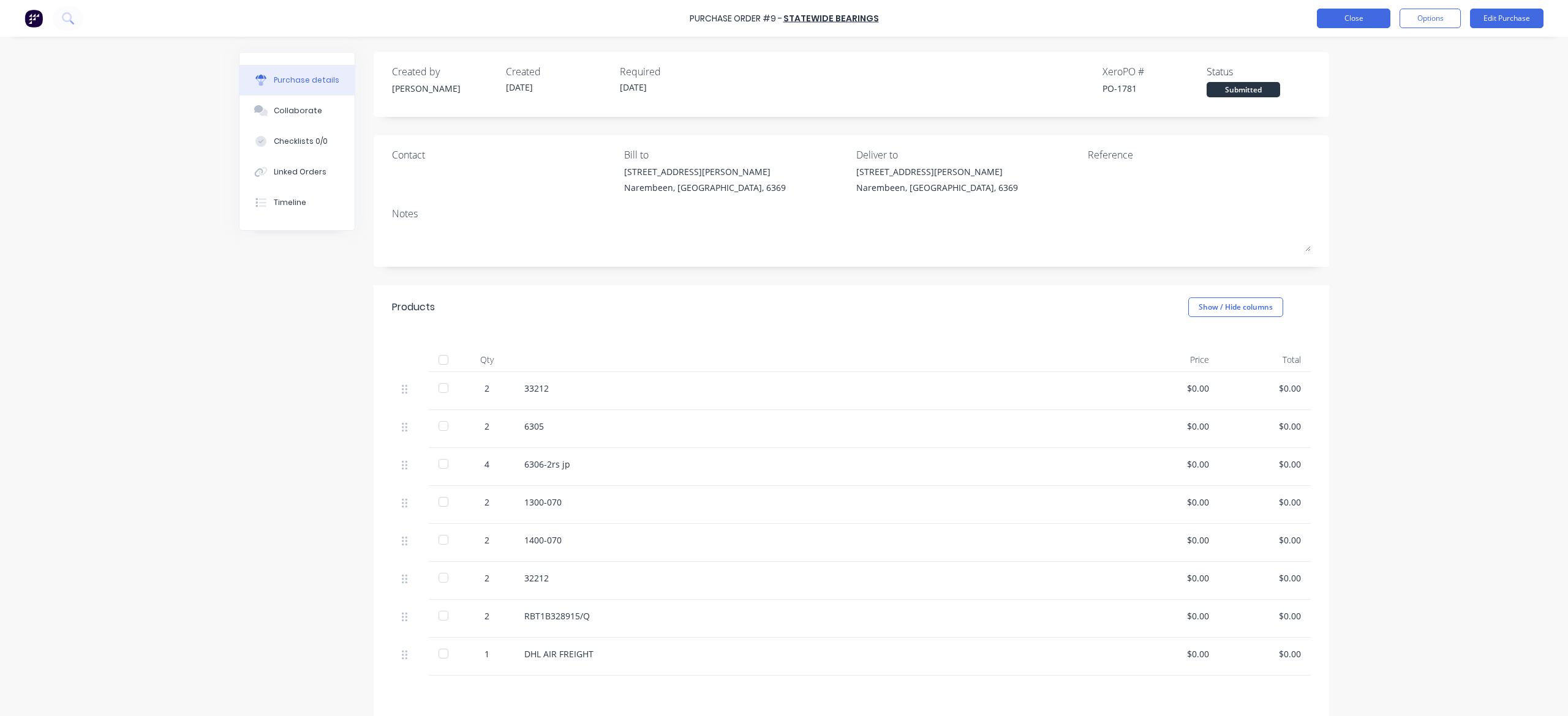
click at [1045, 14] on button "Close" at bounding box center [1354, 19] width 74 height 20
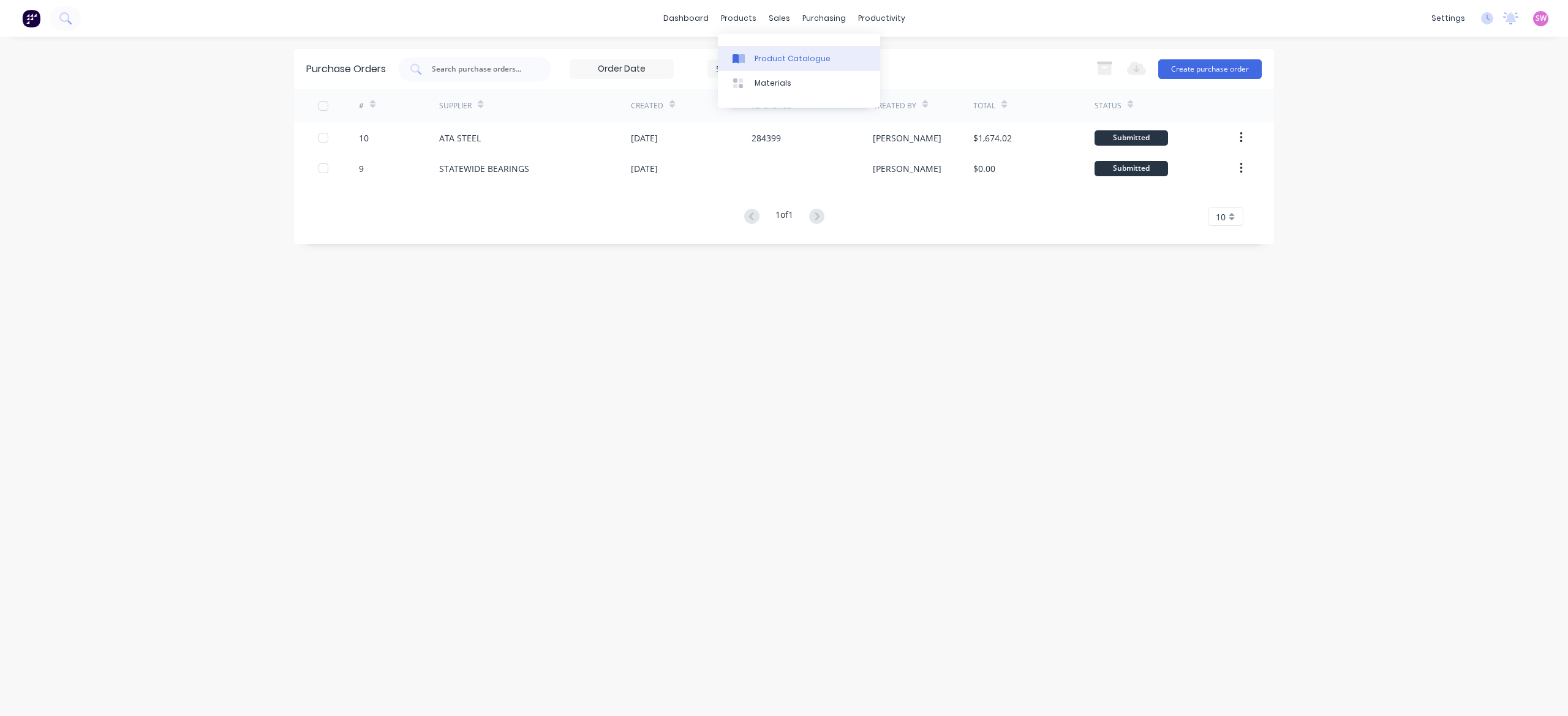
click at [811, 51] on link "Product Catalogue" at bounding box center [799, 58] width 163 height 25
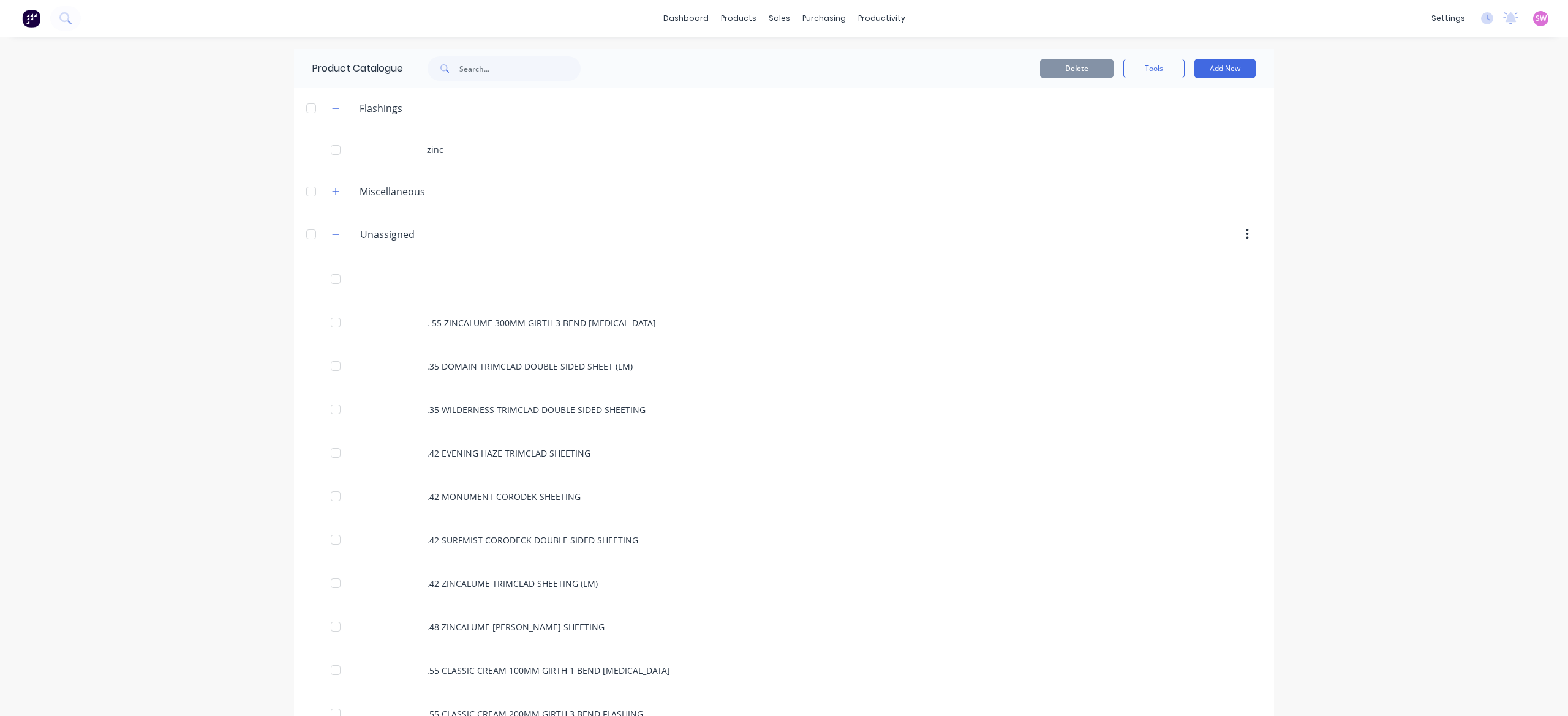
drag, startPoint x: 320, startPoint y: 237, endPoint x: 320, endPoint y: 225, distance: 12.0
click at [329, 237] on button "button" at bounding box center [336, 235] width 16 height 16
click at [332, 188] on icon "button" at bounding box center [335, 191] width 7 height 9
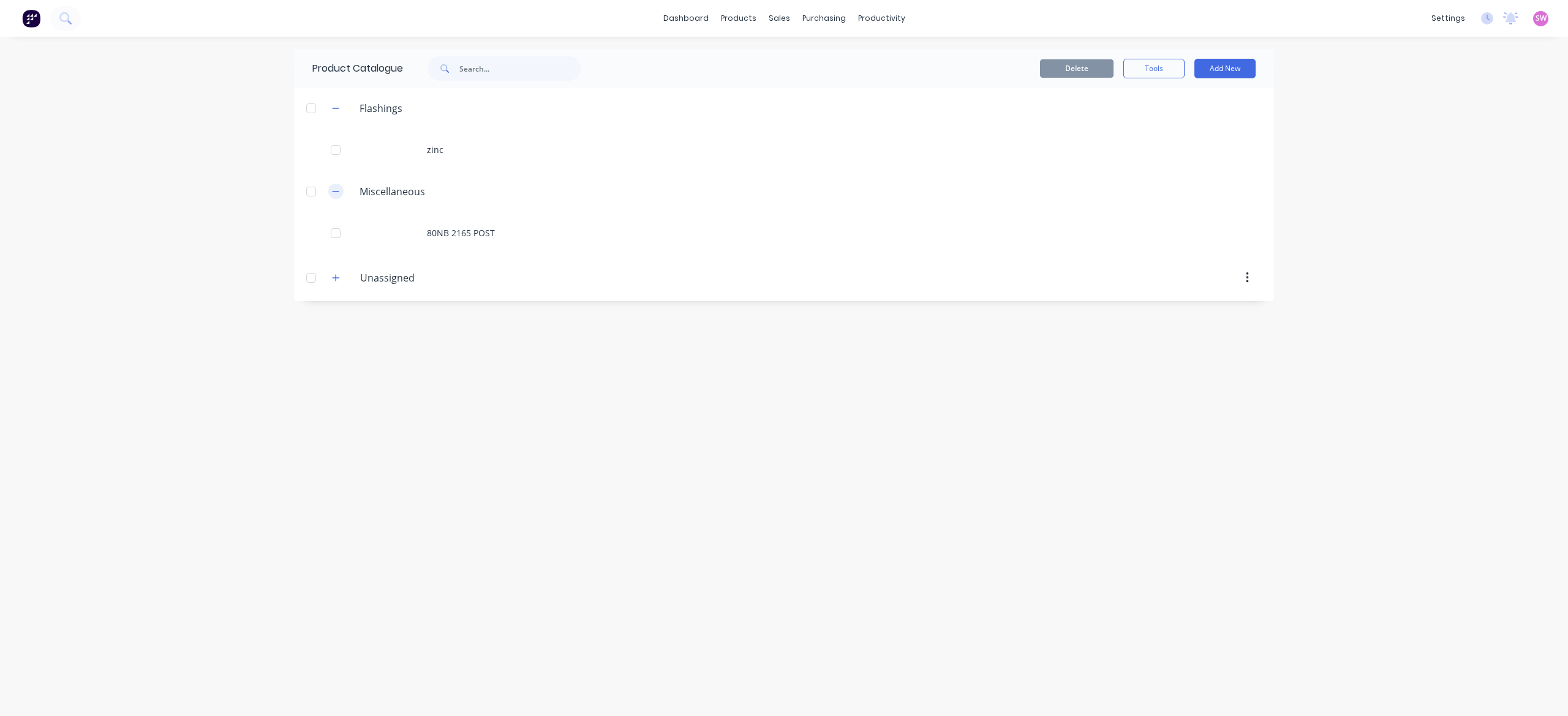
click at [332, 188] on icon "button" at bounding box center [335, 191] width 7 height 9
click at [334, 230] on icon "button" at bounding box center [335, 234] width 7 height 9
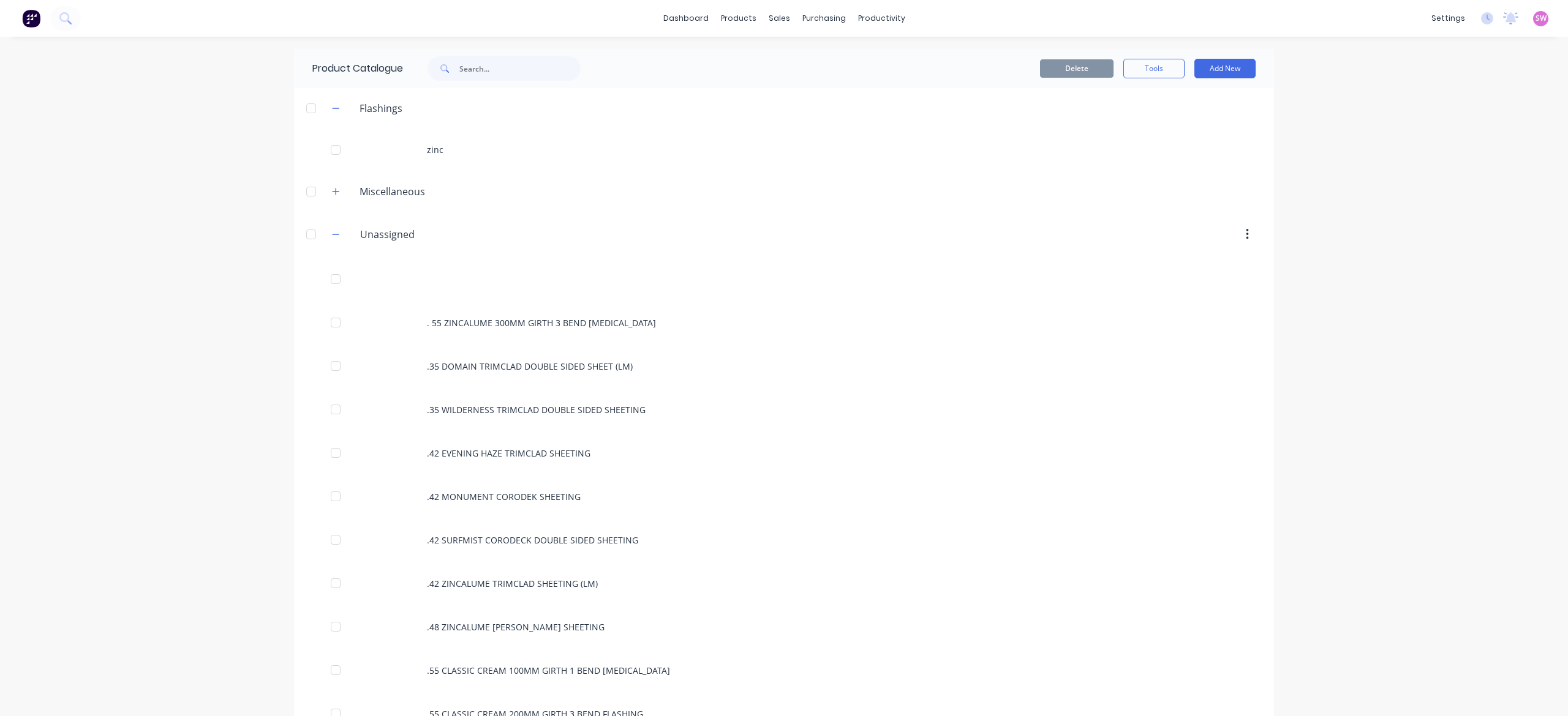
click at [307, 238] on div at bounding box center [311, 234] width 25 height 25
click at [1045, 76] on button "Delete" at bounding box center [1077, 68] width 74 height 19
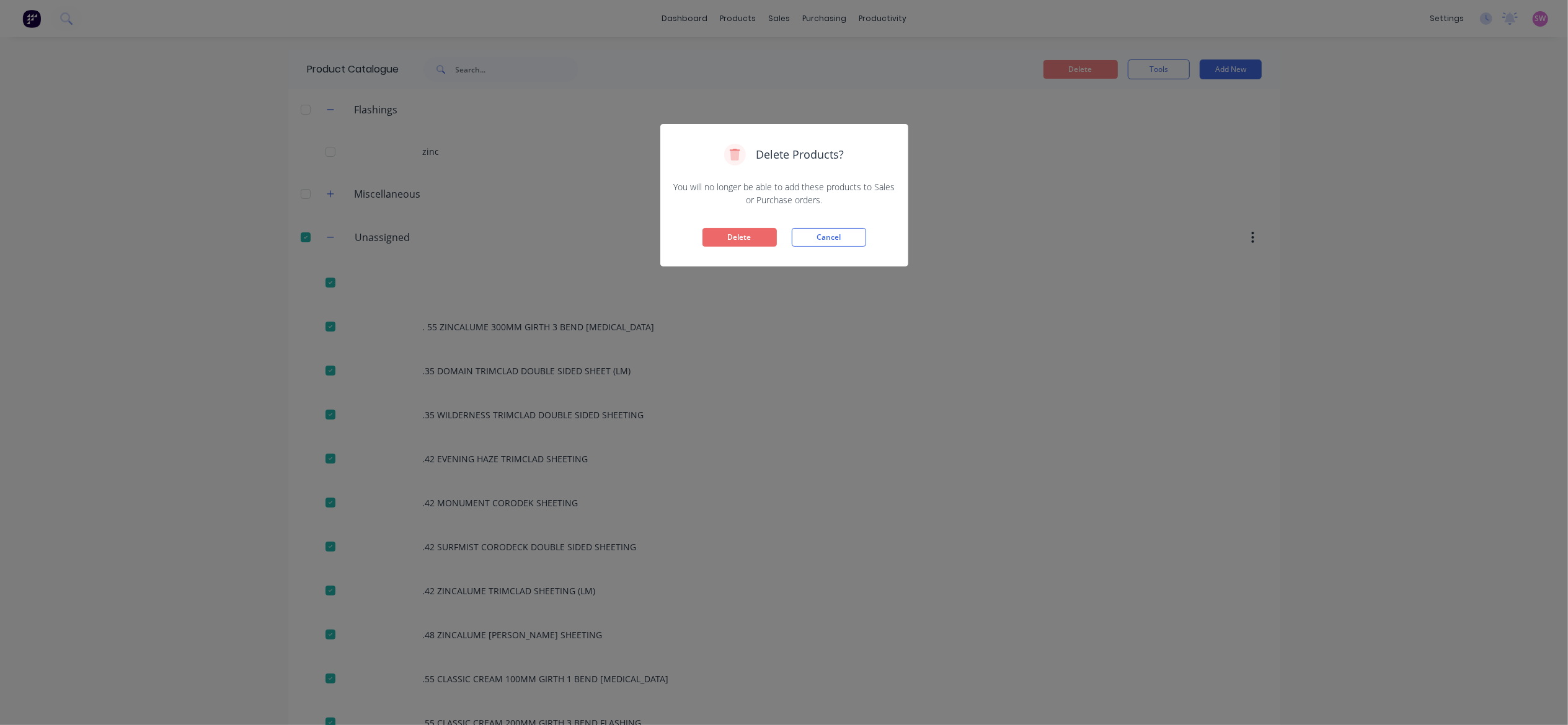
click at [755, 235] on button "Delete" at bounding box center [739, 237] width 75 height 19
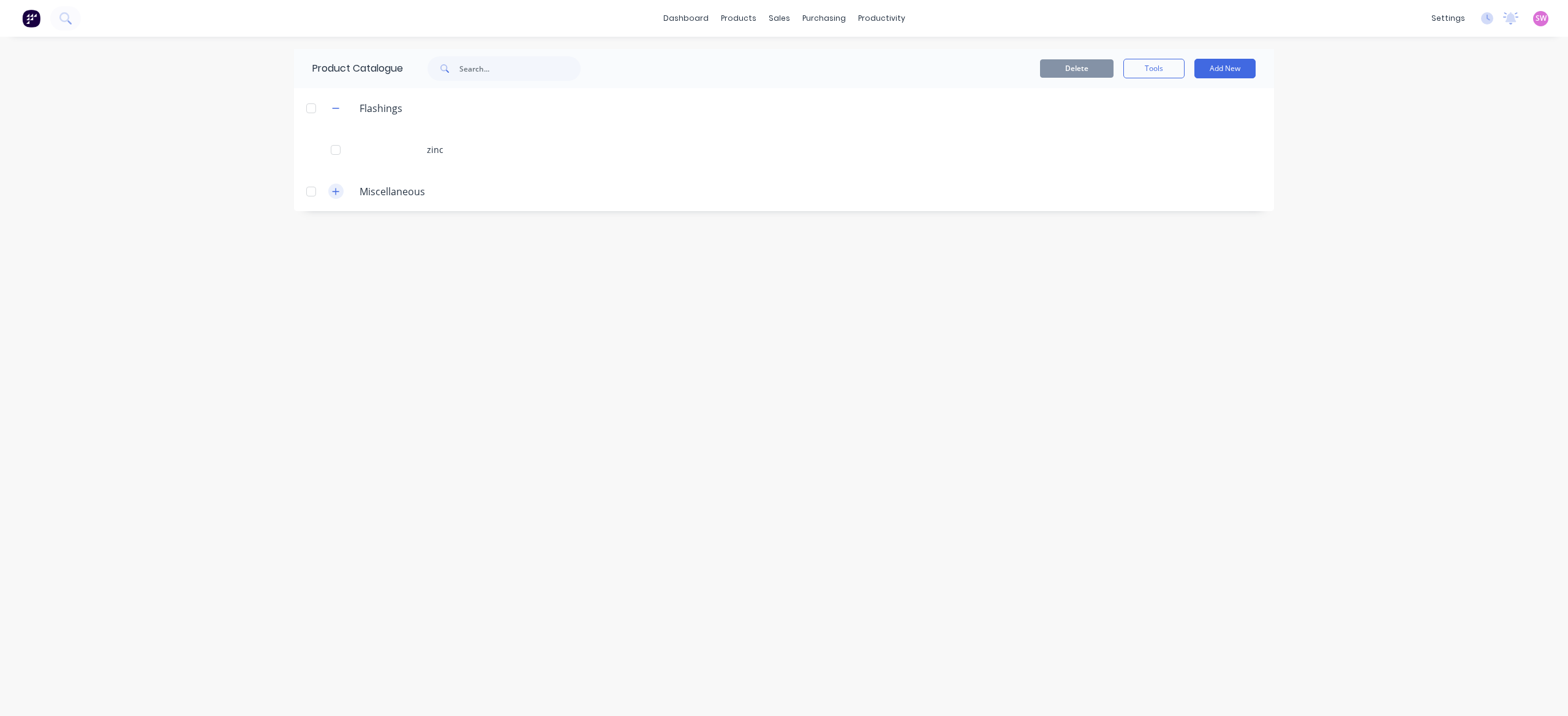
click at [336, 191] on icon "button" at bounding box center [336, 191] width 7 height 7
click at [338, 189] on icon "button" at bounding box center [335, 190] width 7 height 9
click at [332, 153] on button "button" at bounding box center [336, 148] width 16 height 16
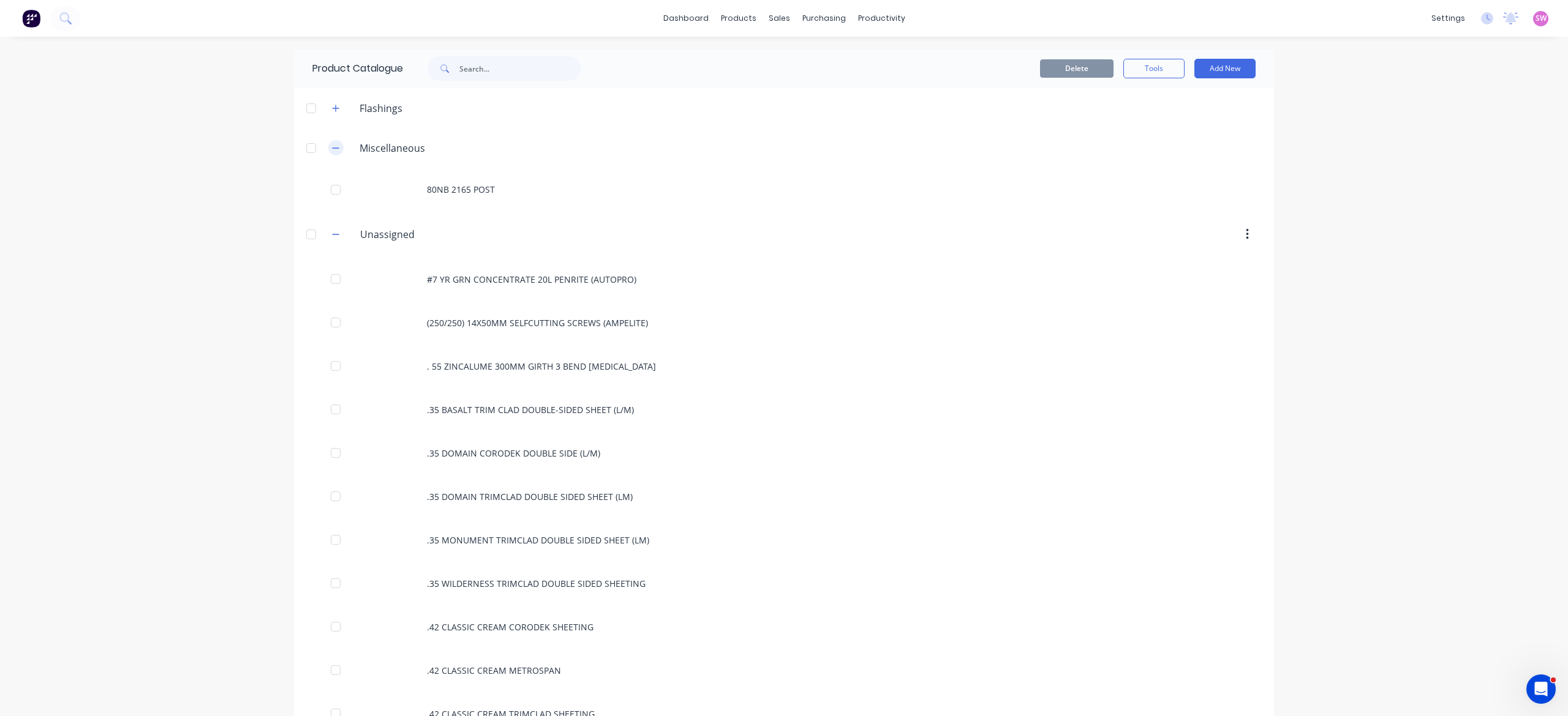
click at [332, 144] on icon "button" at bounding box center [335, 148] width 7 height 9
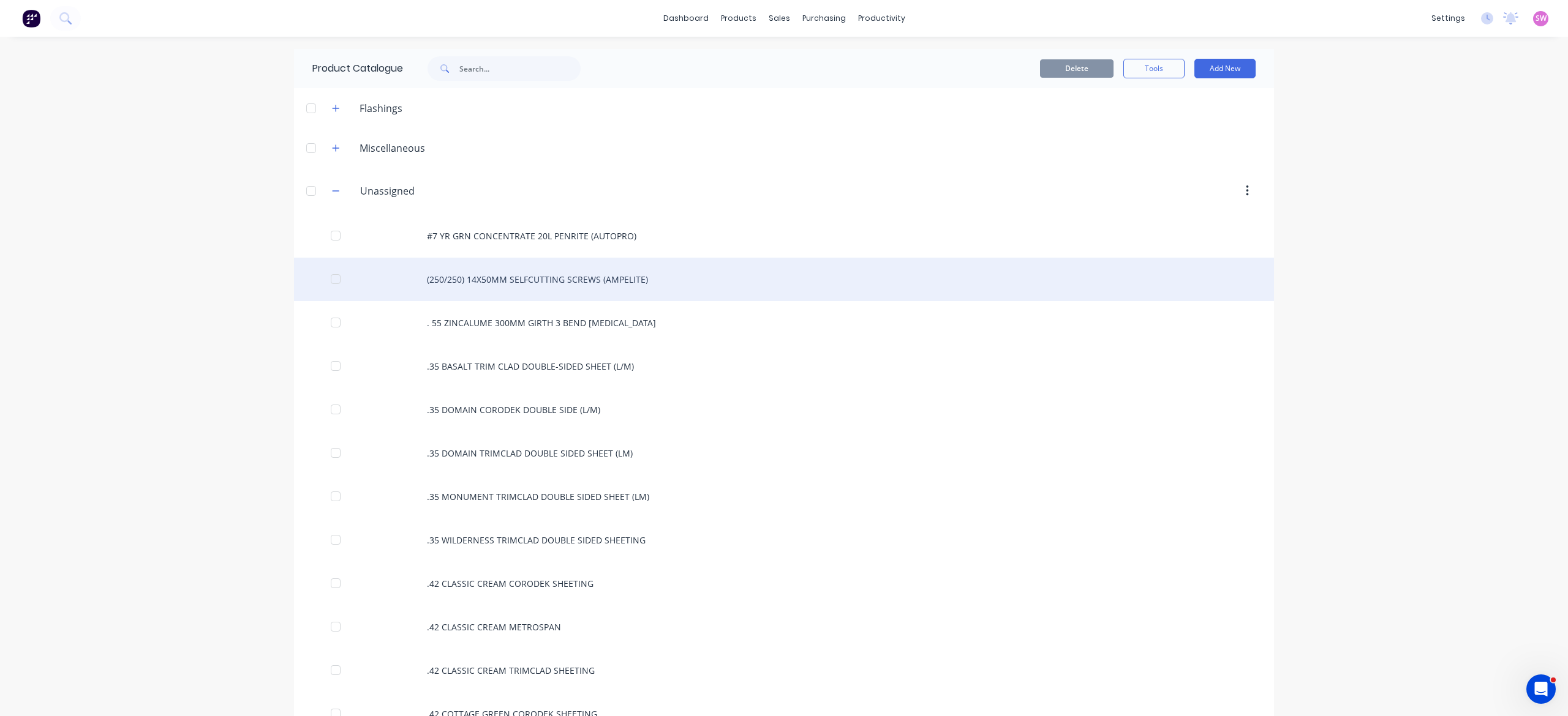
click at [305, 188] on div at bounding box center [311, 190] width 25 height 25
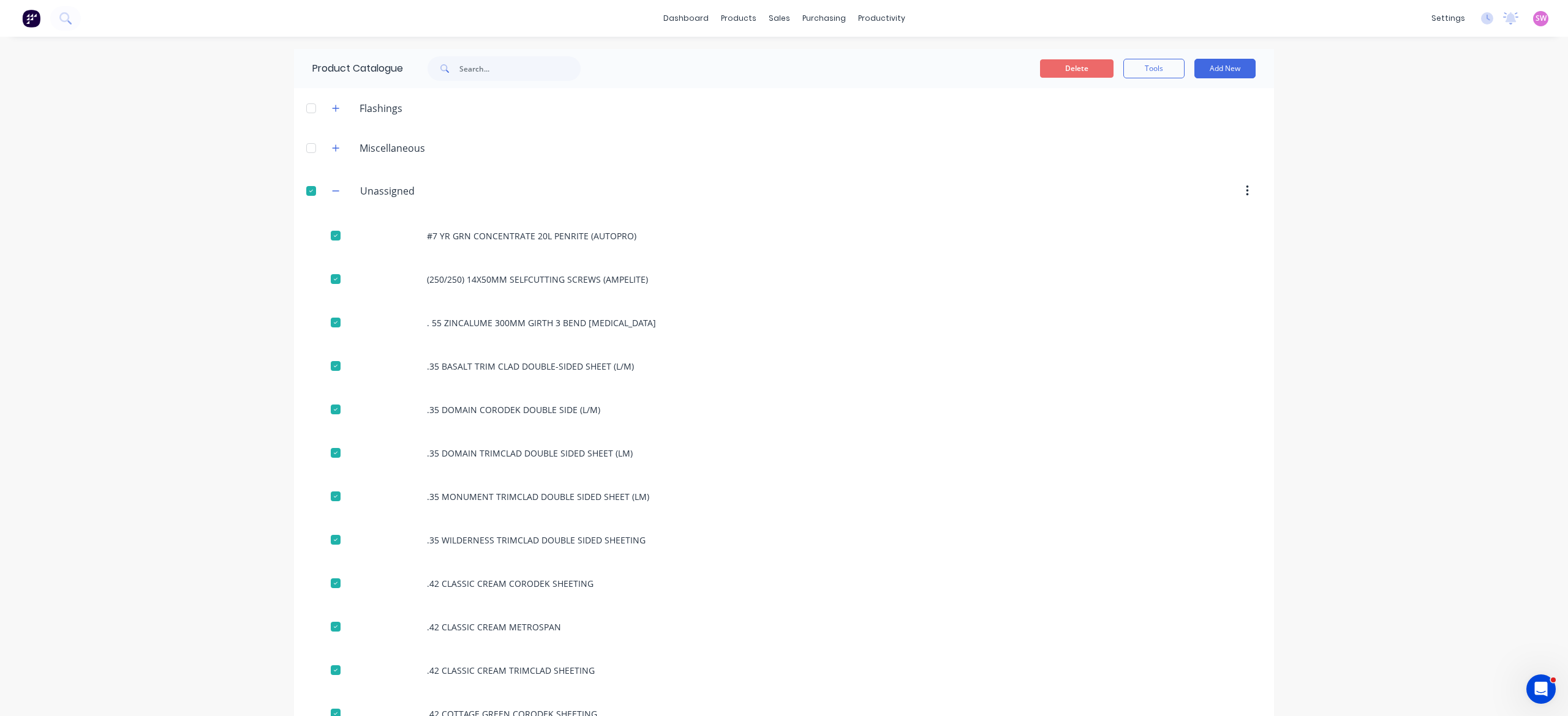
click at [1075, 72] on button "Delete" at bounding box center [1077, 68] width 74 height 19
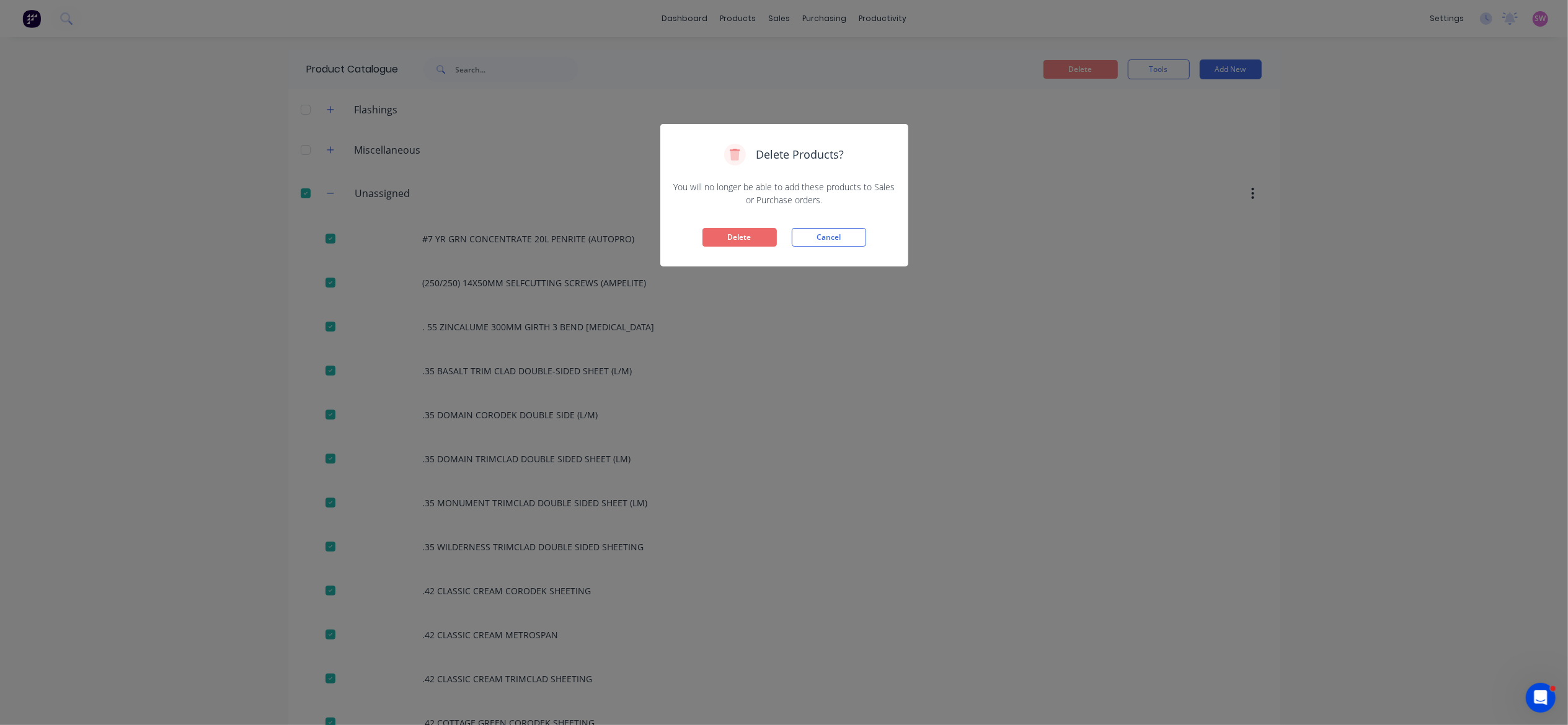
click at [706, 230] on button "Delete" at bounding box center [739, 237] width 75 height 19
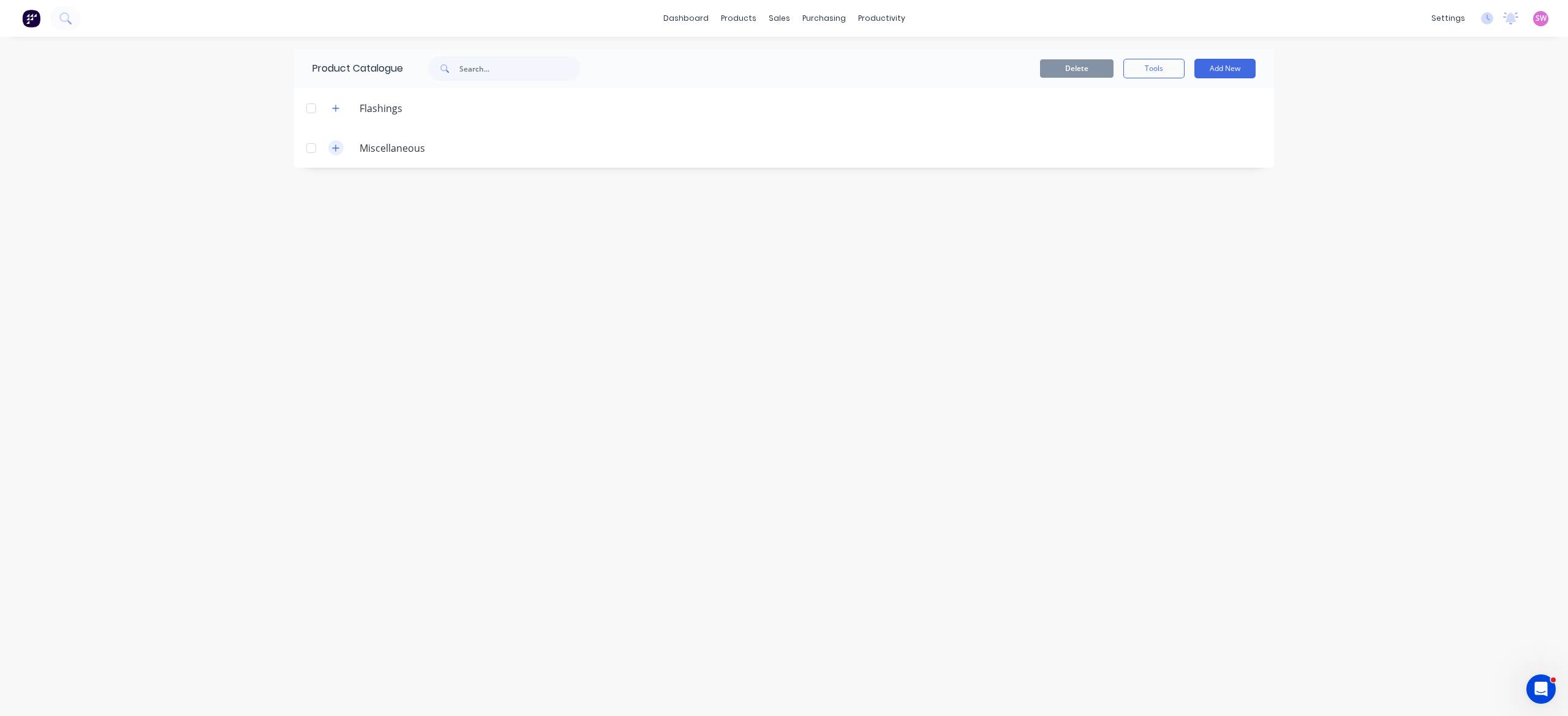
click at [339, 152] on button "button" at bounding box center [336, 148] width 16 height 16
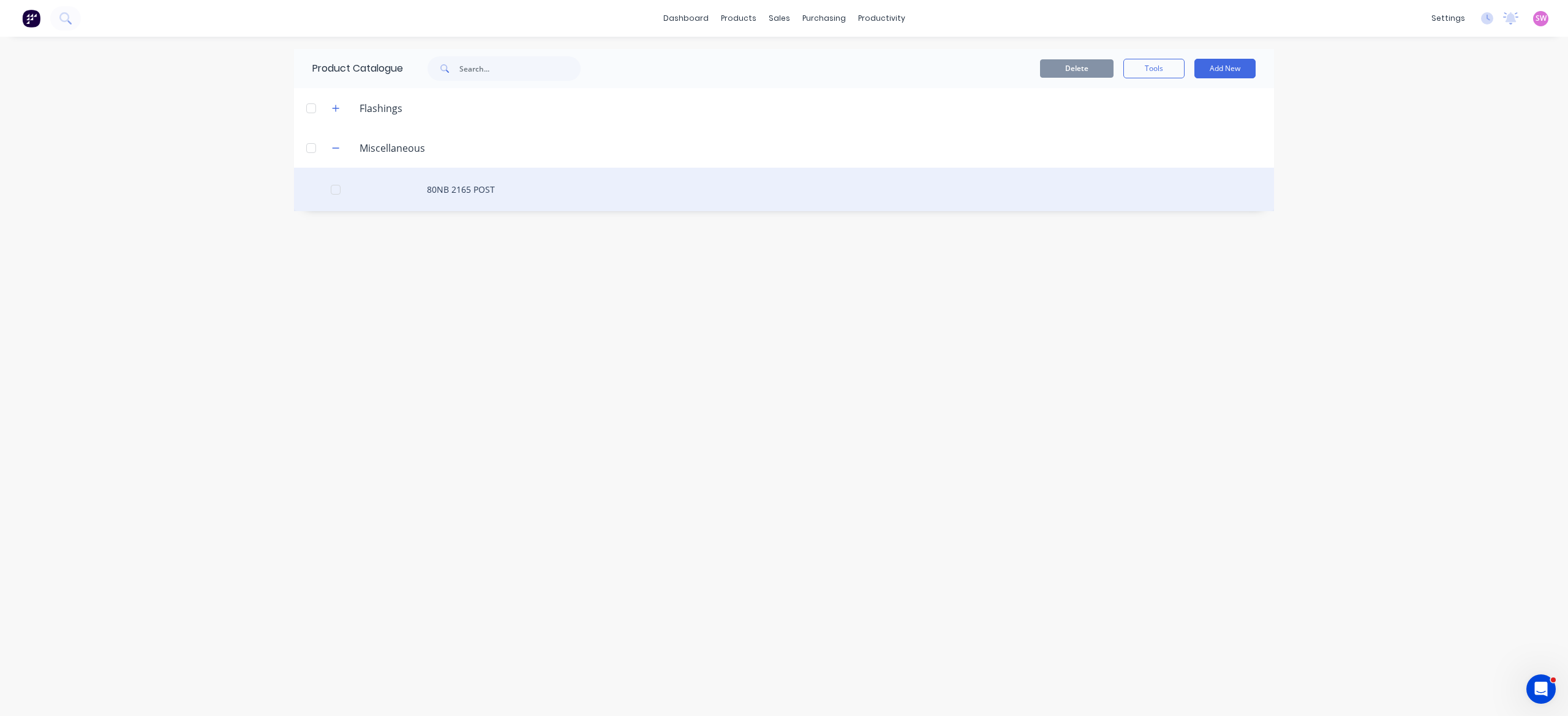
click at [427, 183] on div "80NB 2165 POST" at bounding box center [784, 189] width 980 height 43
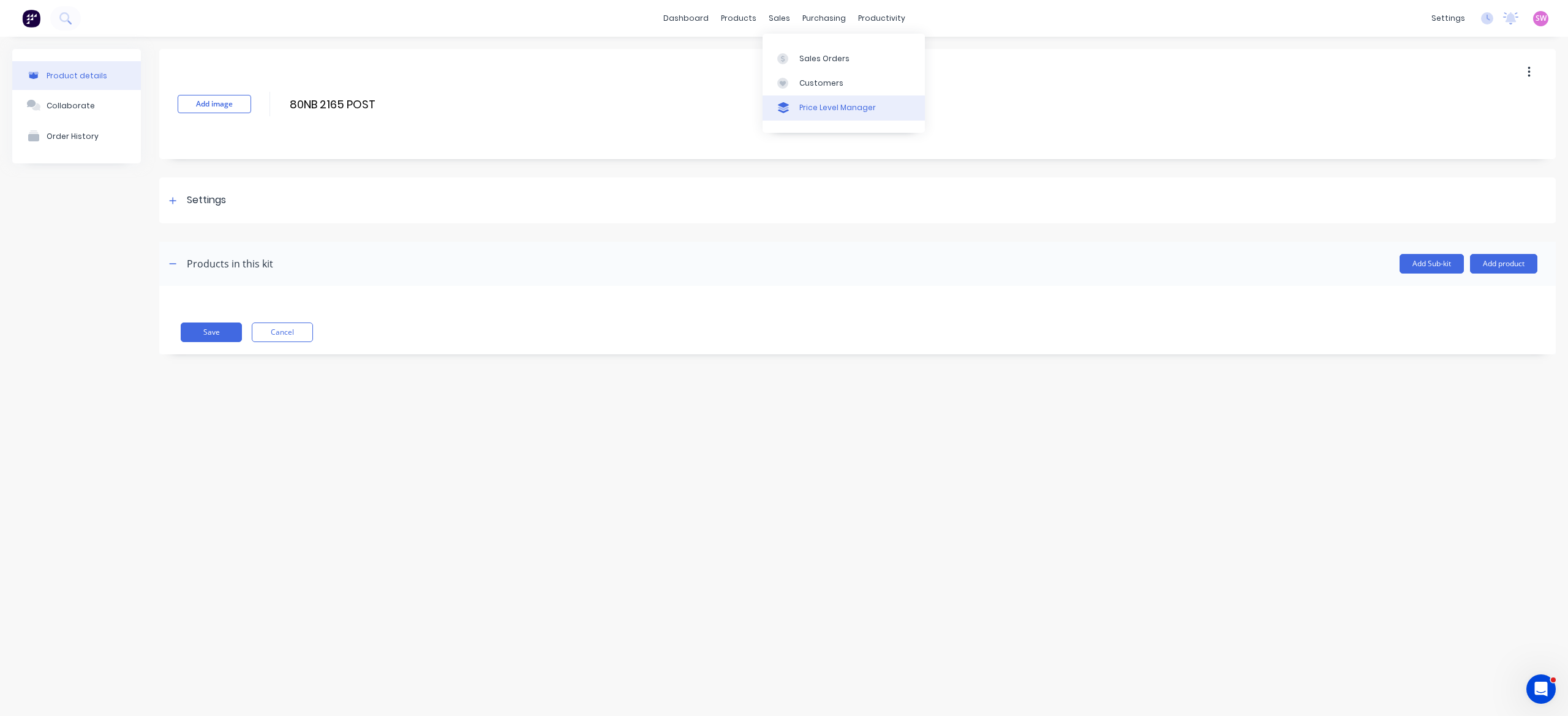
click at [820, 109] on div "Price Level Manager" at bounding box center [838, 107] width 77 height 11
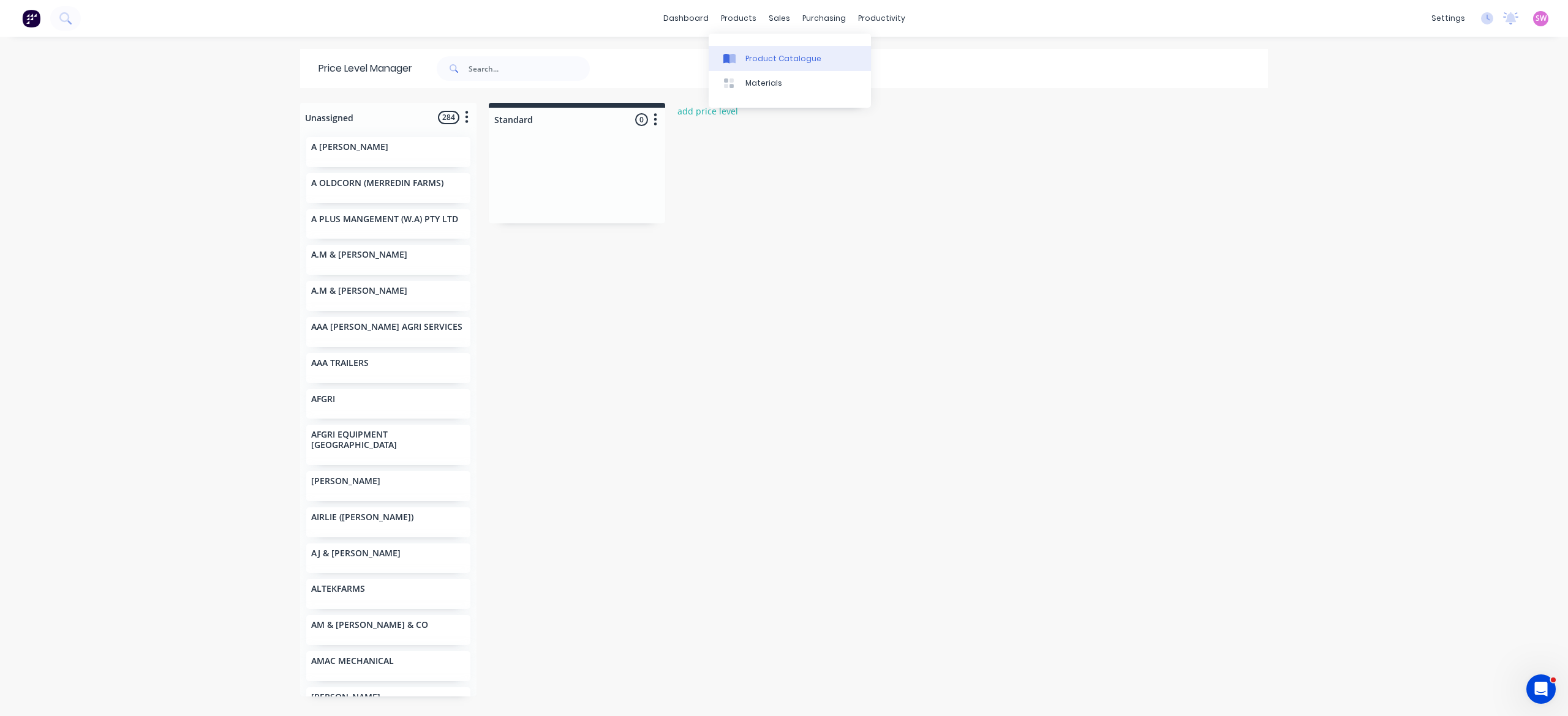
click at [757, 55] on div "Product Catalogue" at bounding box center [784, 58] width 76 height 11
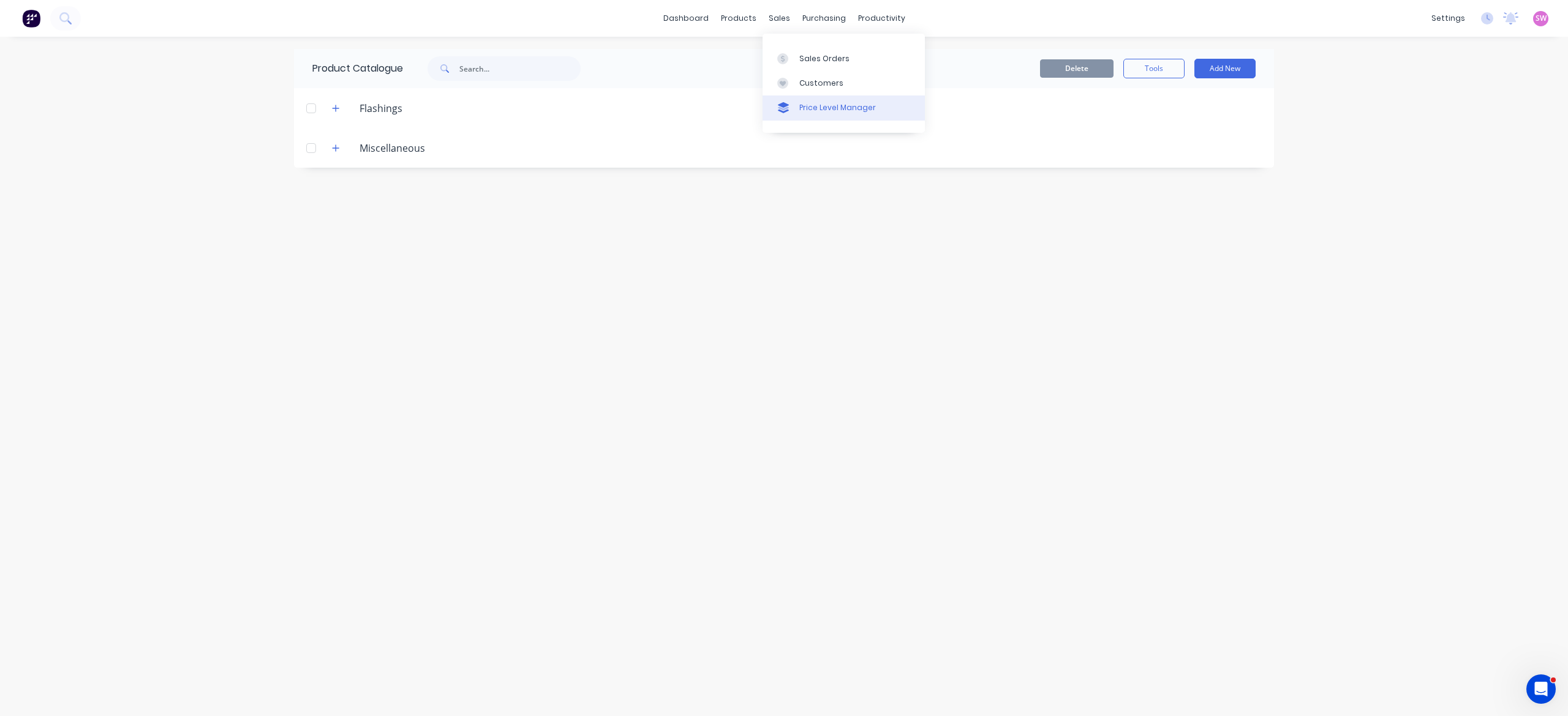
click at [810, 112] on div "Price Level Manager" at bounding box center [838, 107] width 77 height 11
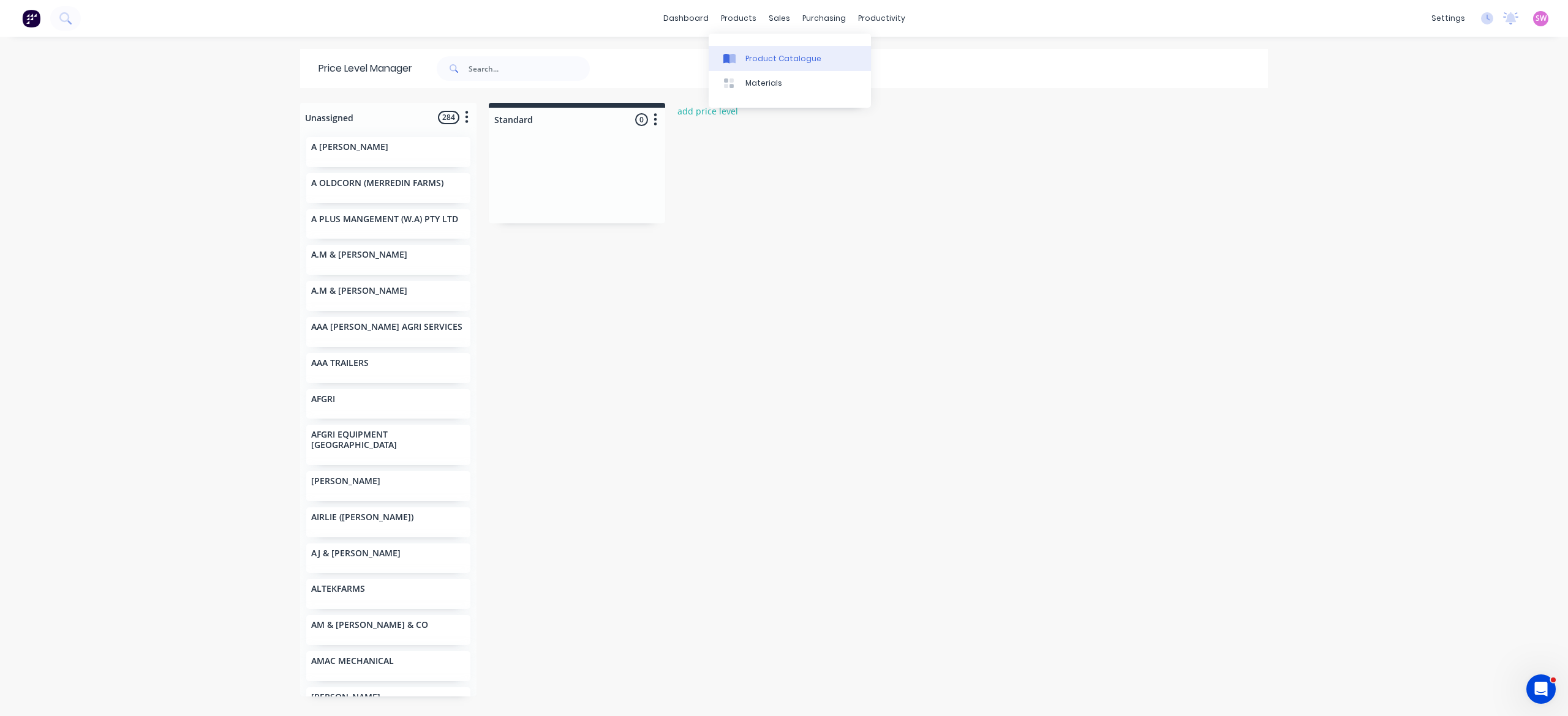
click at [730, 53] on icon at bounding box center [729, 58] width 12 height 11
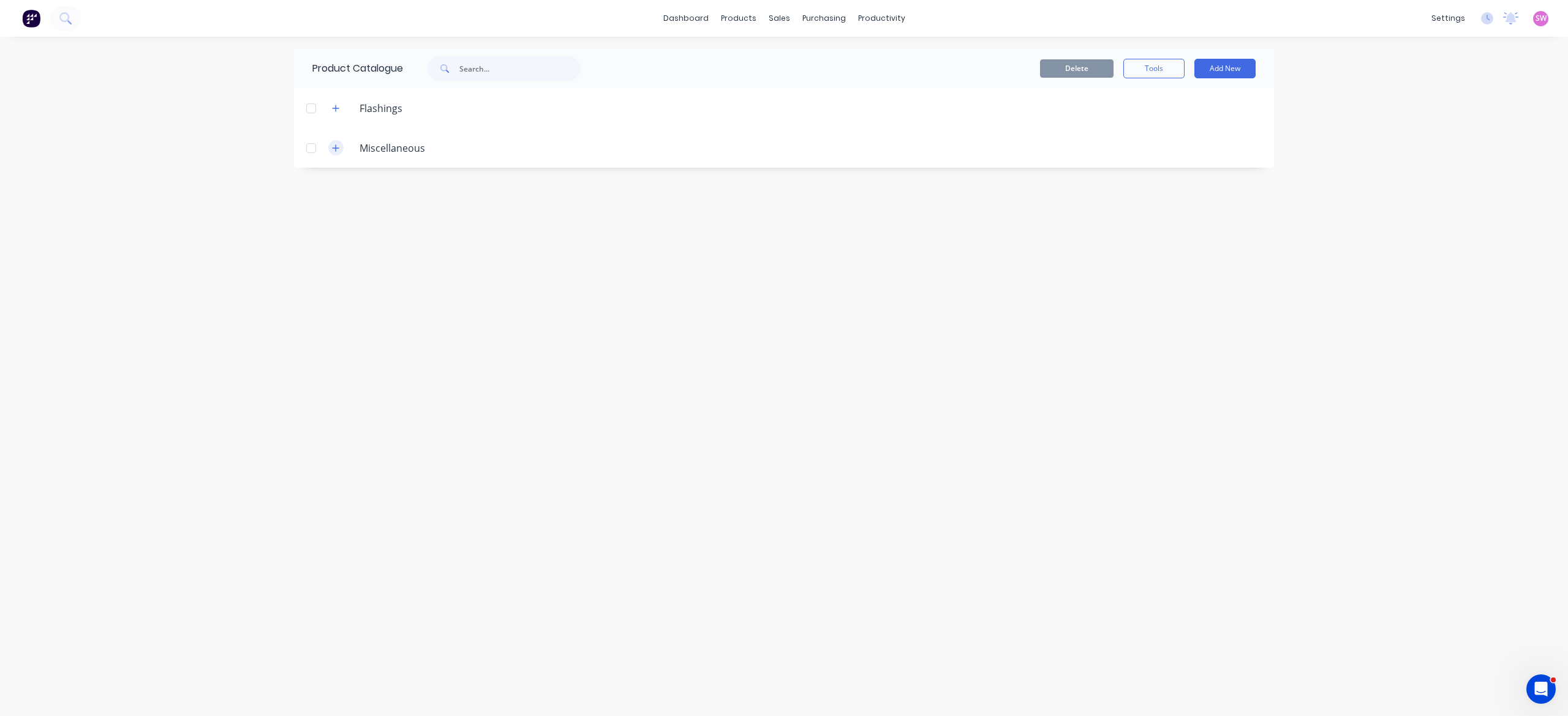
click at [334, 149] on icon "button" at bounding box center [335, 148] width 7 height 9
click at [341, 188] on button "button" at bounding box center [336, 191] width 16 height 16
